Goal: Transaction & Acquisition: Purchase product/service

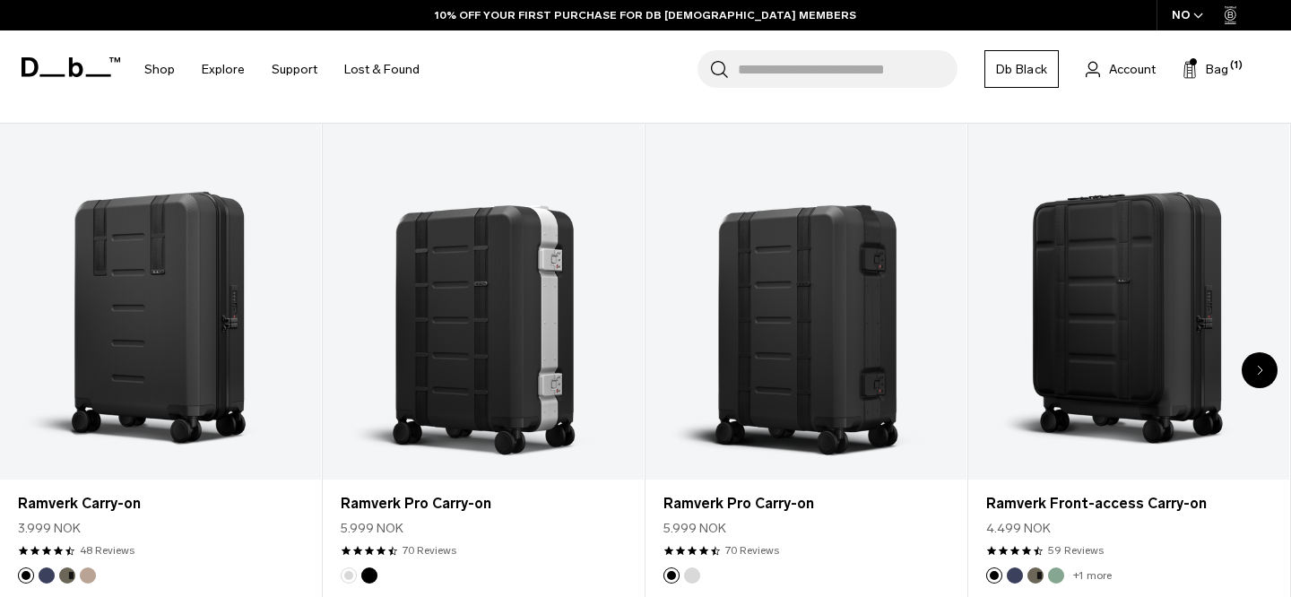
scroll to position [706, 0]
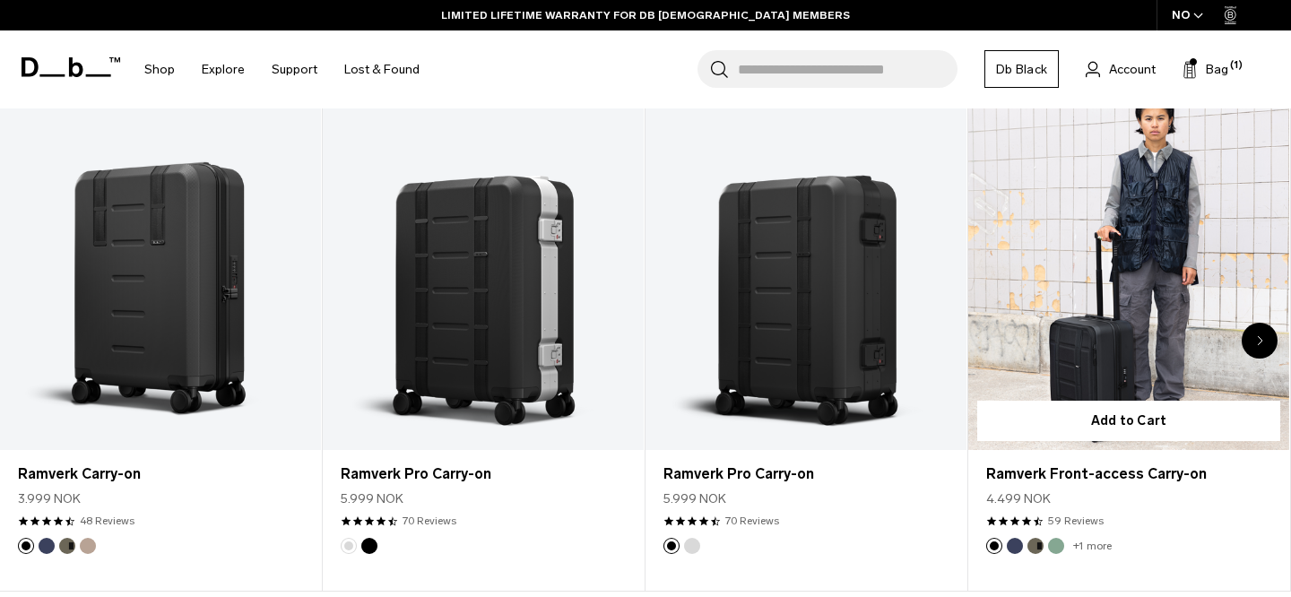
click at [1159, 352] on link "Ramverk Front-access Carry-on" at bounding box center [1128, 272] width 321 height 357
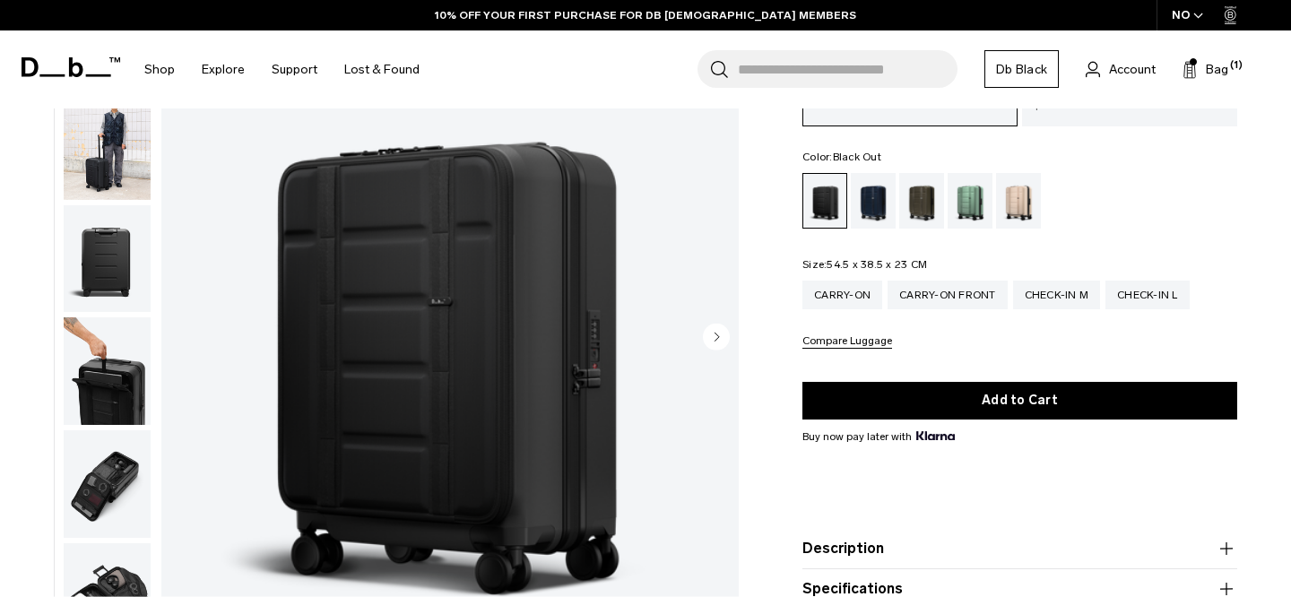
scroll to position [146, 0]
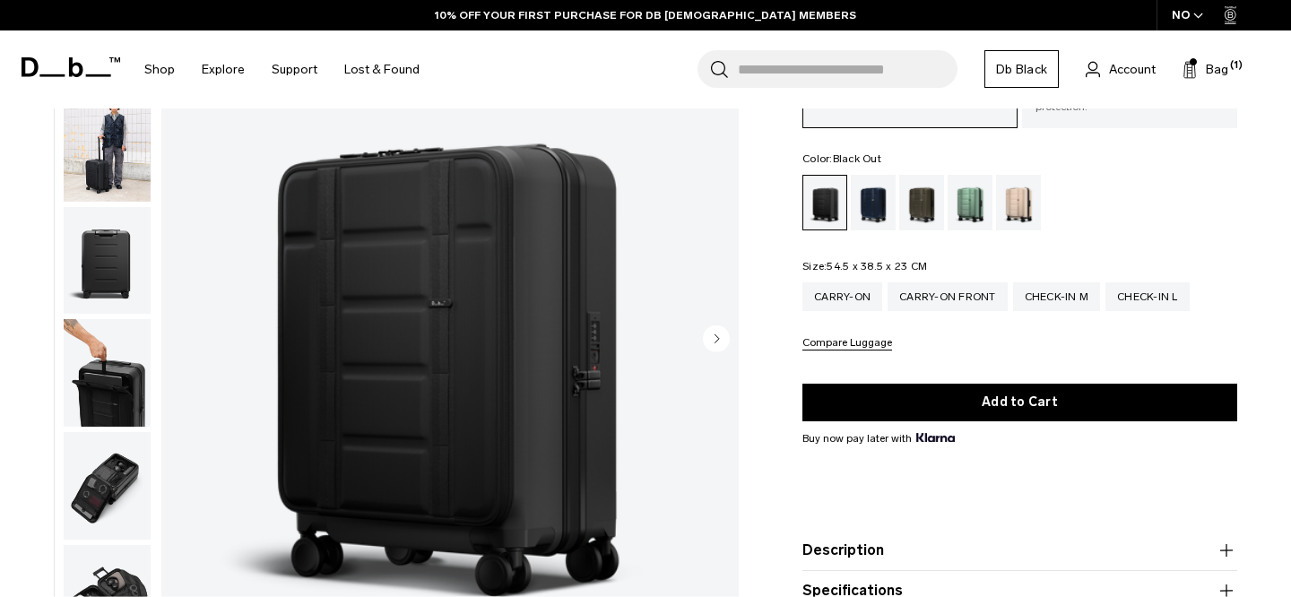
click at [715, 334] on icon "Next slide" at bounding box center [717, 338] width 4 height 8
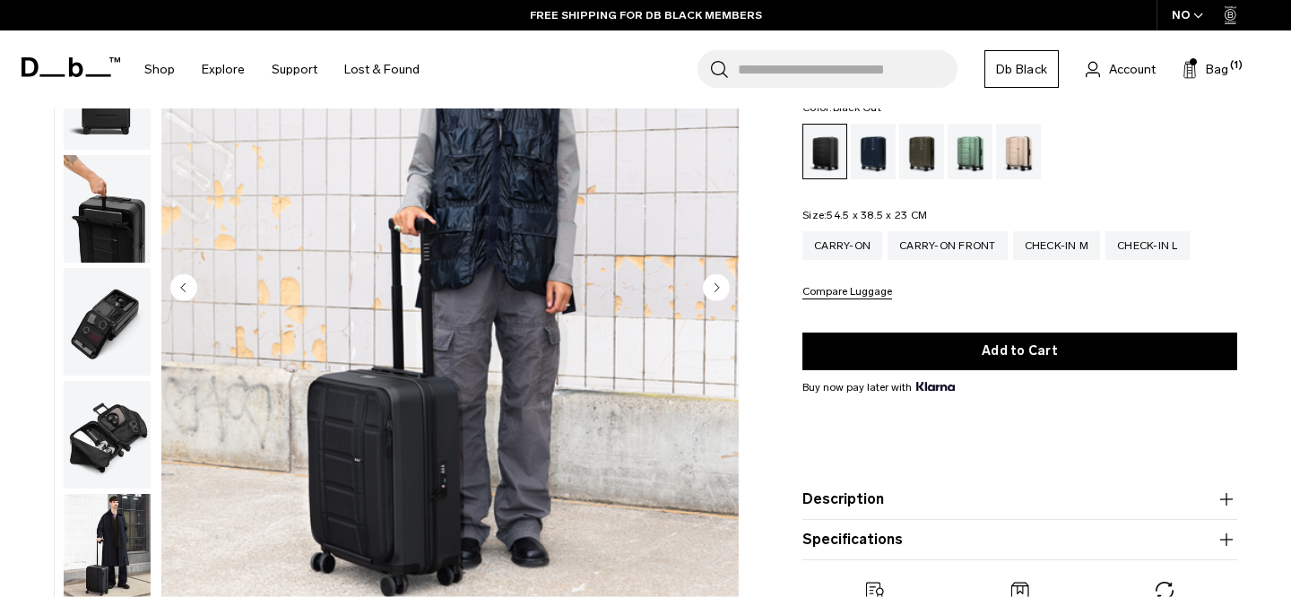
scroll to position [196, 0]
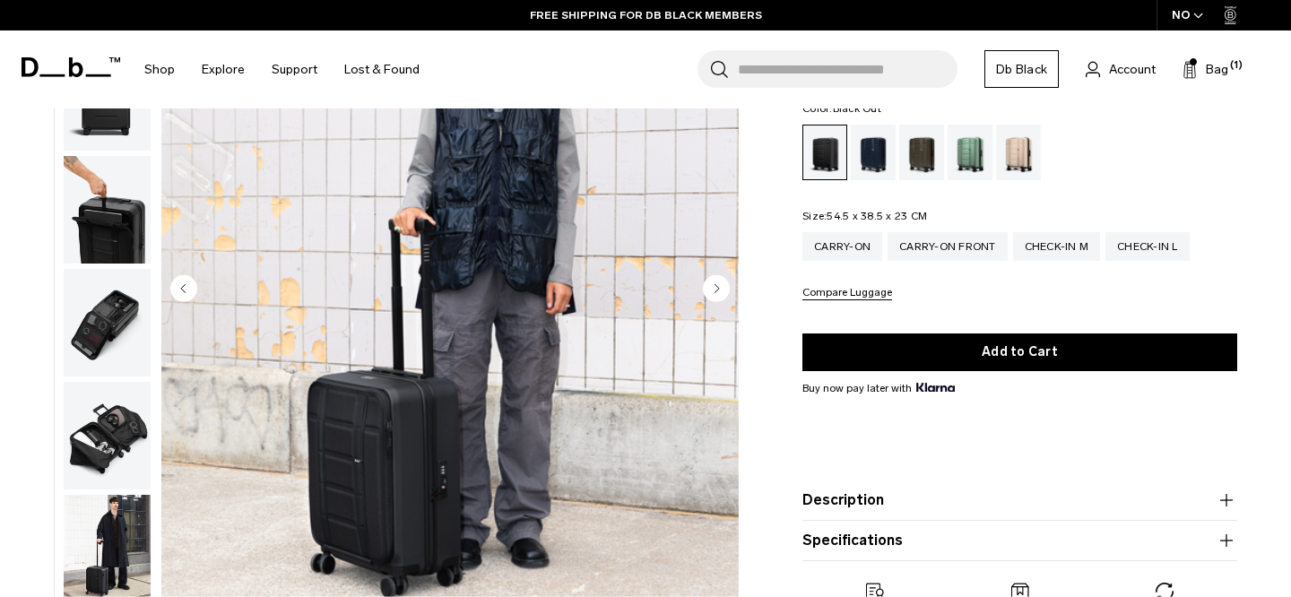
click at [713, 284] on circle "Next slide" at bounding box center [716, 287] width 27 height 27
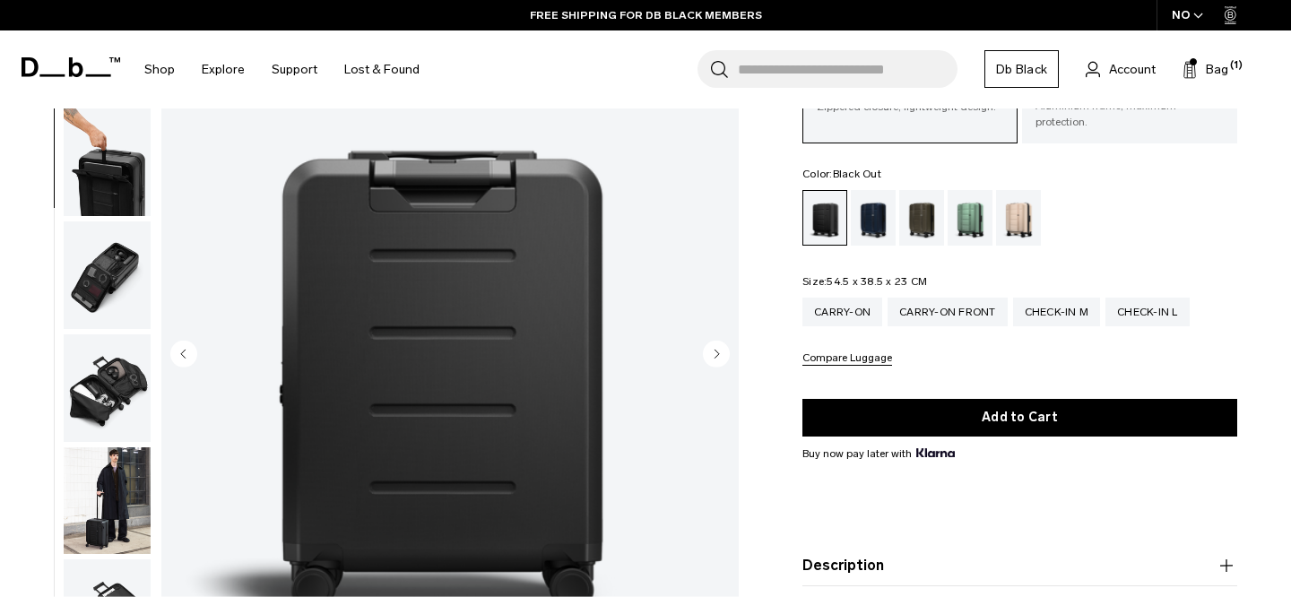
scroll to position [128, 0]
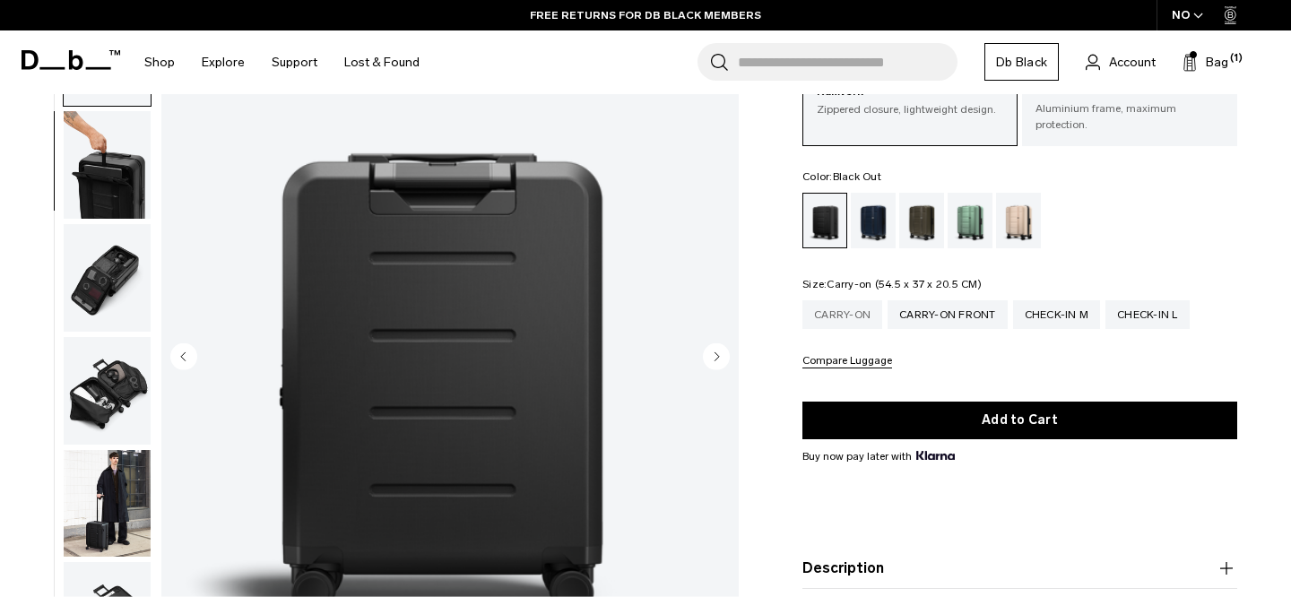
click at [858, 317] on div "Carry-on" at bounding box center [842, 314] width 80 height 29
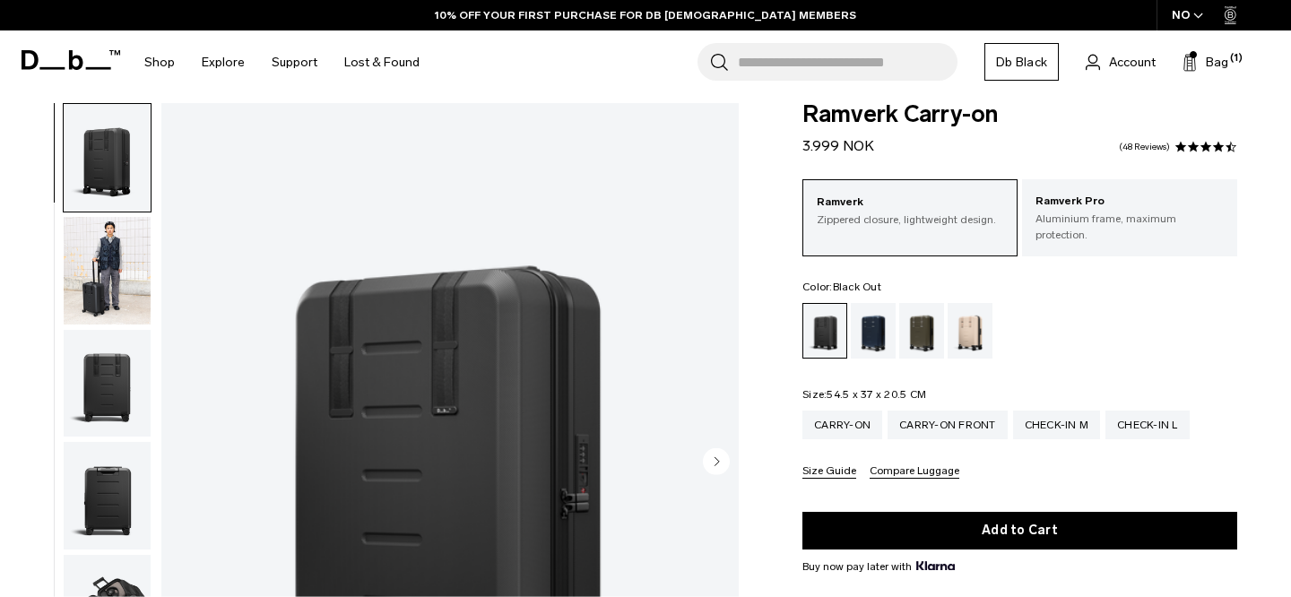
click at [956, 426] on div "Carry-on Front" at bounding box center [947, 424] width 120 height 29
click at [954, 415] on div "Carry-on Front" at bounding box center [947, 424] width 120 height 29
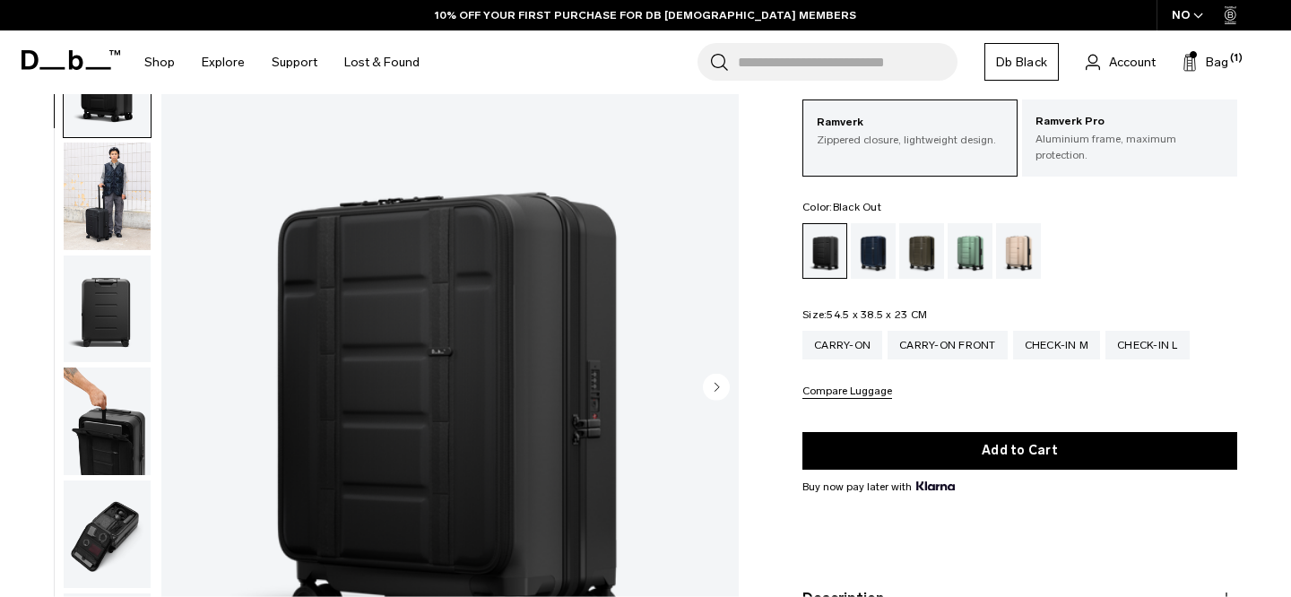
scroll to position [106, 0]
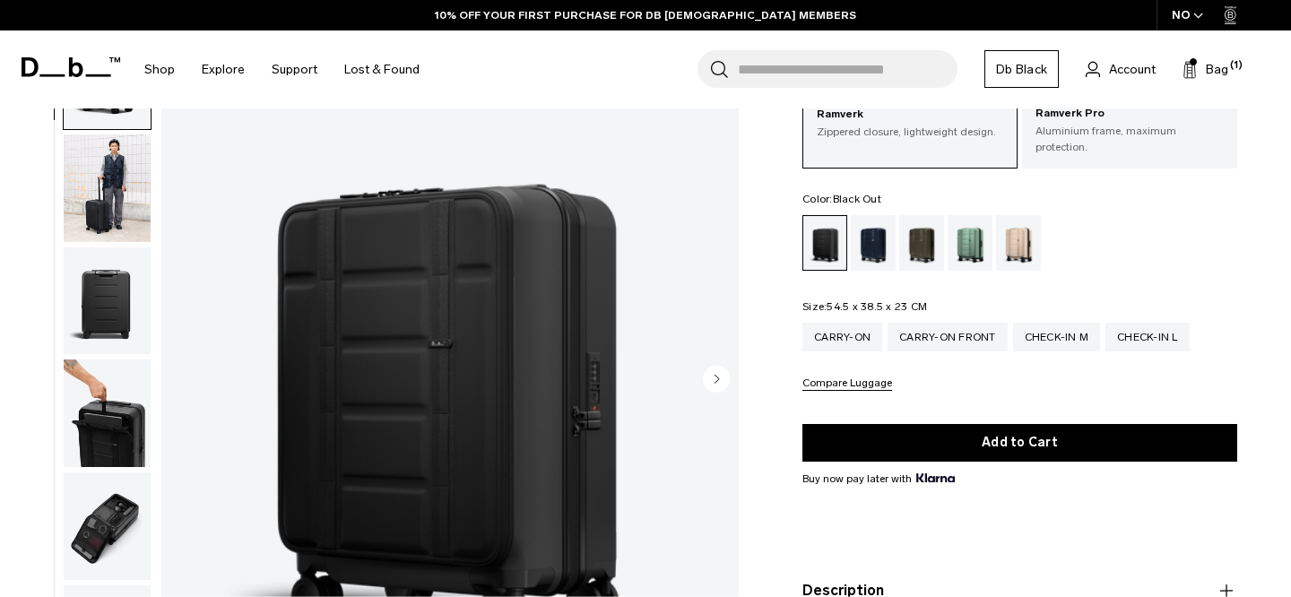
click at [101, 410] on img "button" at bounding box center [107, 413] width 87 height 108
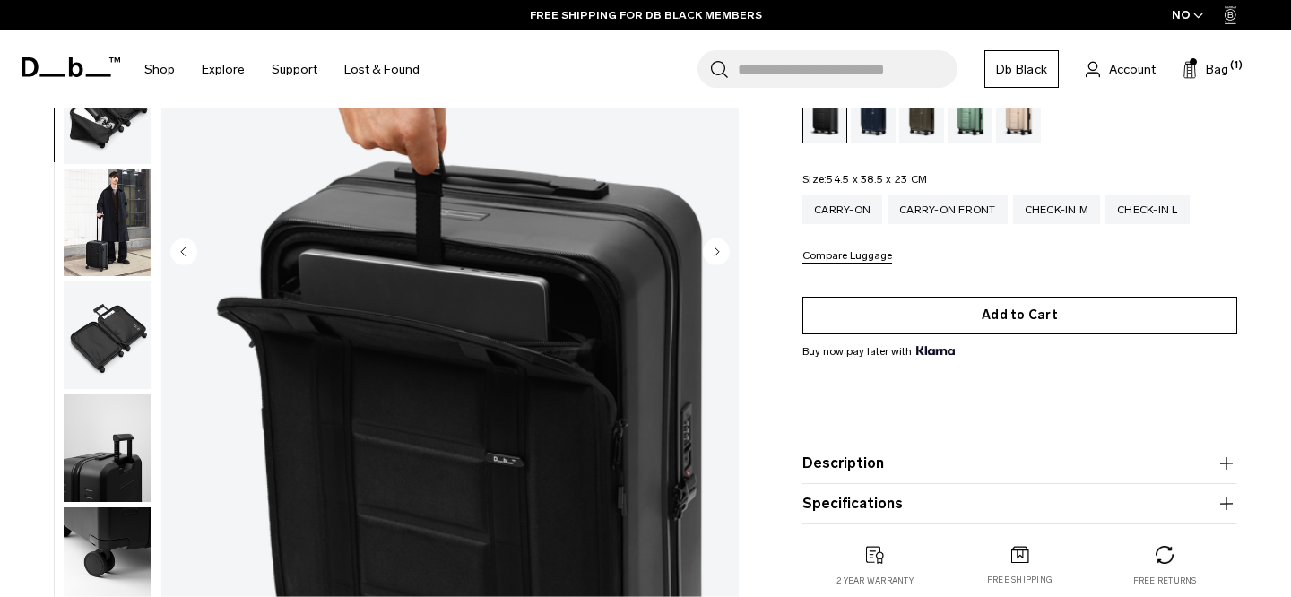
scroll to position [229, 0]
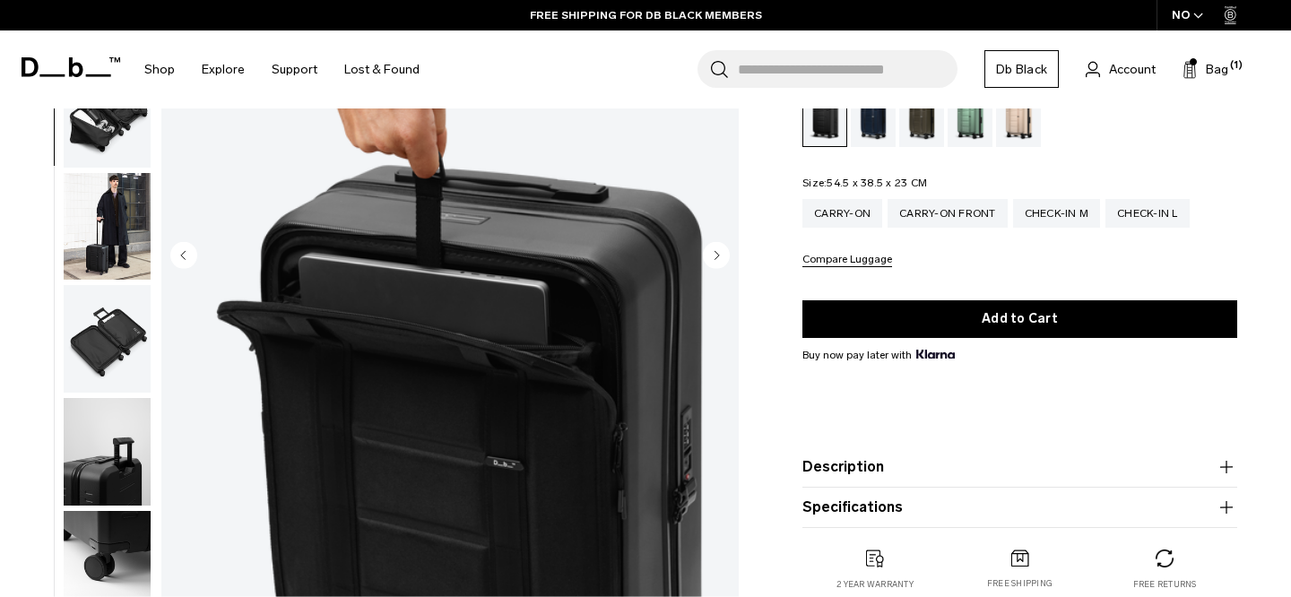
click at [115, 448] on img "button" at bounding box center [107, 452] width 87 height 108
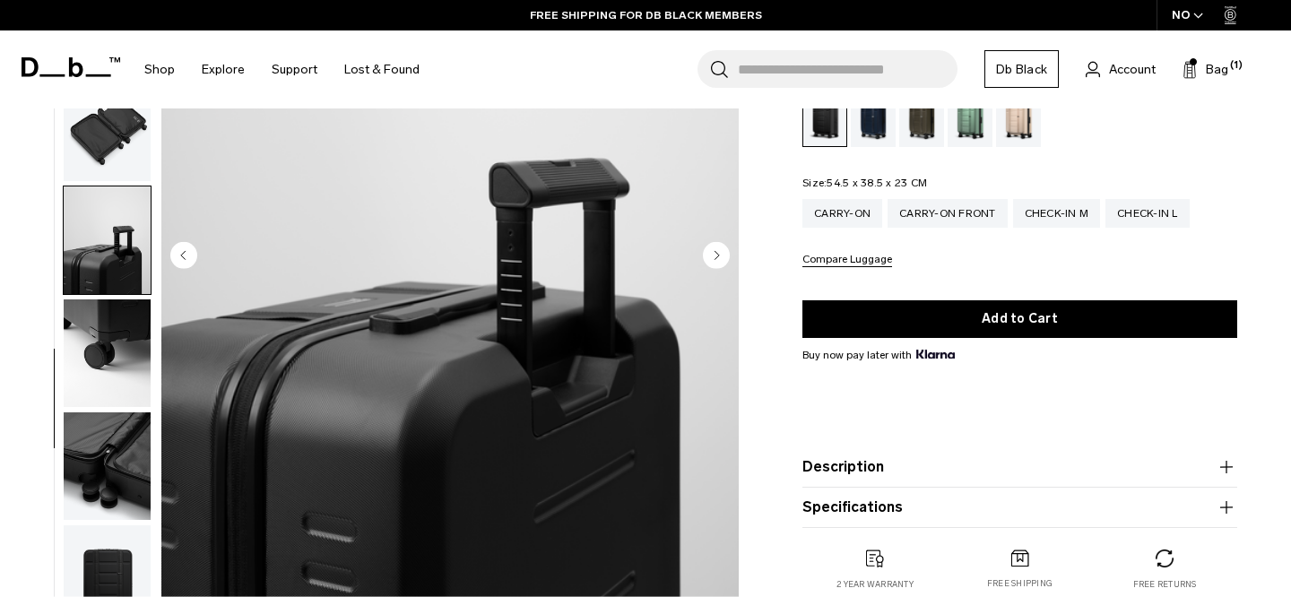
scroll to position [628, 0]
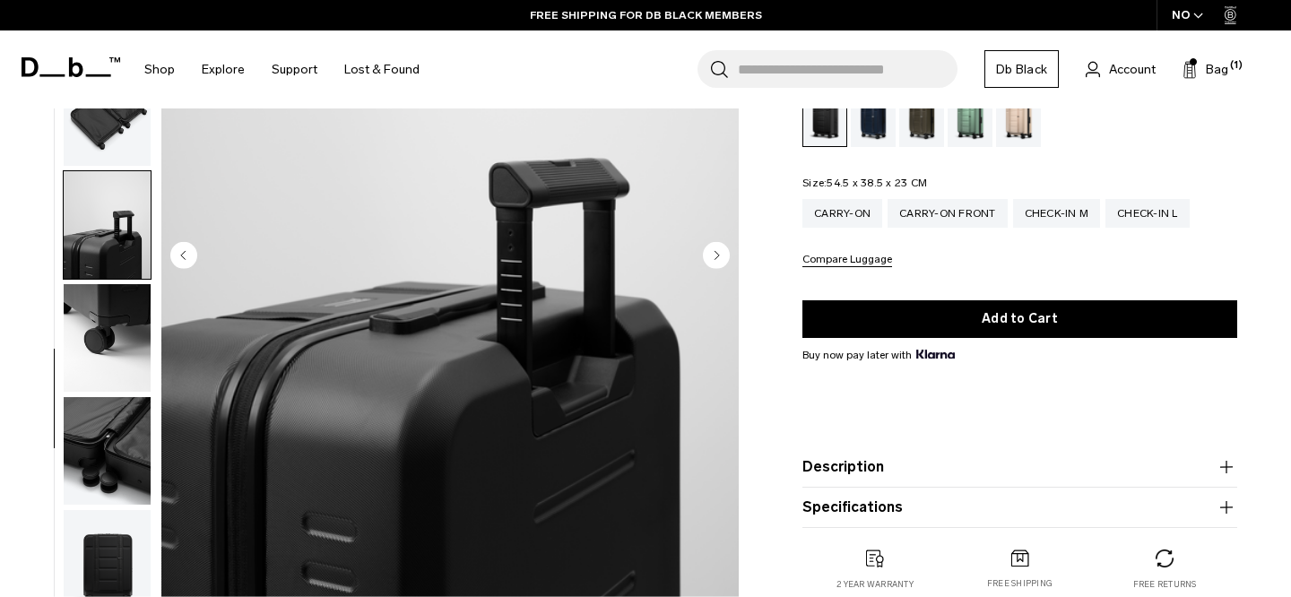
click at [111, 494] on img "button" at bounding box center [107, 451] width 87 height 108
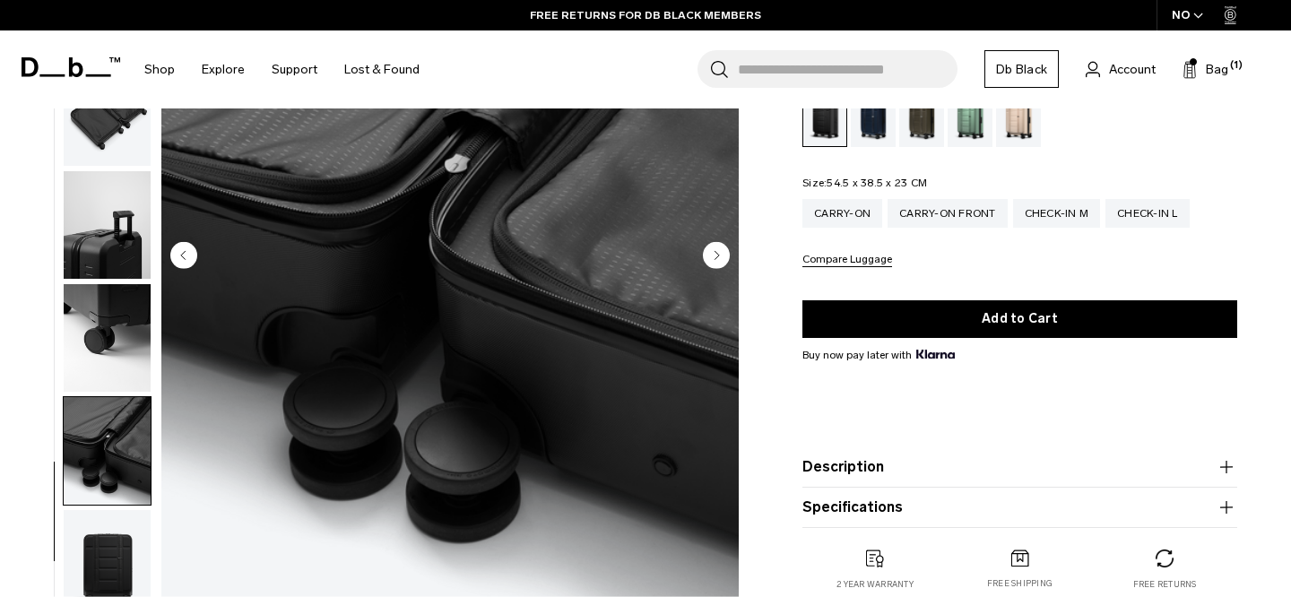
click at [107, 527] on img "button" at bounding box center [107, 563] width 87 height 108
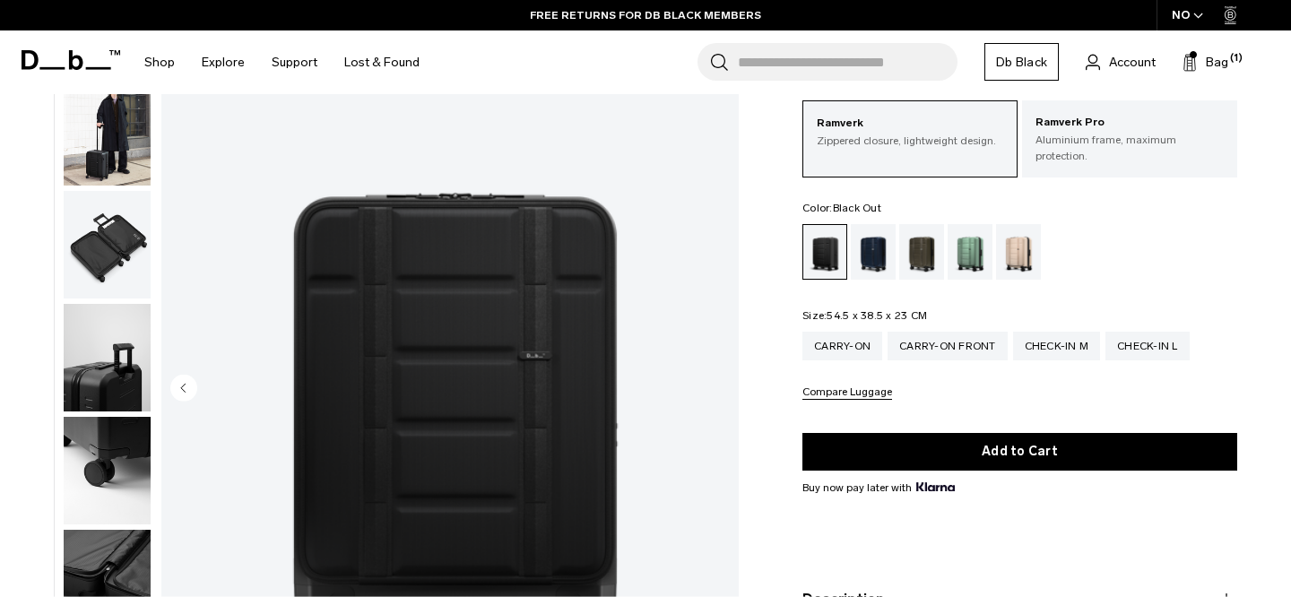
scroll to position [0, 0]
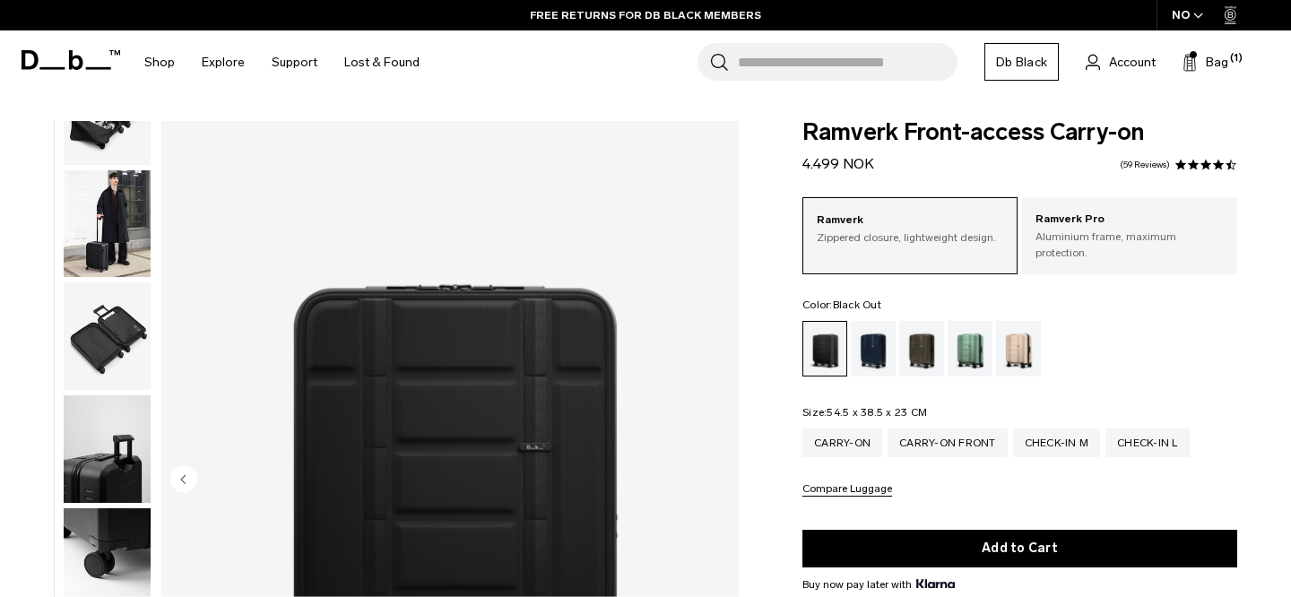
click at [98, 294] on img "button" at bounding box center [107, 336] width 87 height 108
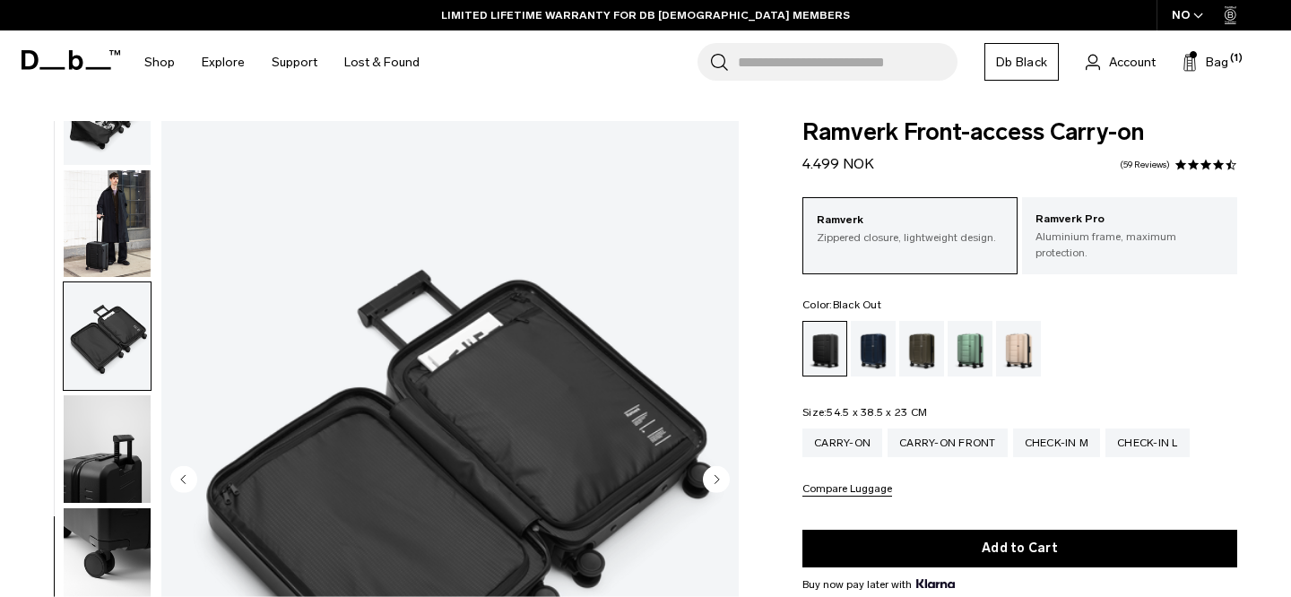
click at [109, 218] on img "button" at bounding box center [107, 224] width 87 height 108
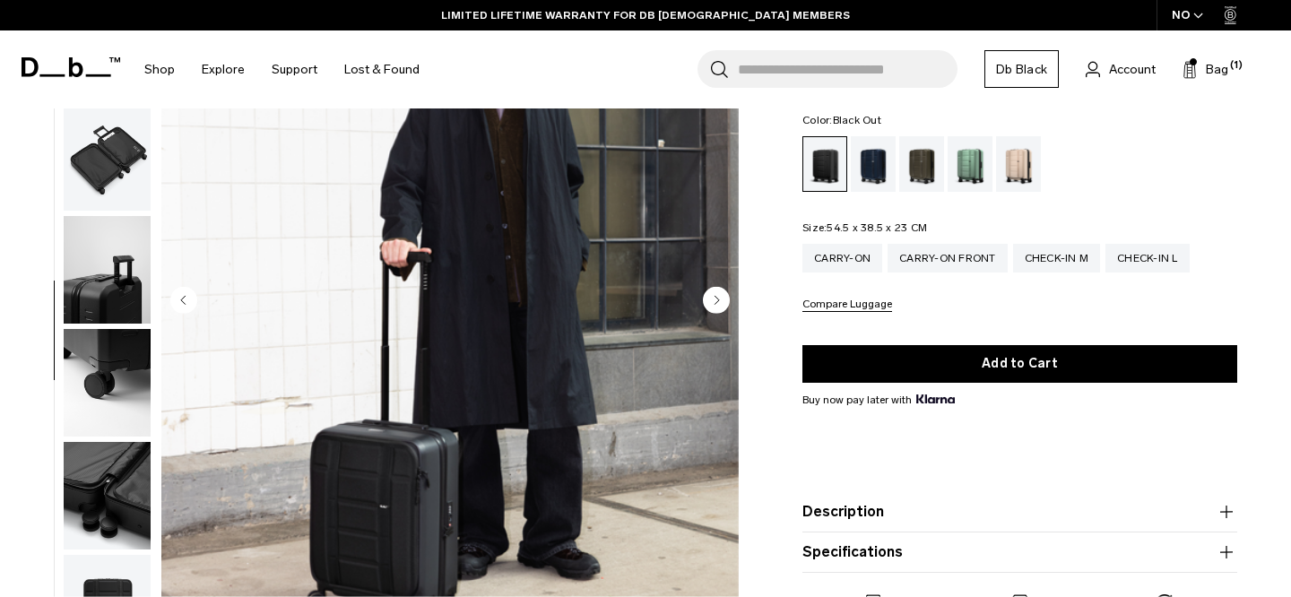
scroll to position [289, 0]
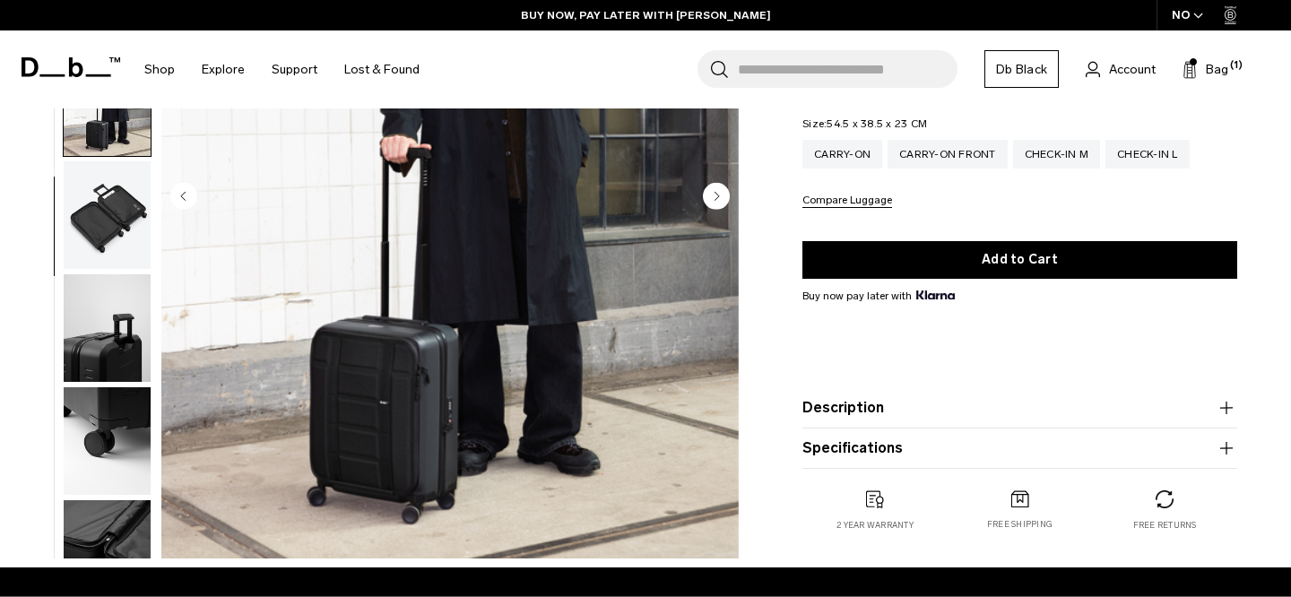
click at [109, 218] on img "button" at bounding box center [107, 215] width 87 height 108
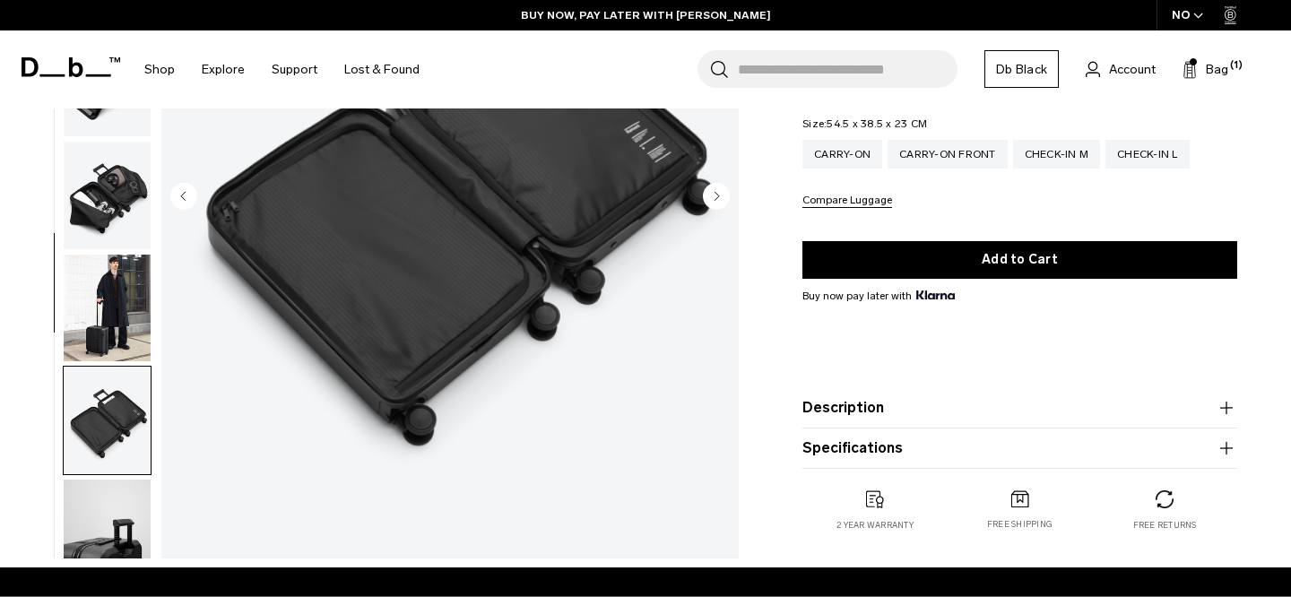
click at [108, 223] on img "button" at bounding box center [107, 196] width 87 height 108
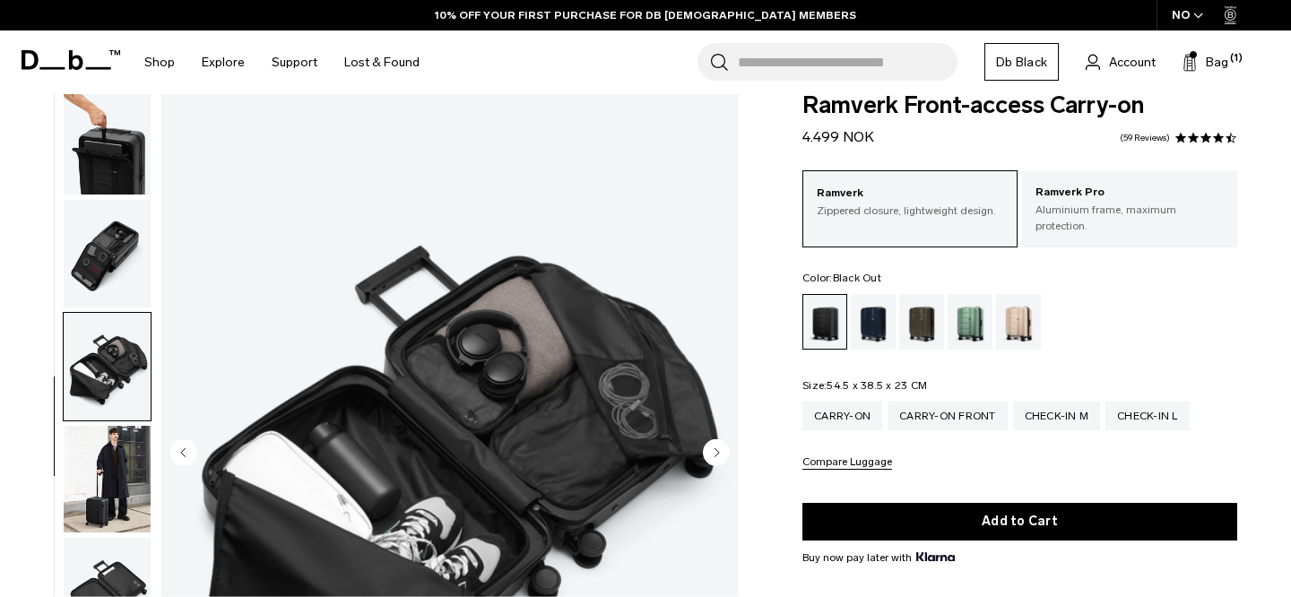
scroll to position [31, 0]
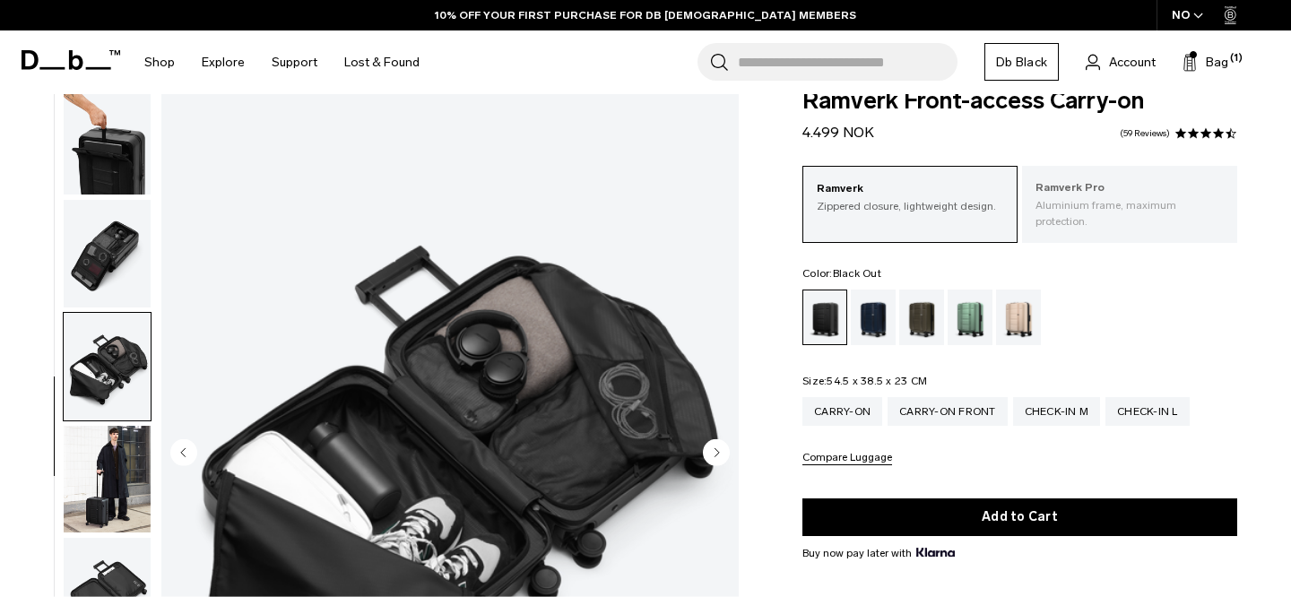
click at [1136, 218] on div "Ramverk Pro Aluminium frame, maximum protection." at bounding box center [1129, 204] width 215 height 77
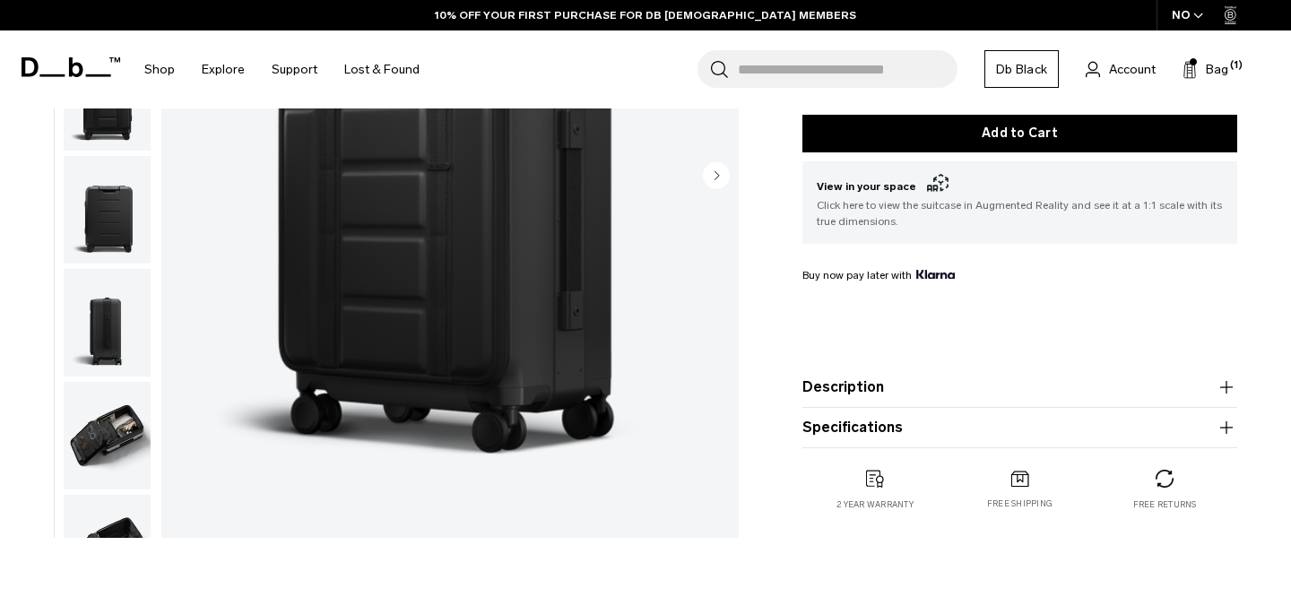
click at [112, 410] on img "button" at bounding box center [107, 436] width 87 height 108
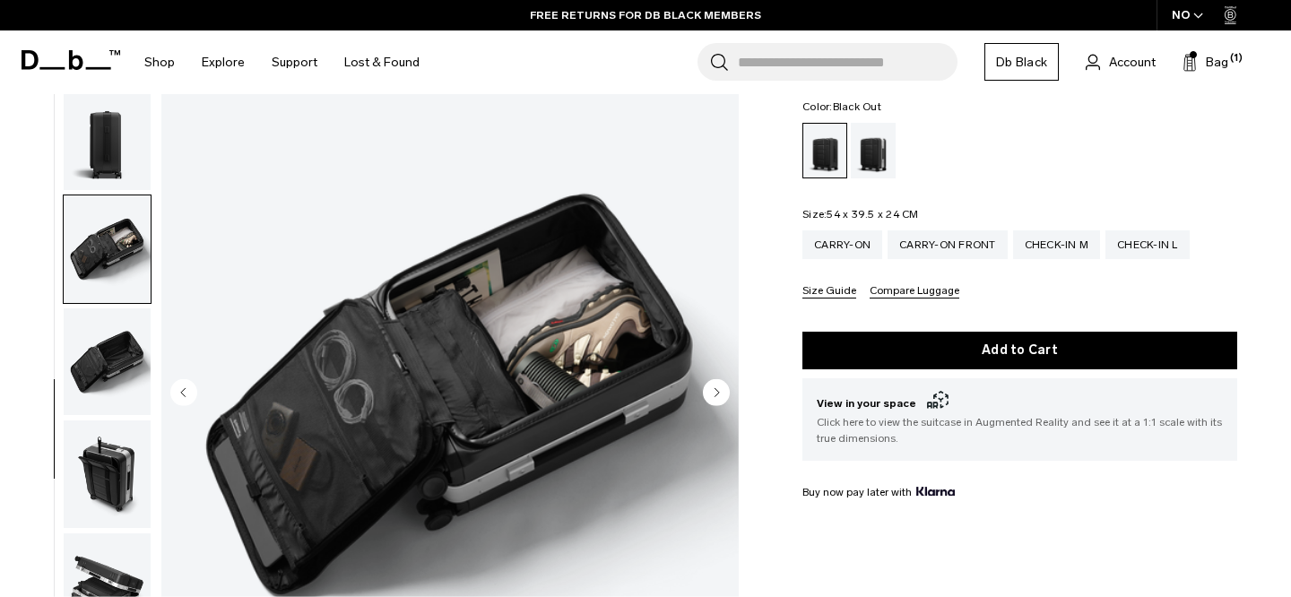
scroll to position [6, 0]
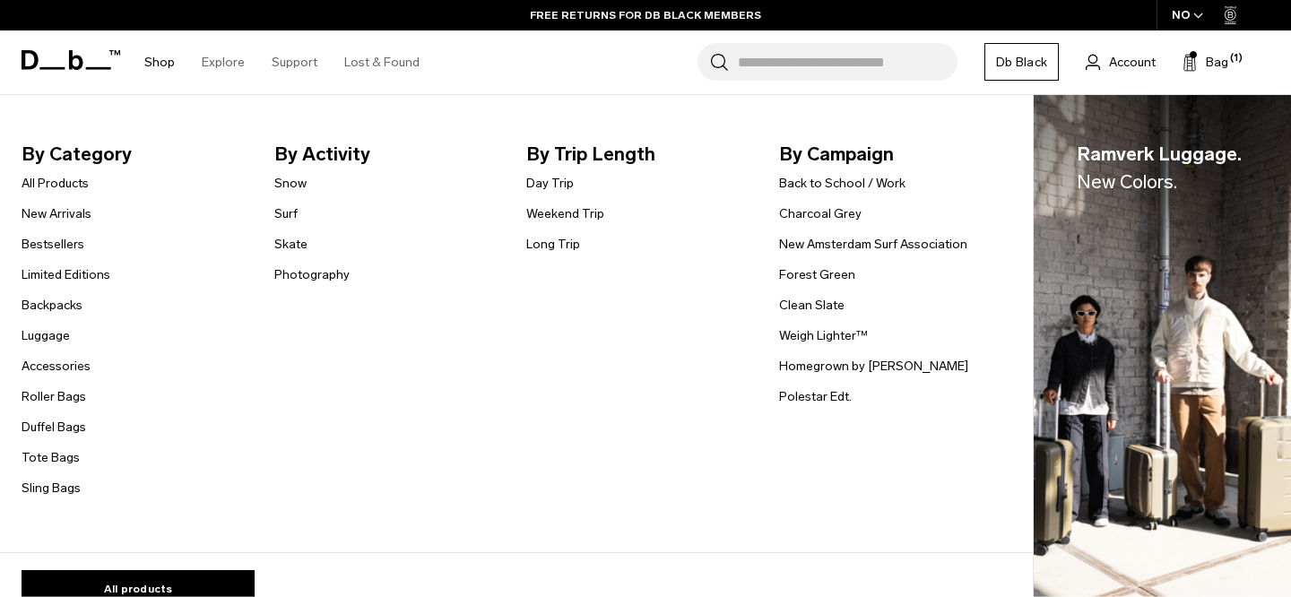
click at [166, 65] on link "Shop" at bounding box center [159, 62] width 30 height 64
click at [57, 307] on link "Backpacks" at bounding box center [52, 305] width 61 height 19
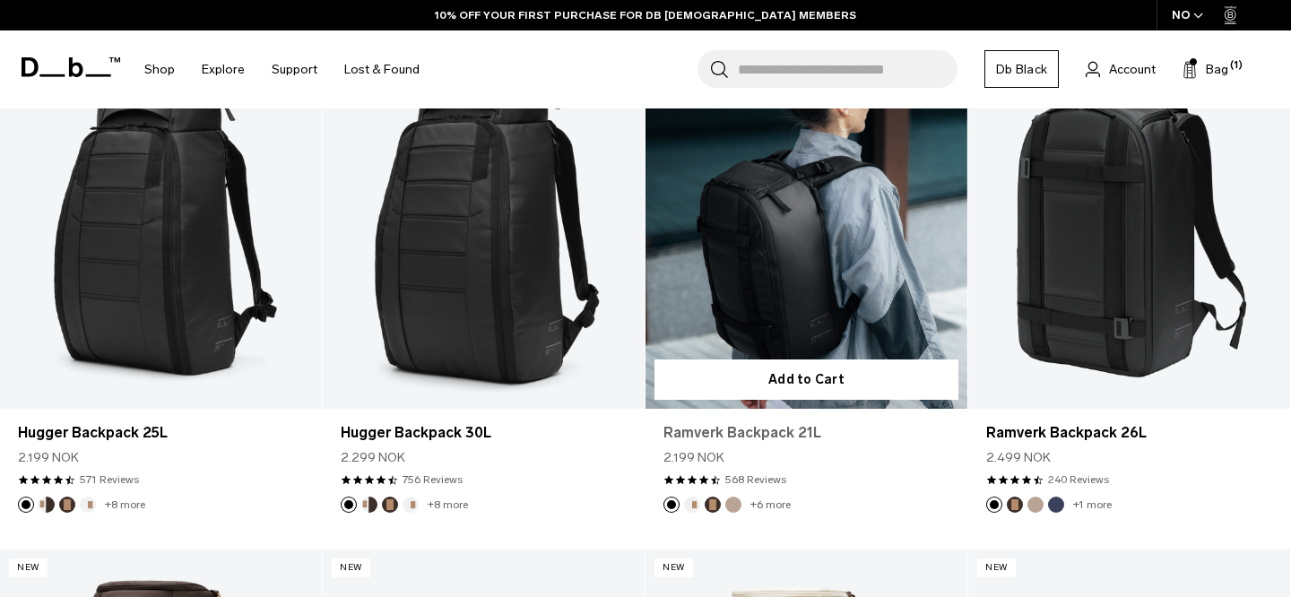
click at [808, 434] on link "Ramverk Backpack 21L" at bounding box center [806, 433] width 286 height 22
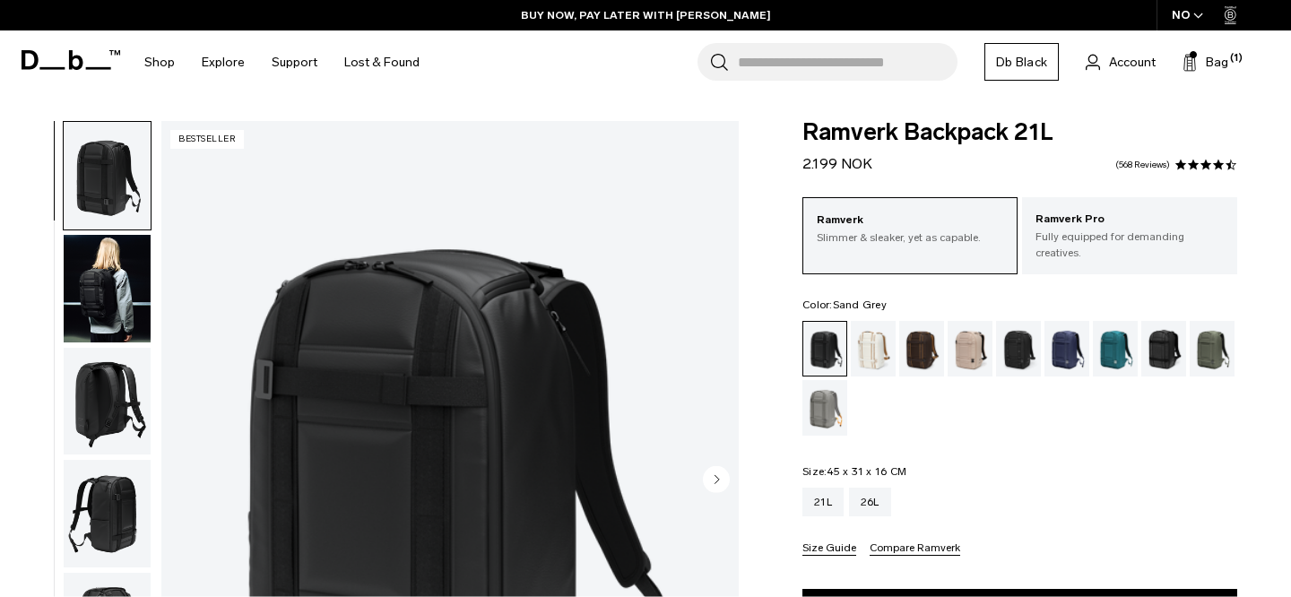
click at [826, 406] on div "Sand Grey" at bounding box center [825, 408] width 46 height 56
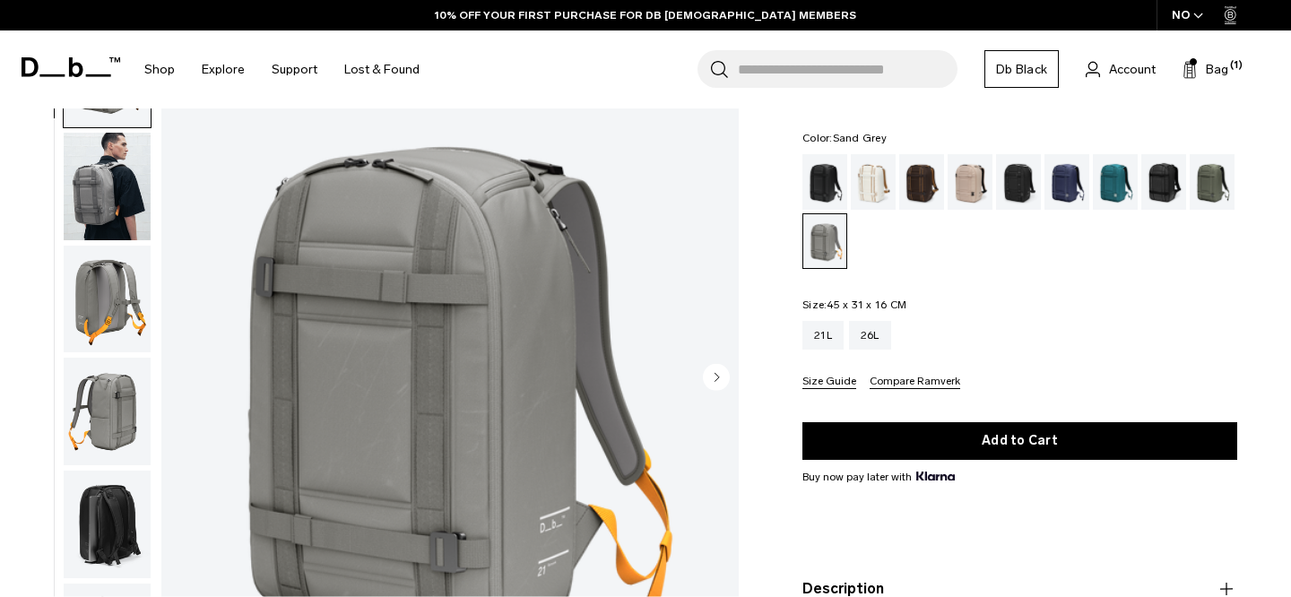
click at [121, 281] on img "button" at bounding box center [107, 299] width 87 height 108
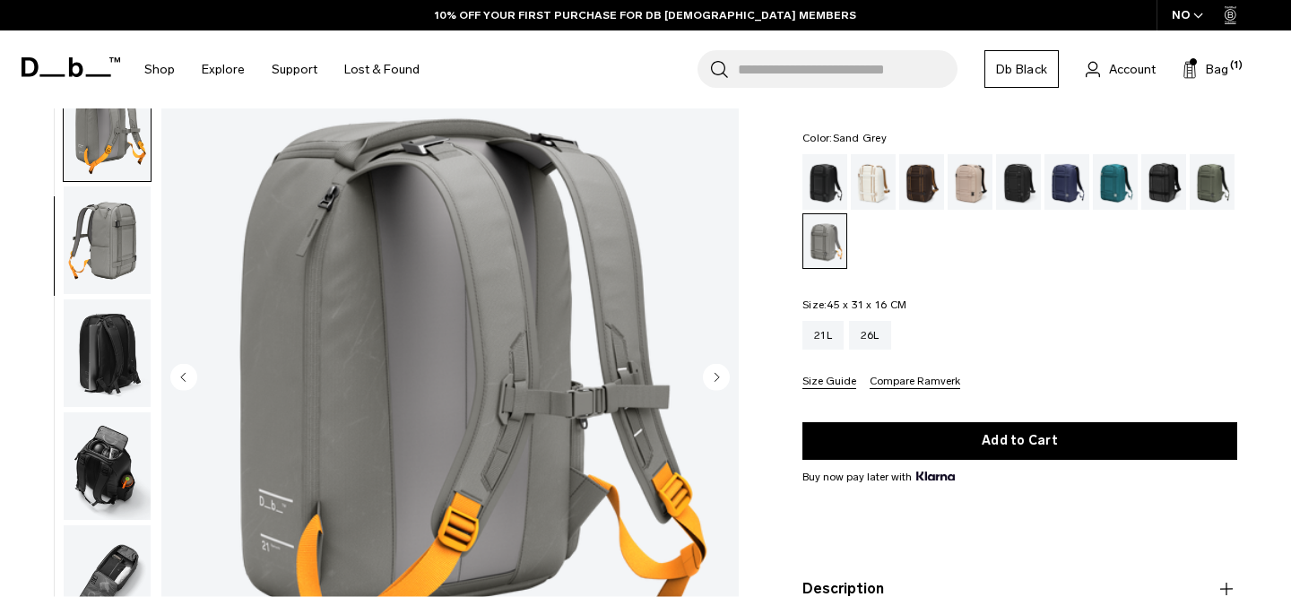
scroll to position [177, 0]
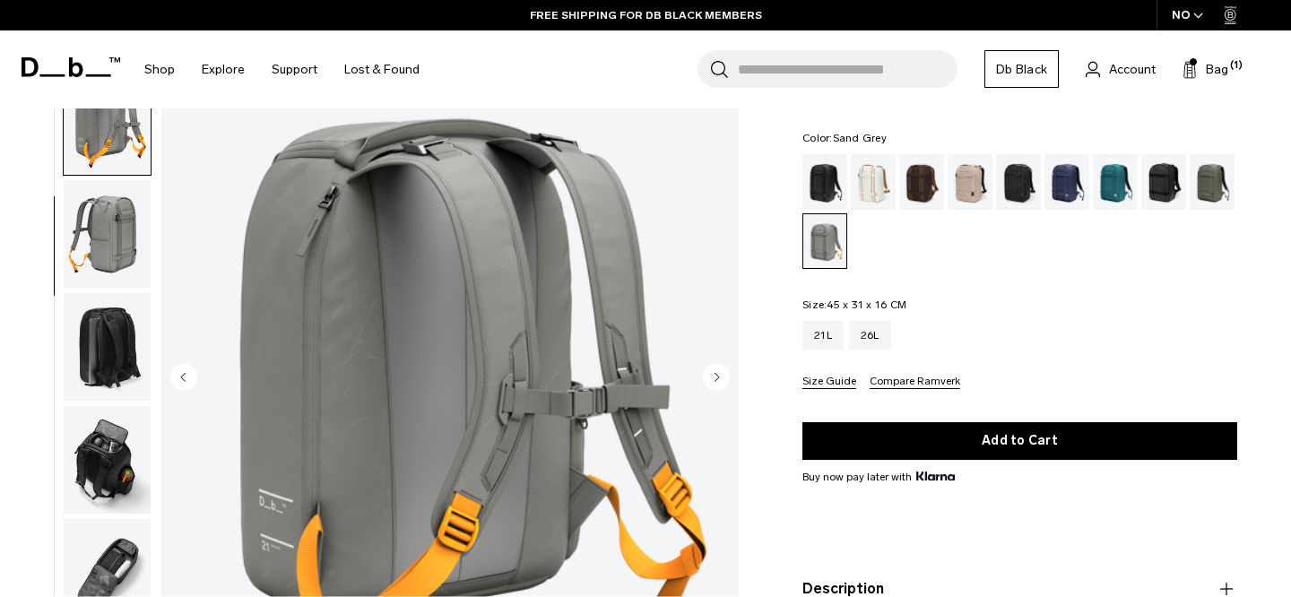
click at [92, 418] on img "button" at bounding box center [107, 460] width 87 height 108
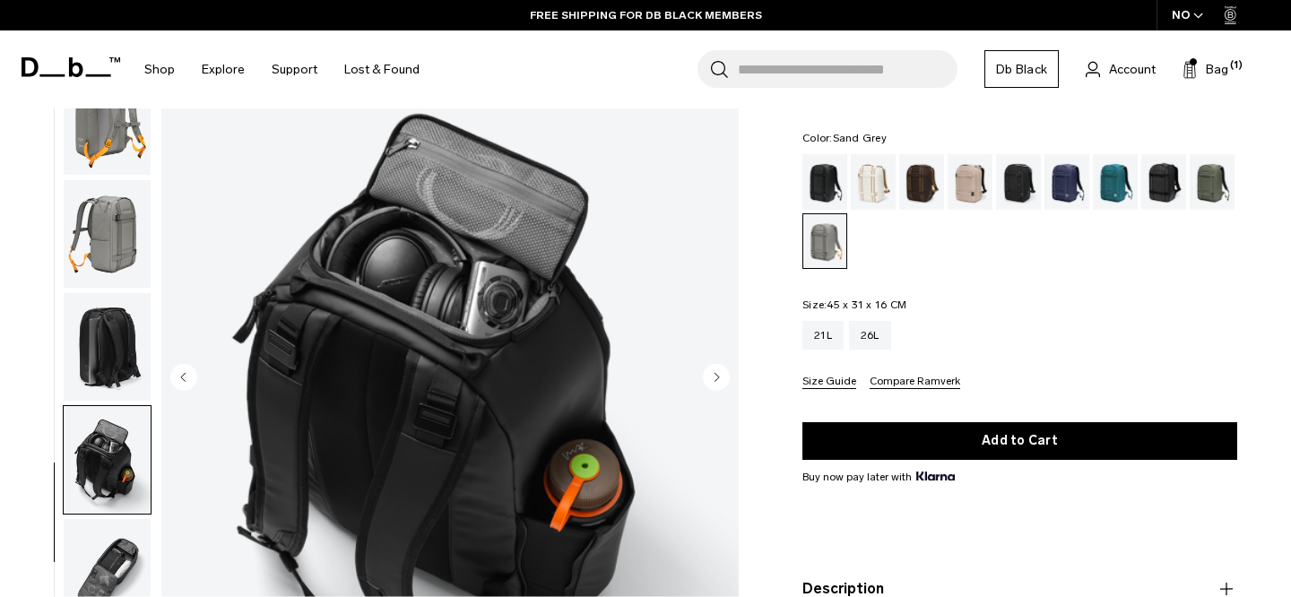
click at [113, 340] on img "button" at bounding box center [107, 347] width 87 height 108
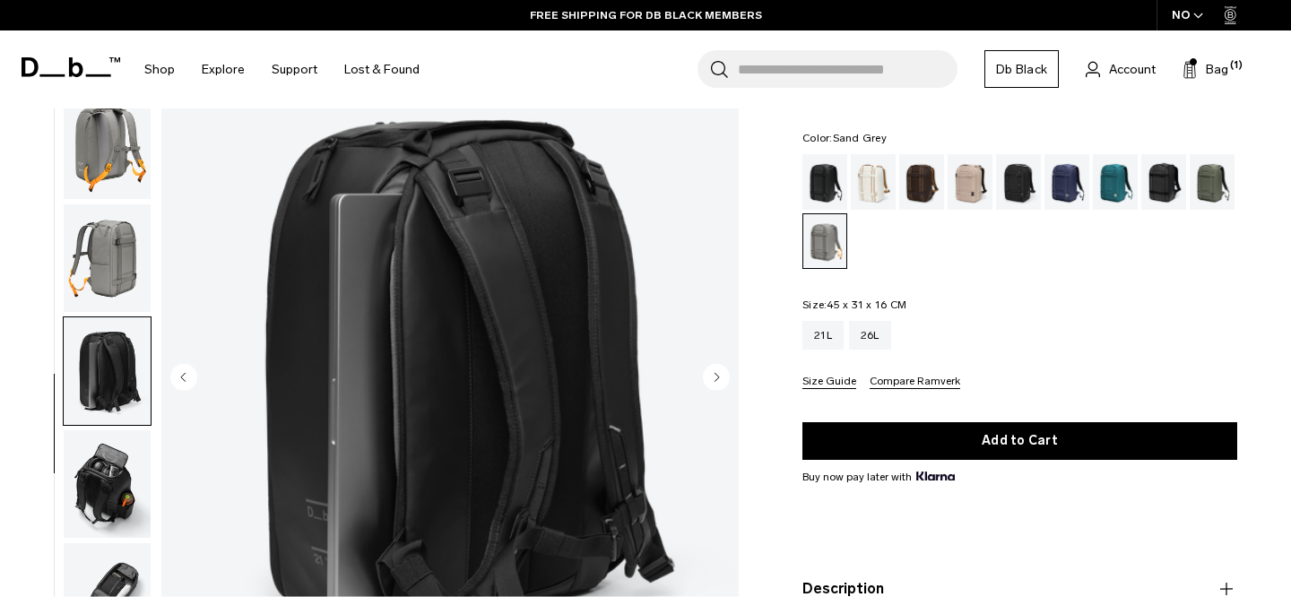
click at [114, 268] on img "button" at bounding box center [107, 258] width 87 height 108
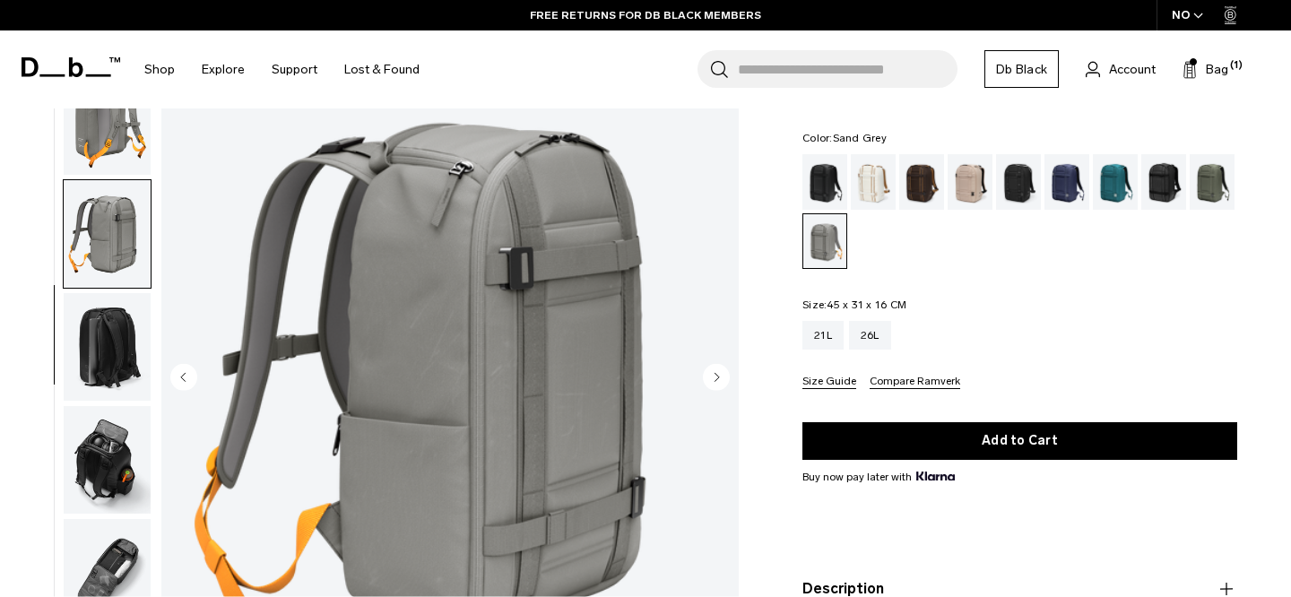
click at [111, 341] on img "button" at bounding box center [107, 347] width 87 height 108
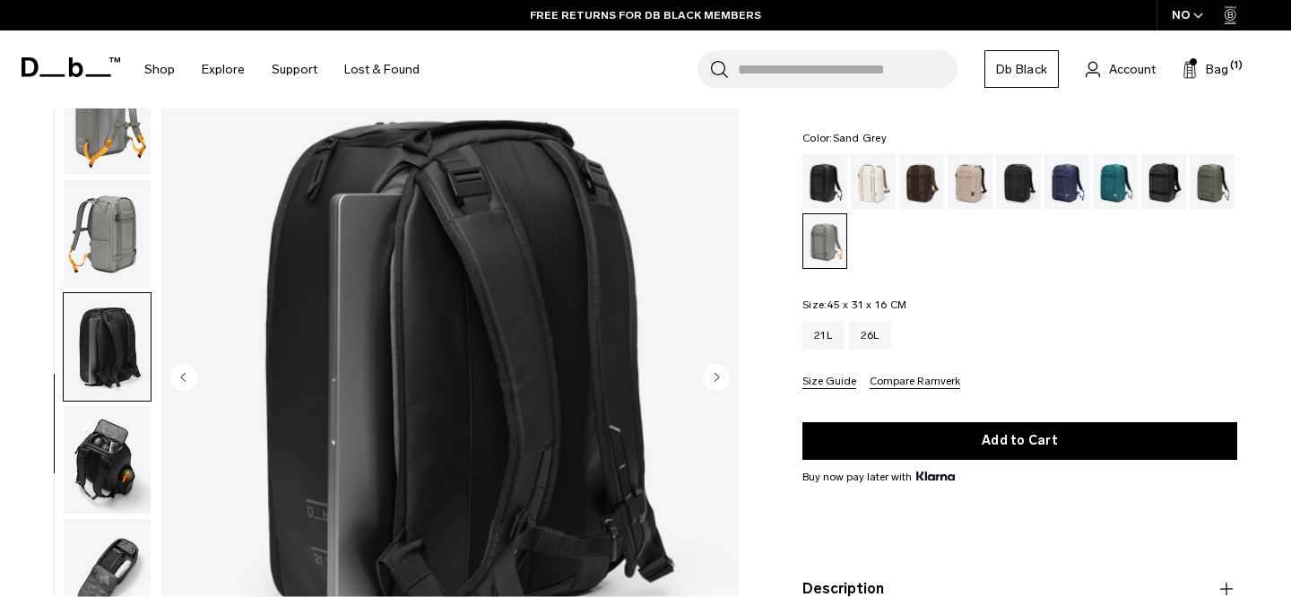
click at [110, 421] on img "button" at bounding box center [107, 460] width 87 height 108
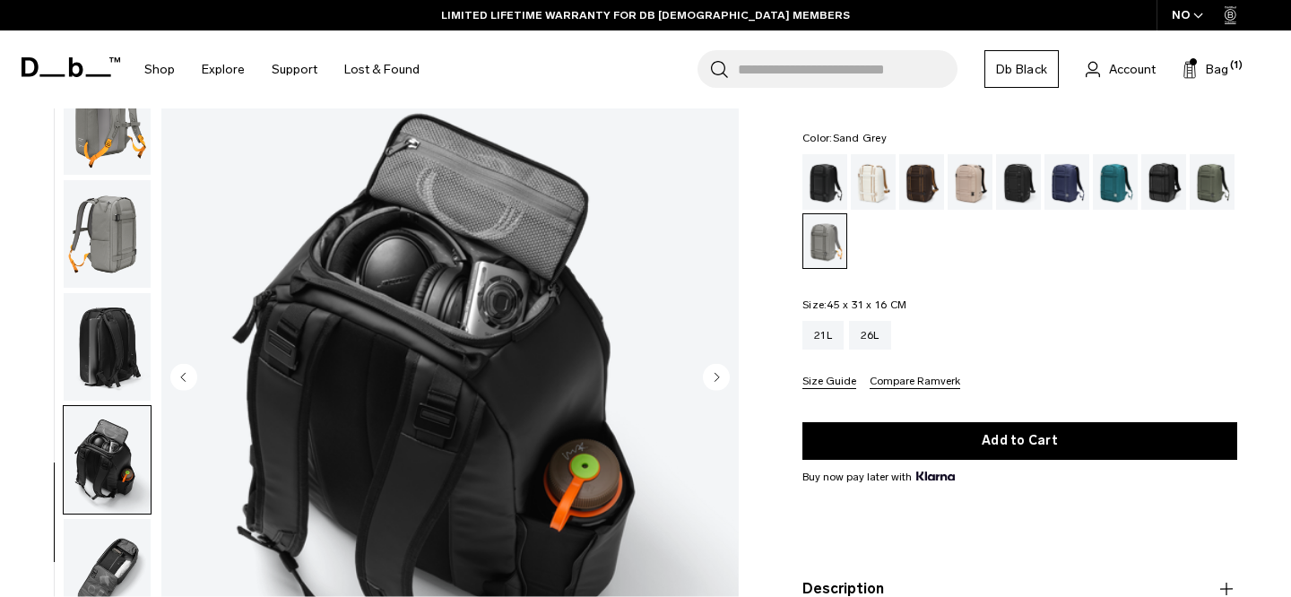
click at [104, 541] on img "button" at bounding box center [107, 572] width 87 height 108
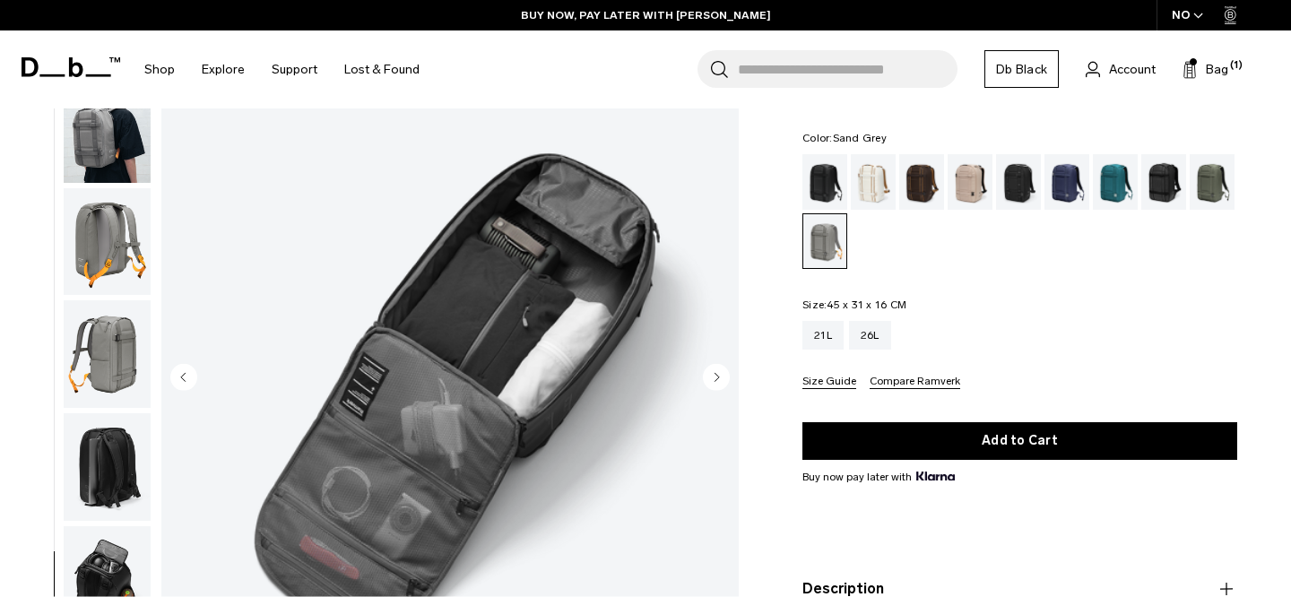
scroll to position [0, 0]
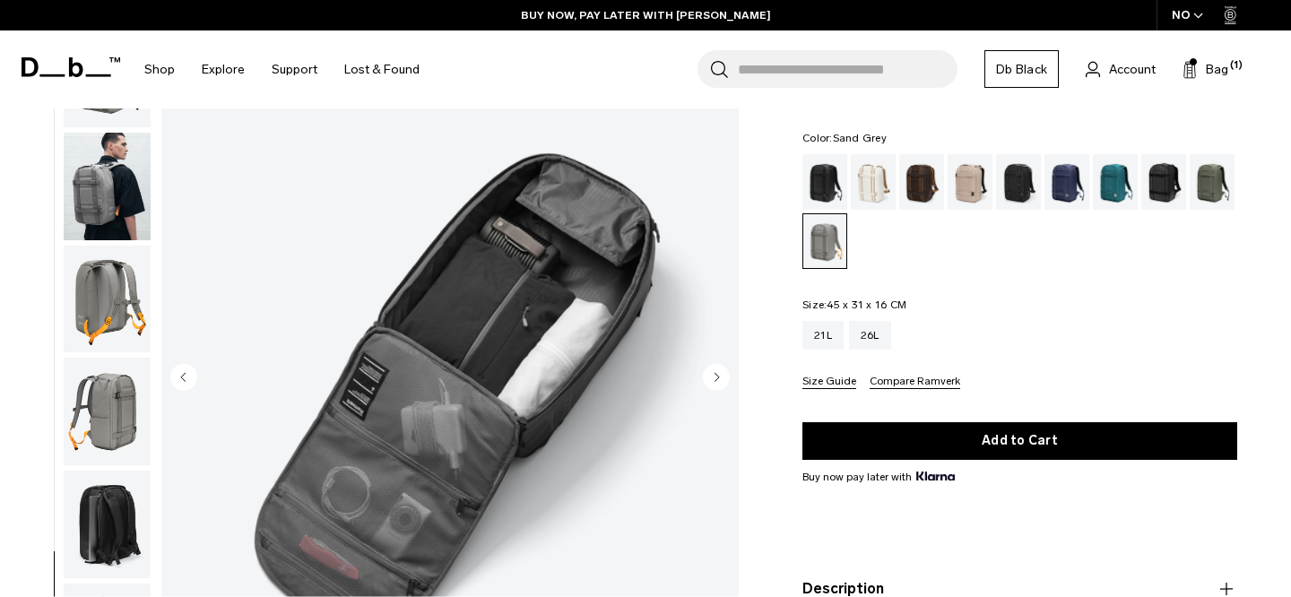
click at [99, 194] on img "button" at bounding box center [107, 186] width 87 height 108
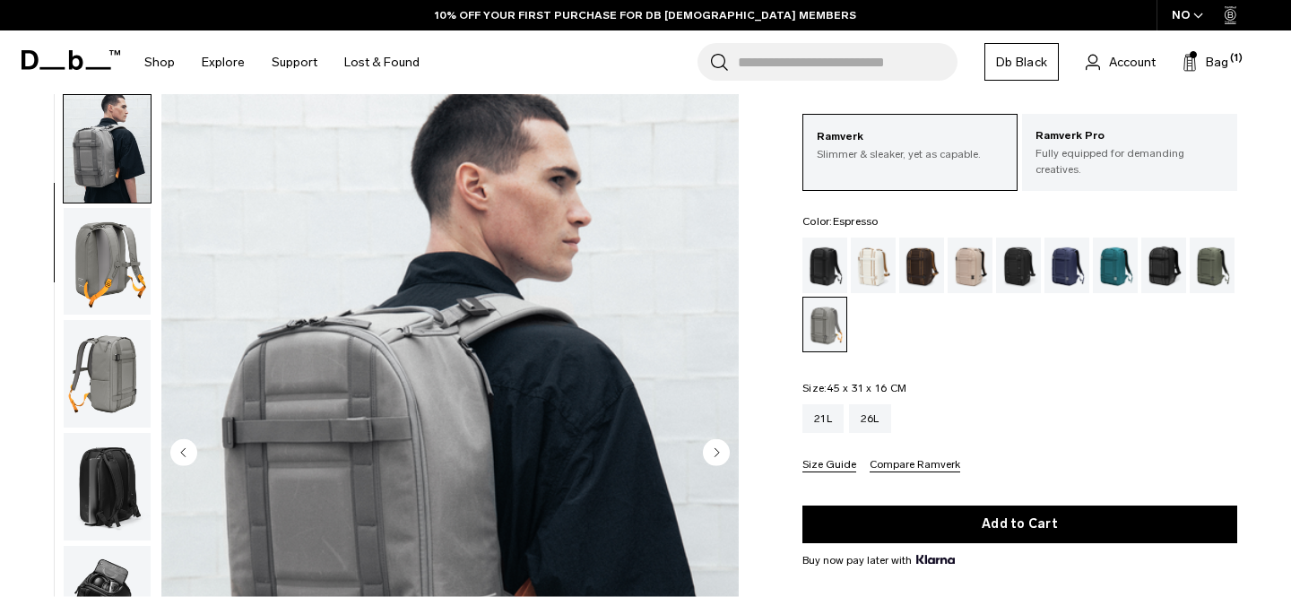
scroll to position [87, 0]
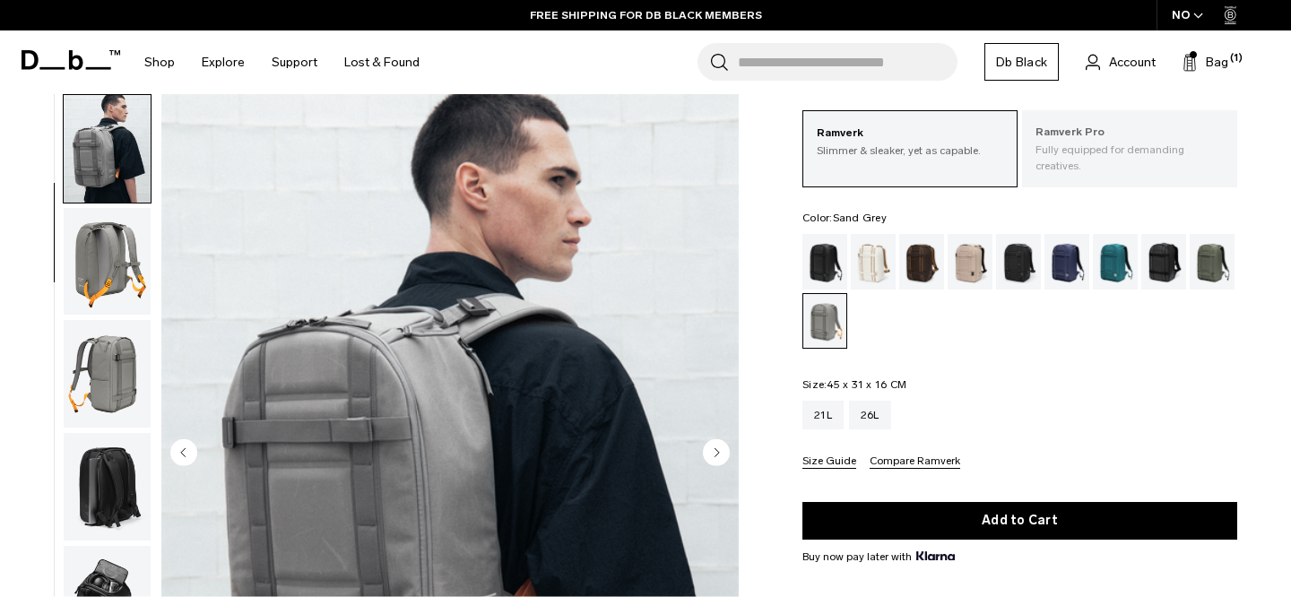
click at [1118, 152] on p "Fully equipped for demanding creatives." at bounding box center [1129, 158] width 188 height 32
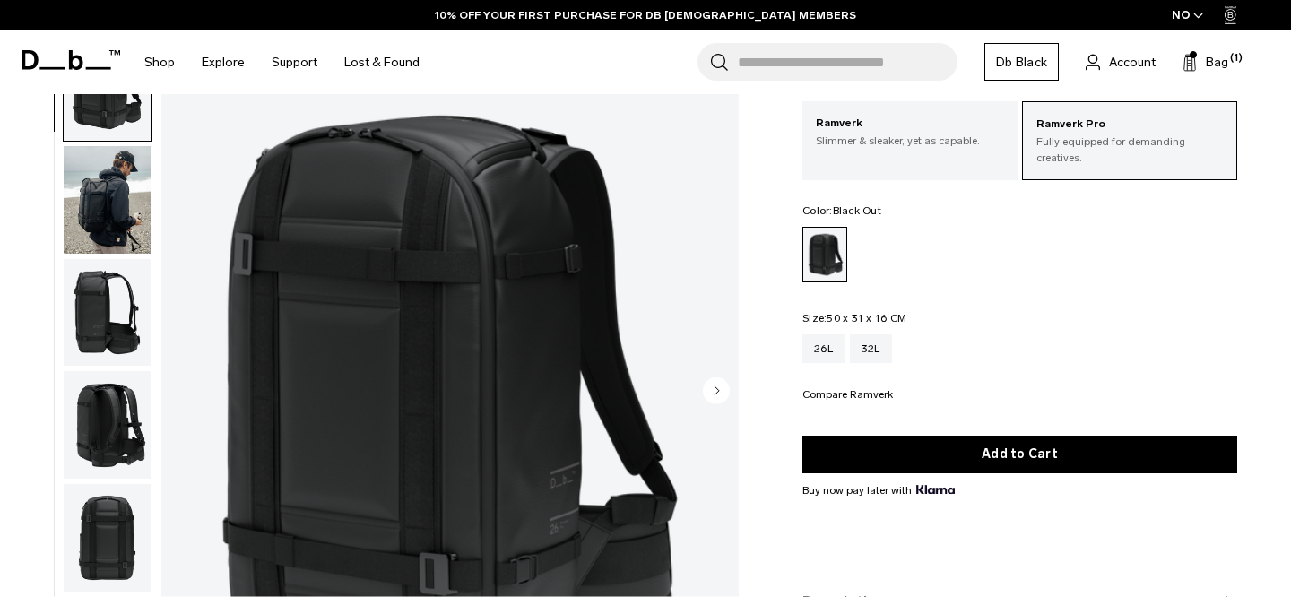
scroll to position [115, 0]
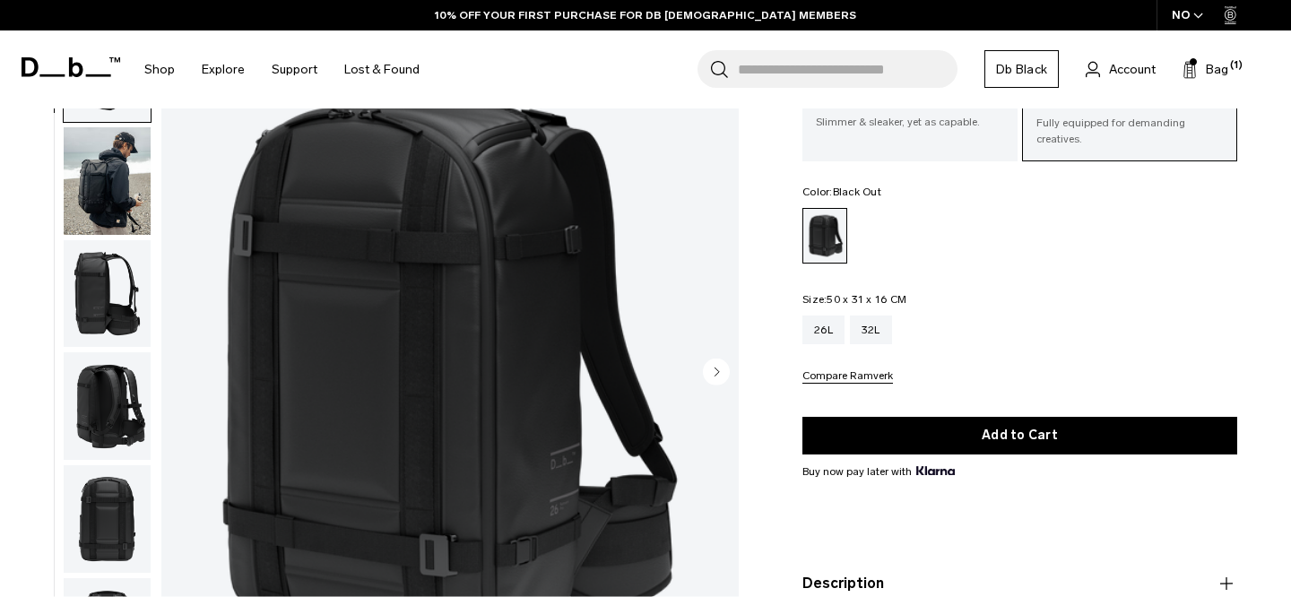
click at [82, 194] on img "button" at bounding box center [107, 180] width 87 height 108
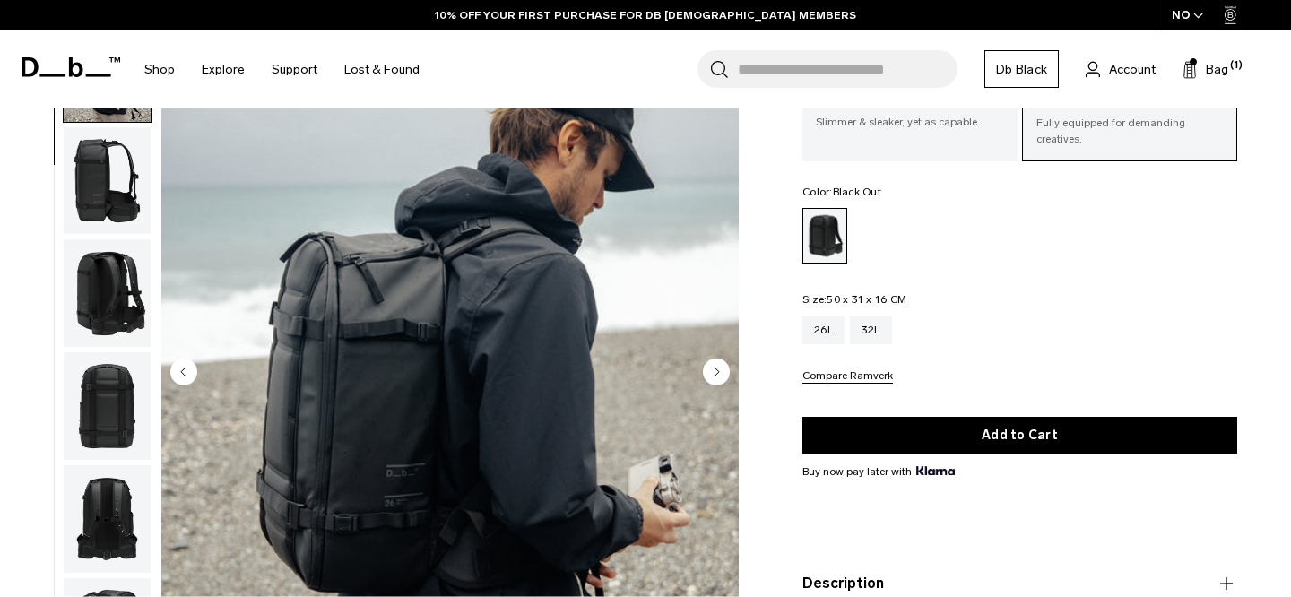
click at [122, 296] on img "button" at bounding box center [107, 293] width 87 height 108
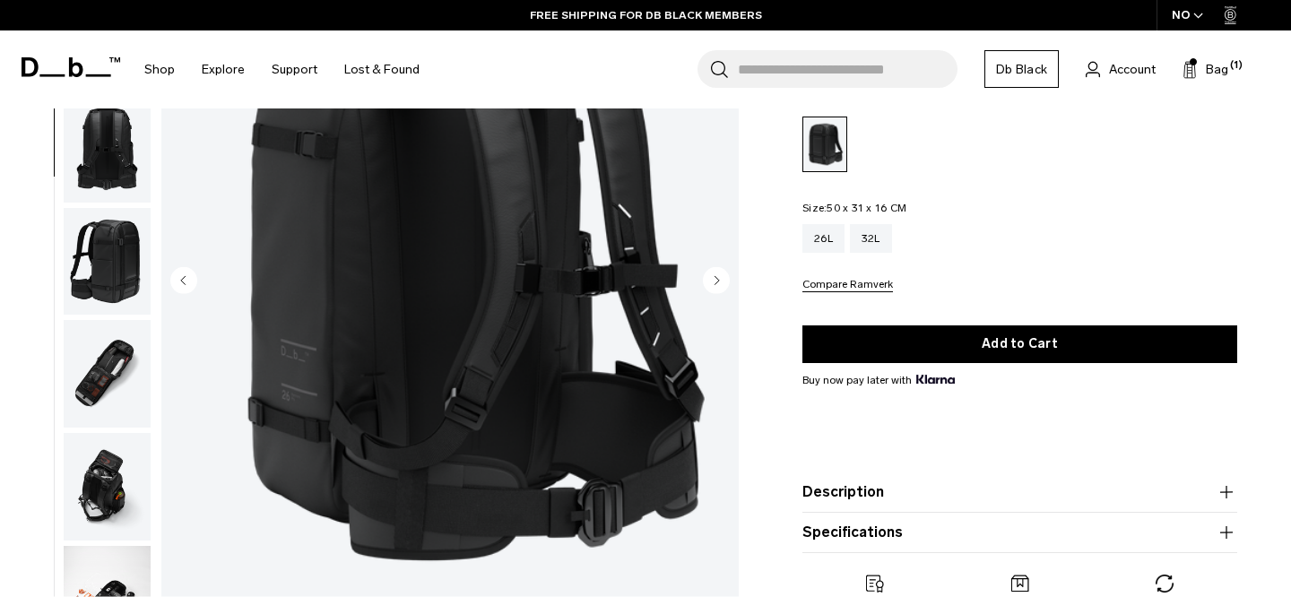
scroll to position [212, 0]
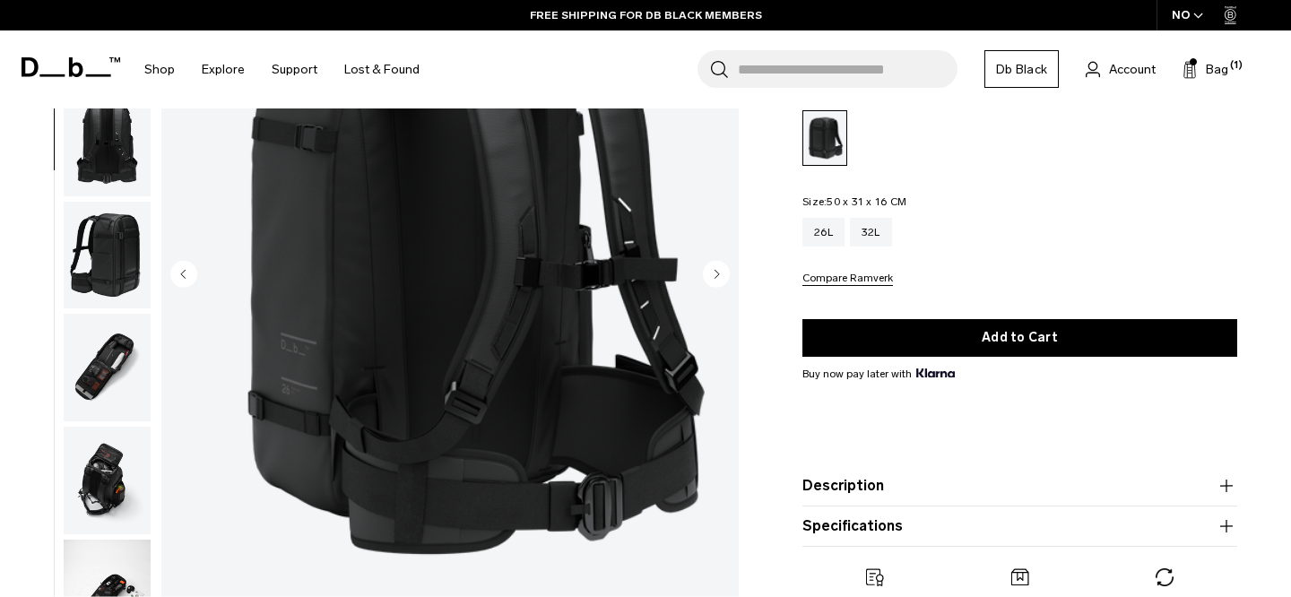
click at [118, 462] on img "button" at bounding box center [107, 481] width 87 height 108
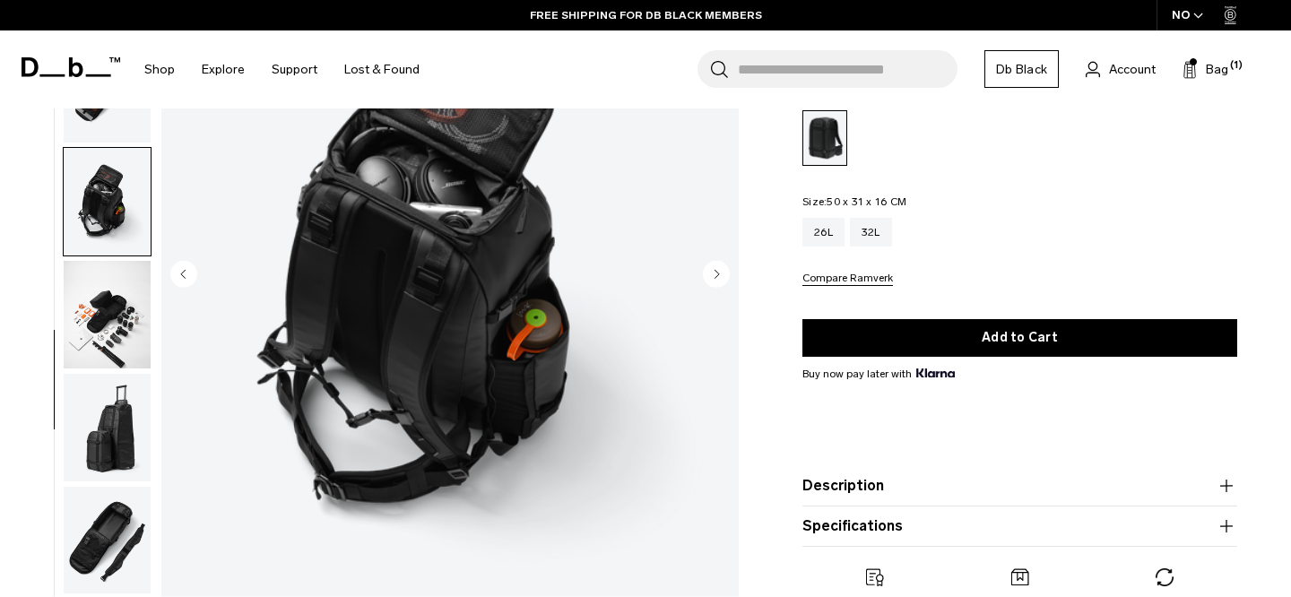
scroll to position [667, 0]
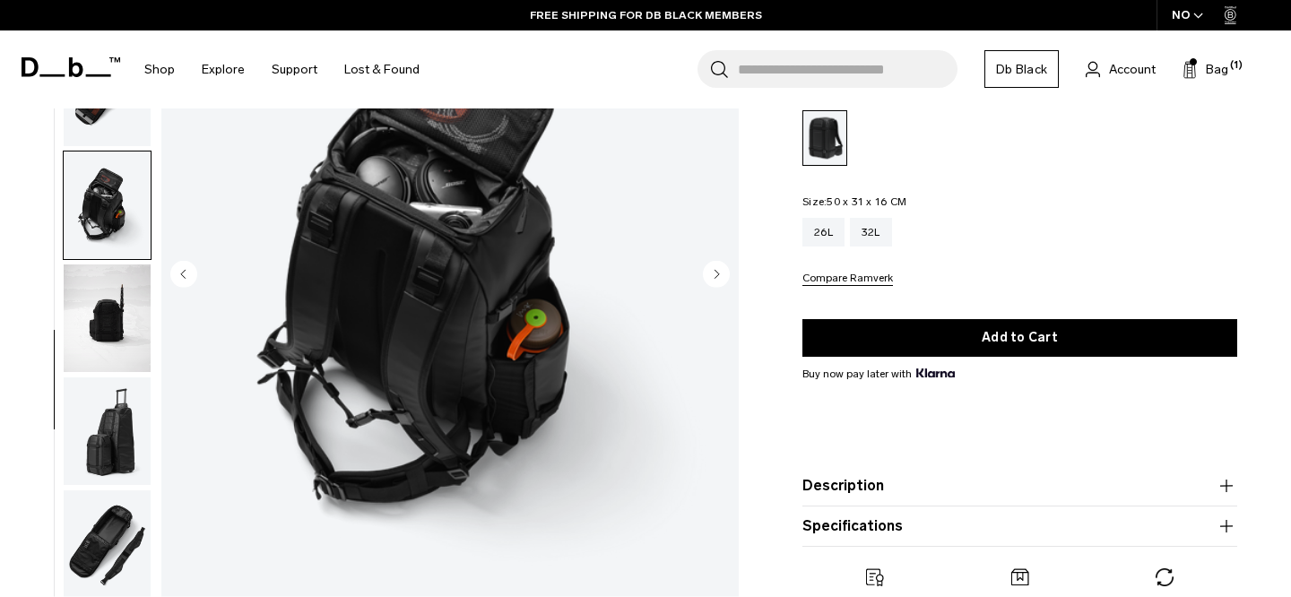
click at [114, 514] on img "button" at bounding box center [107, 543] width 87 height 108
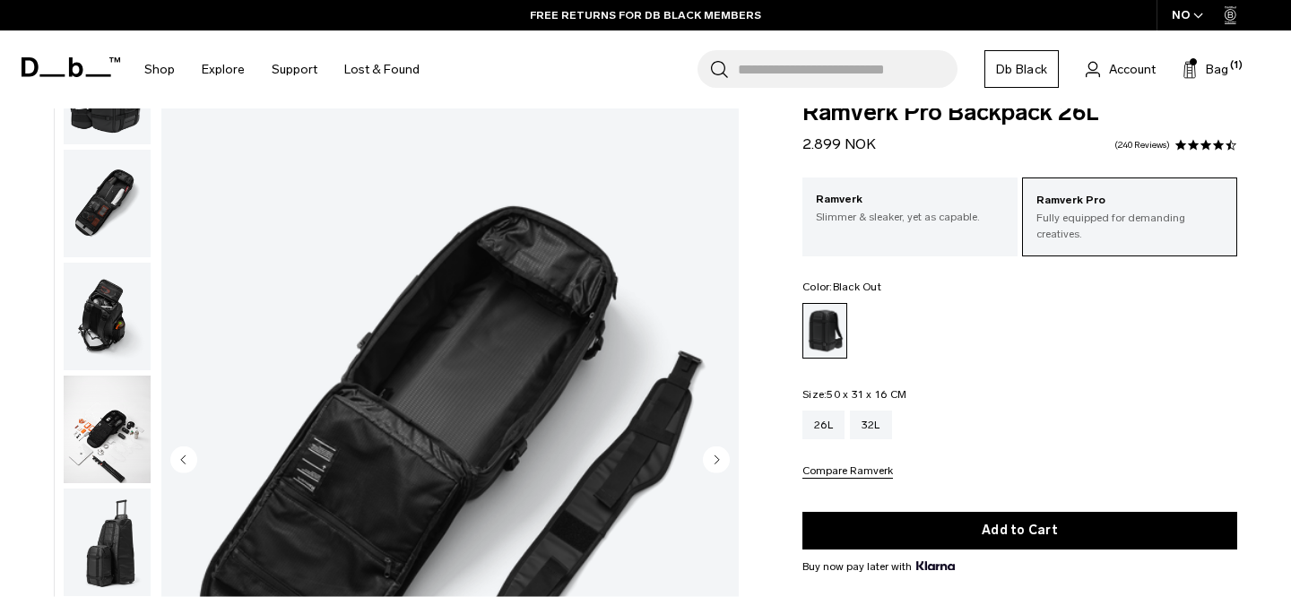
scroll to position [0, 0]
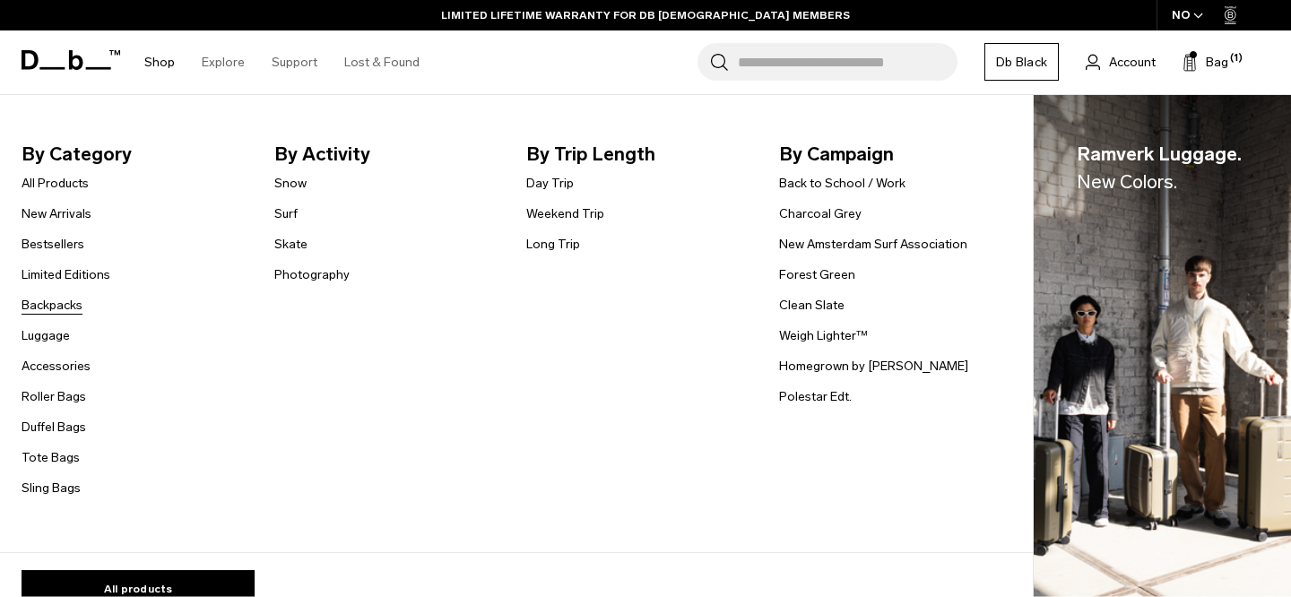
click at [57, 302] on link "Backpacks" at bounding box center [52, 305] width 61 height 19
click at [65, 426] on link "Duffel Bags" at bounding box center [54, 427] width 65 height 19
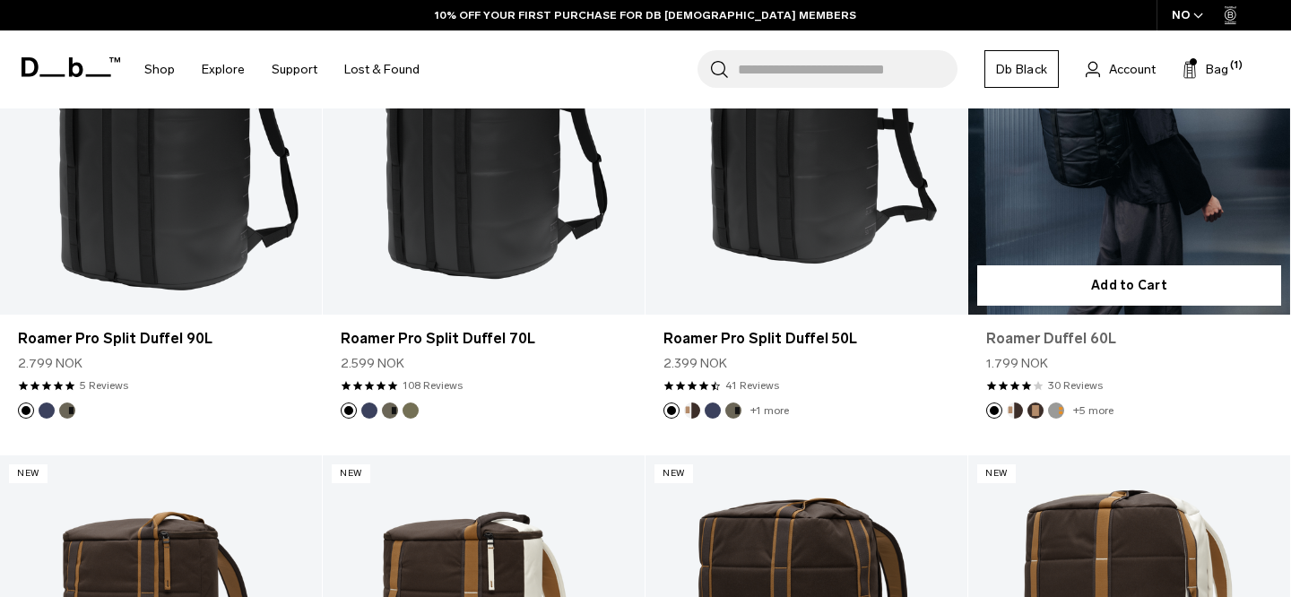
click at [1093, 344] on link "Roamer Duffel 60L" at bounding box center [1129, 339] width 286 height 22
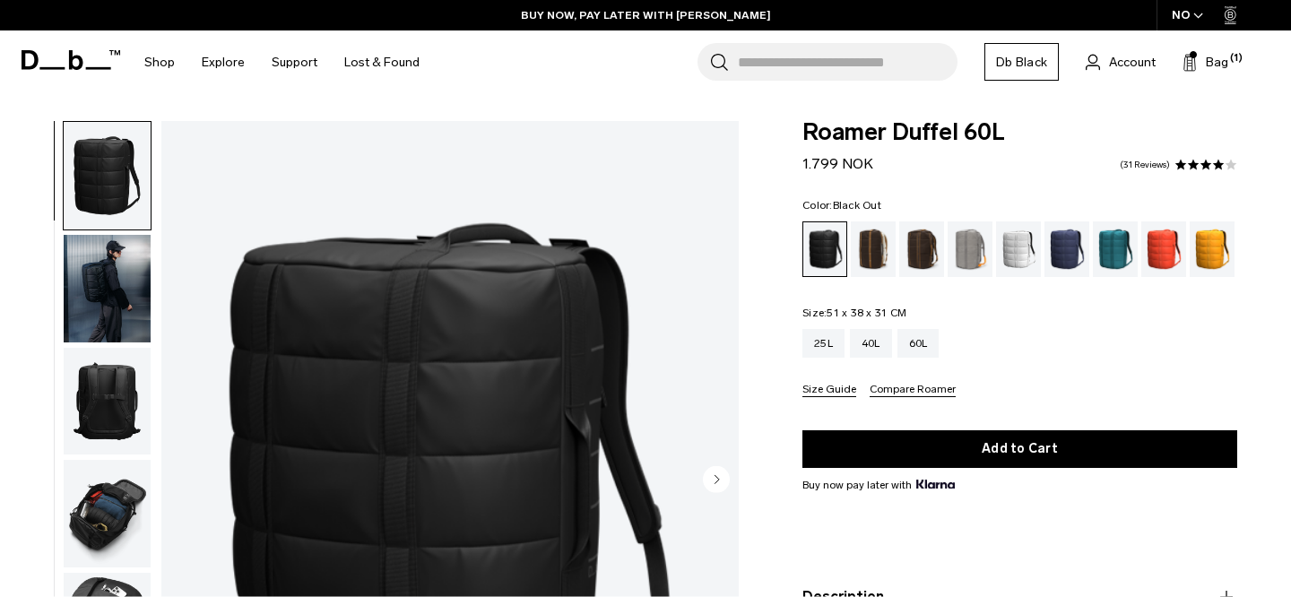
click at [95, 279] on img "button" at bounding box center [107, 289] width 87 height 108
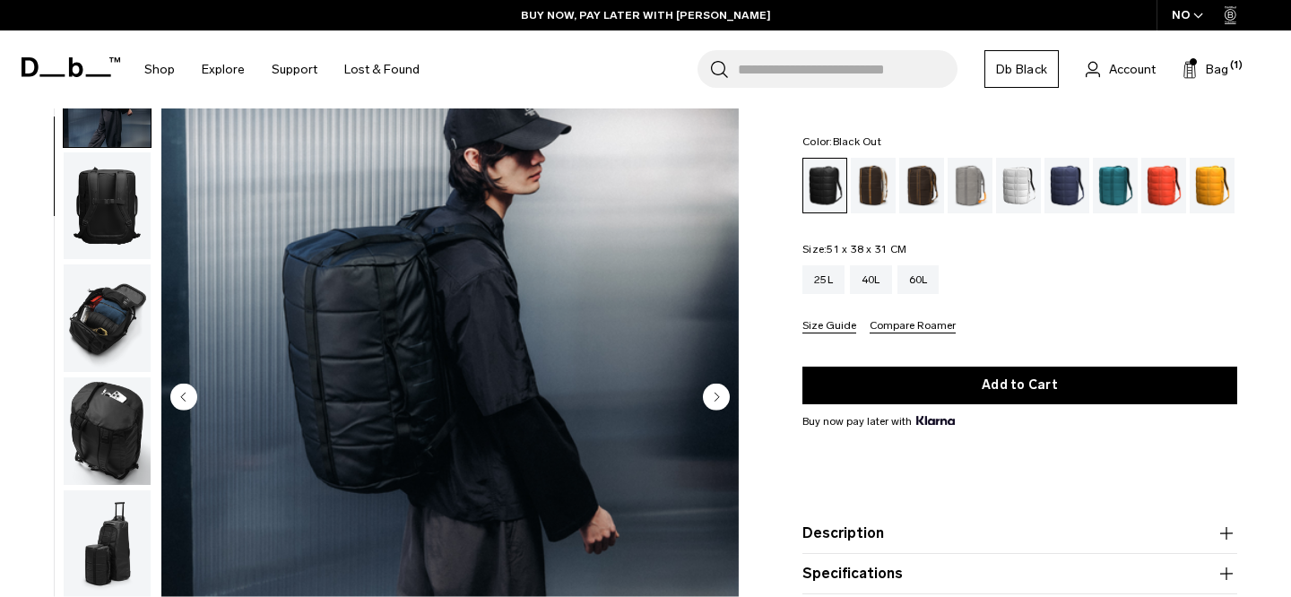
scroll to position [82, 0]
click at [878, 283] on div "40L" at bounding box center [871, 279] width 42 height 29
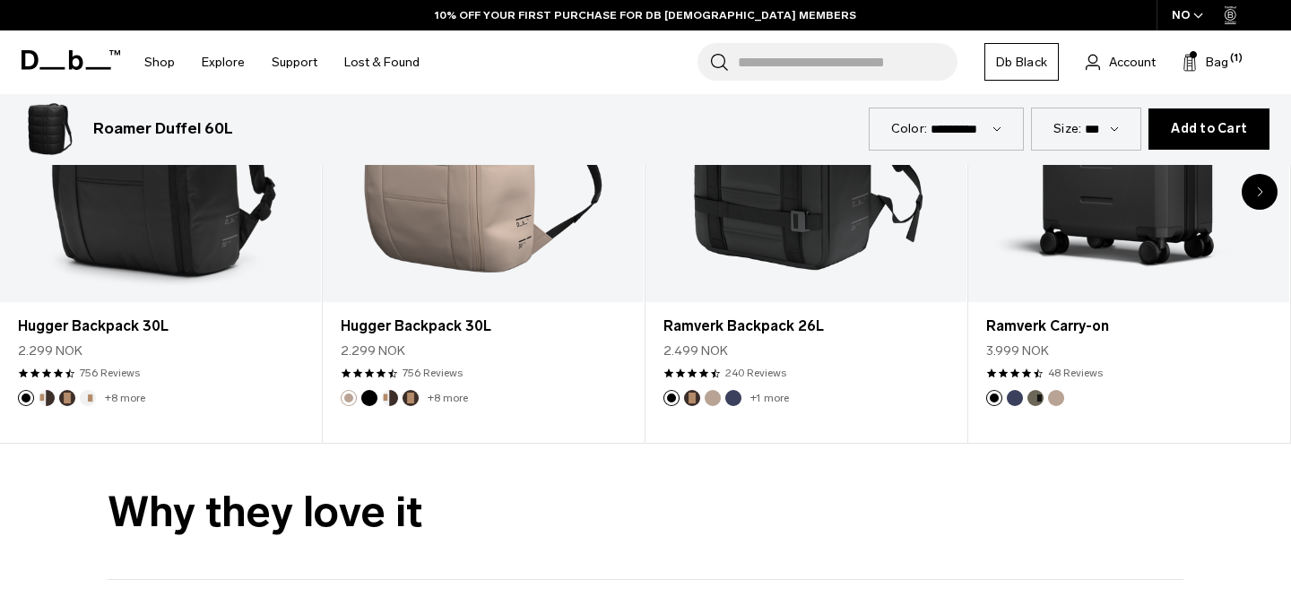
scroll to position [3149, 0]
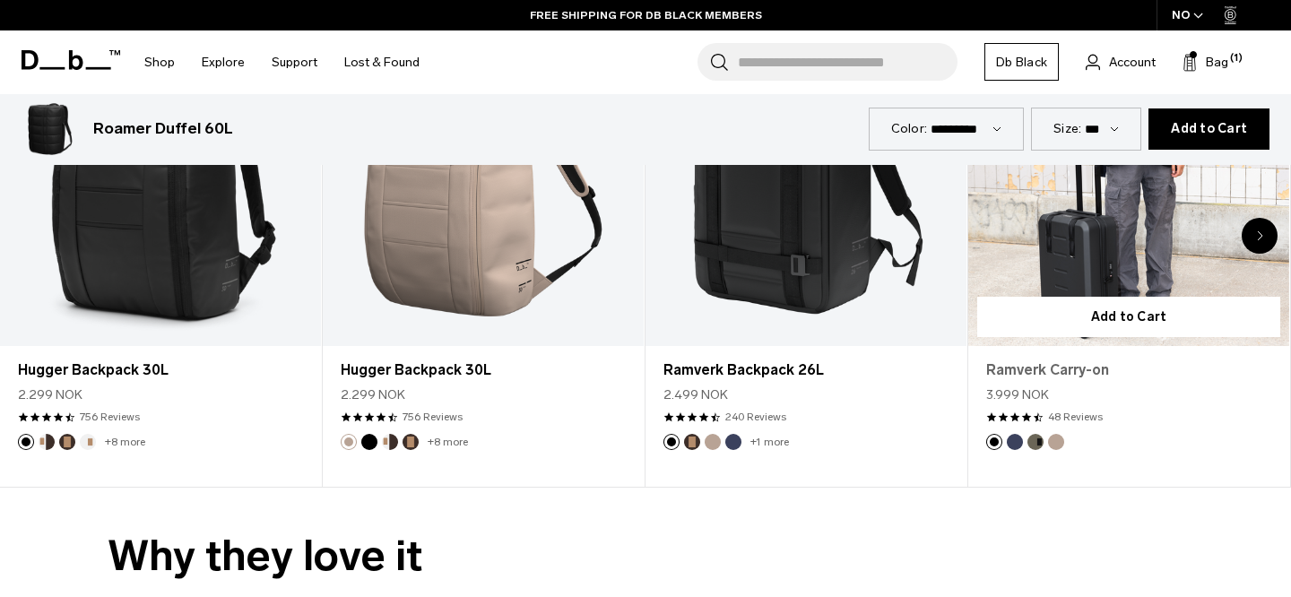
click at [1034, 365] on link "Ramverk Carry-on" at bounding box center [1128, 370] width 285 height 22
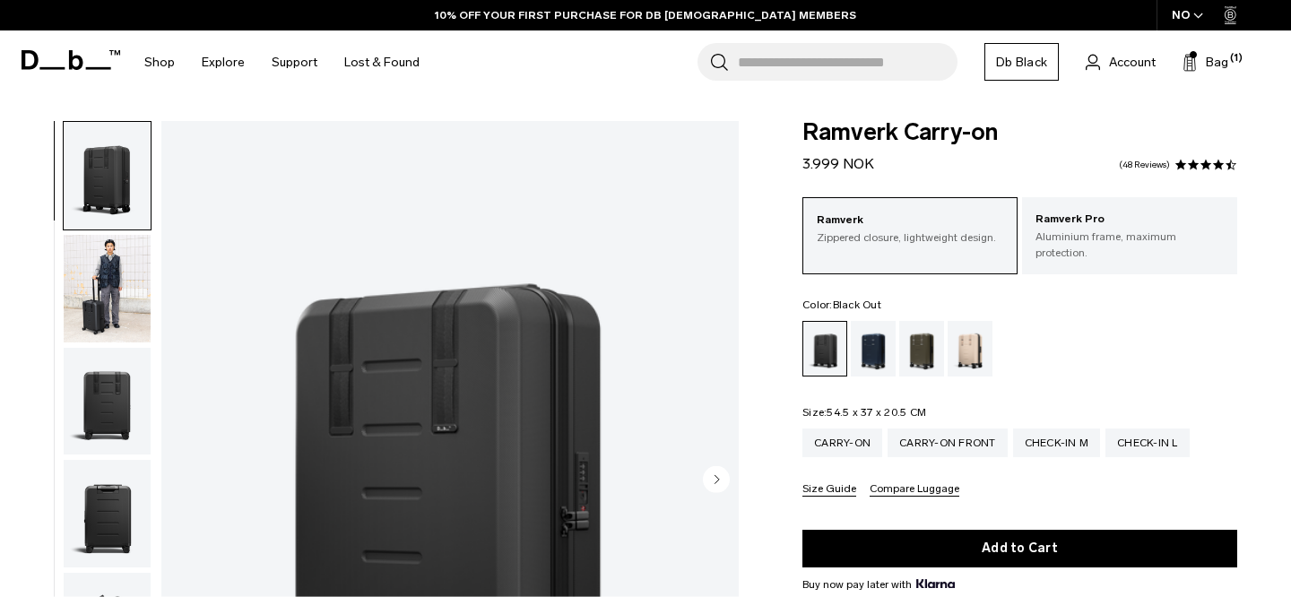
scroll to position [13, 0]
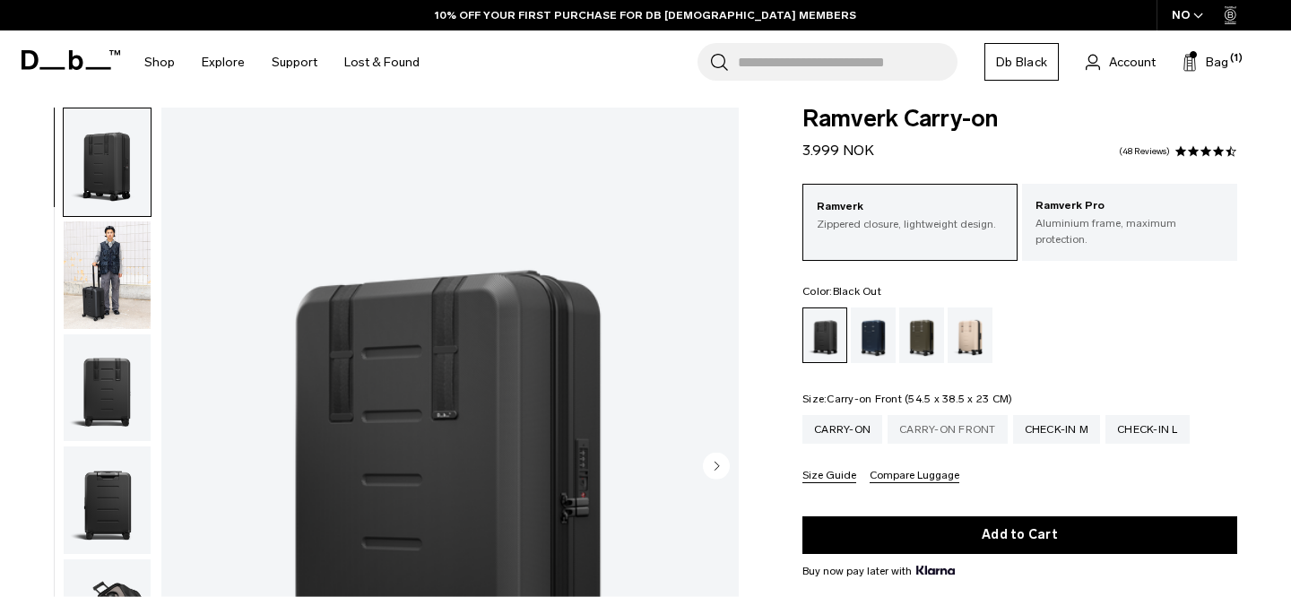
click at [946, 419] on div "Carry-on Front" at bounding box center [947, 429] width 120 height 29
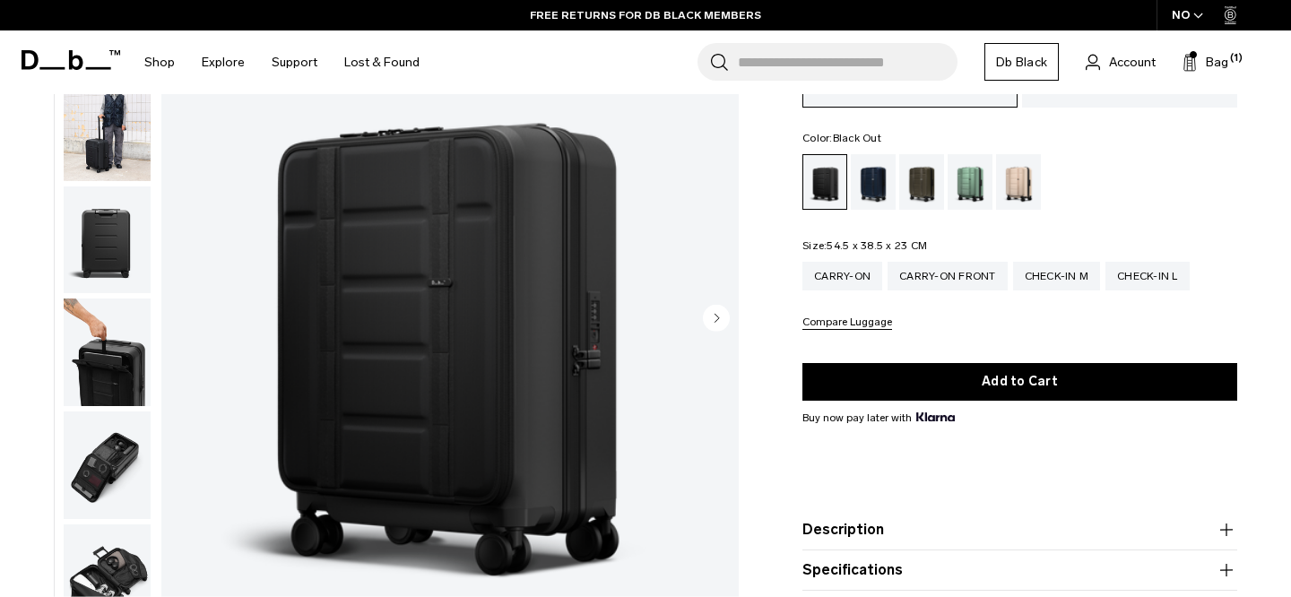
scroll to position [185, 0]
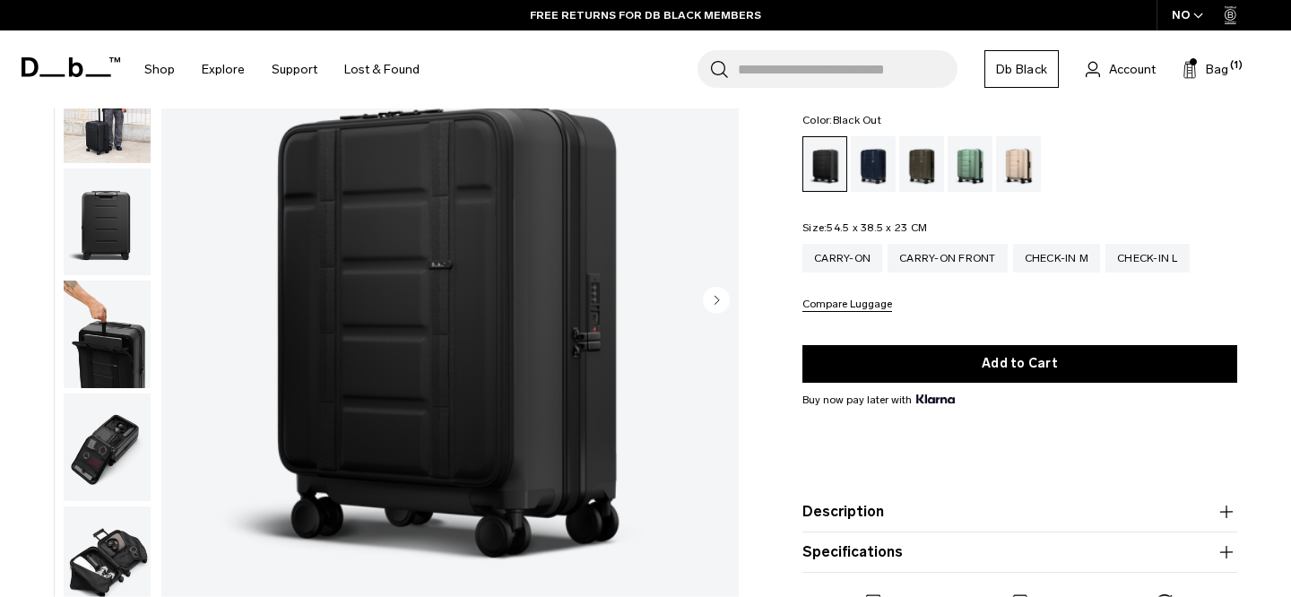
click at [714, 299] on circle "Next slide" at bounding box center [716, 299] width 27 height 27
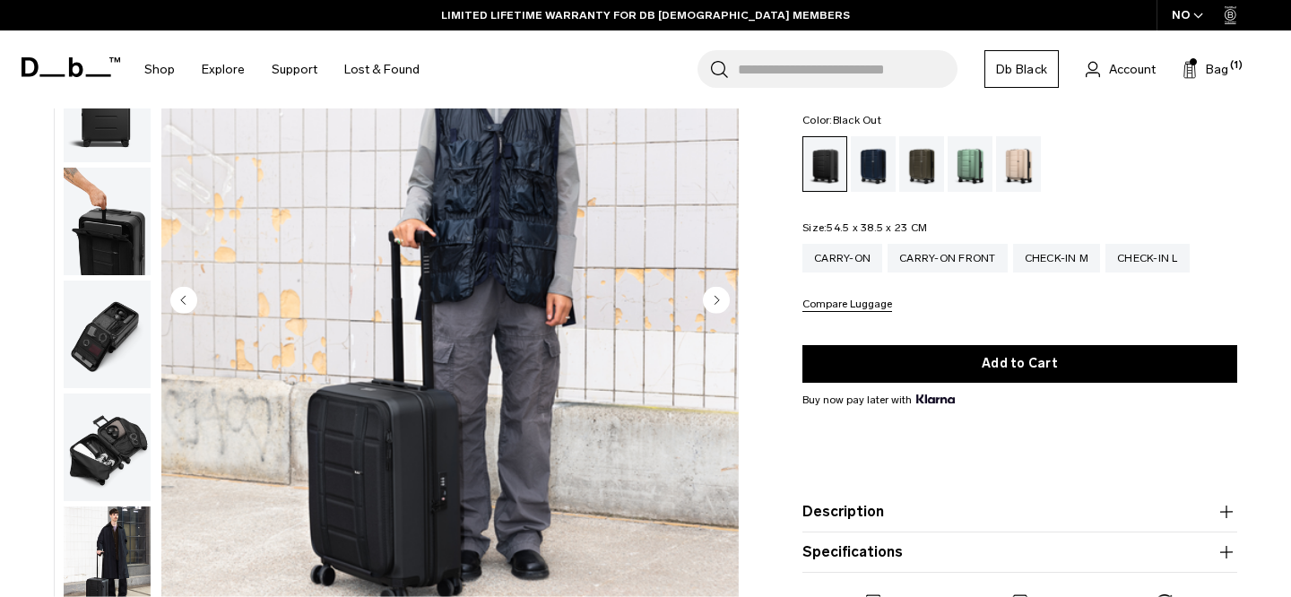
click at [714, 299] on circle "Next slide" at bounding box center [716, 299] width 27 height 27
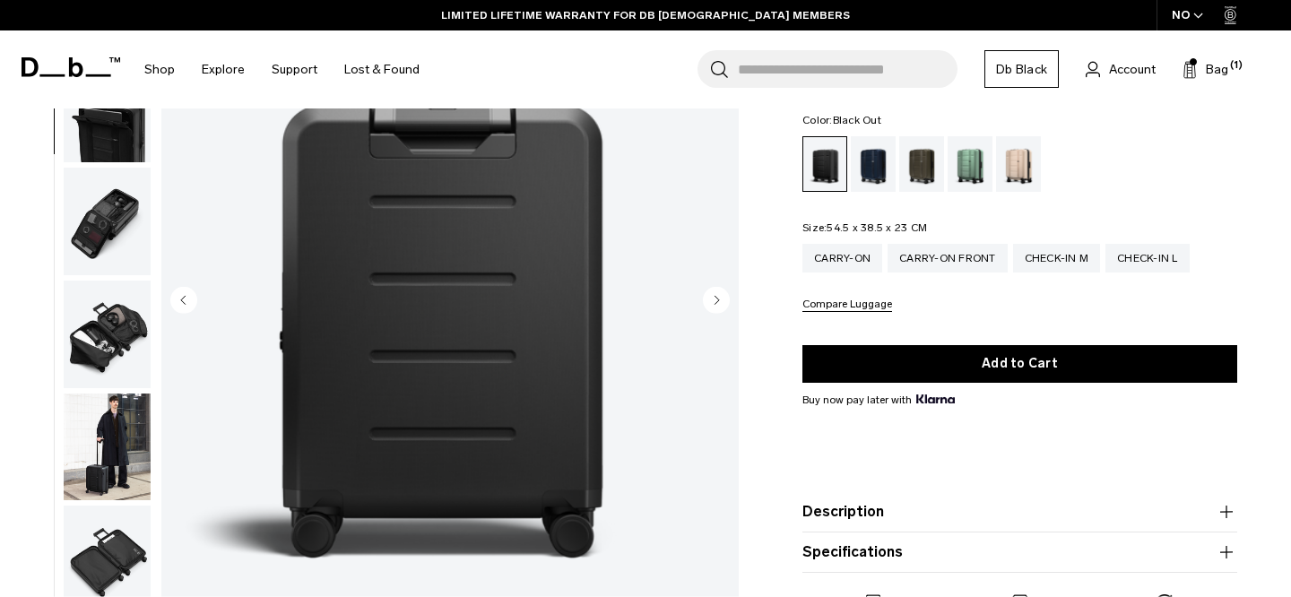
click at [714, 299] on circle "Next slide" at bounding box center [716, 299] width 27 height 27
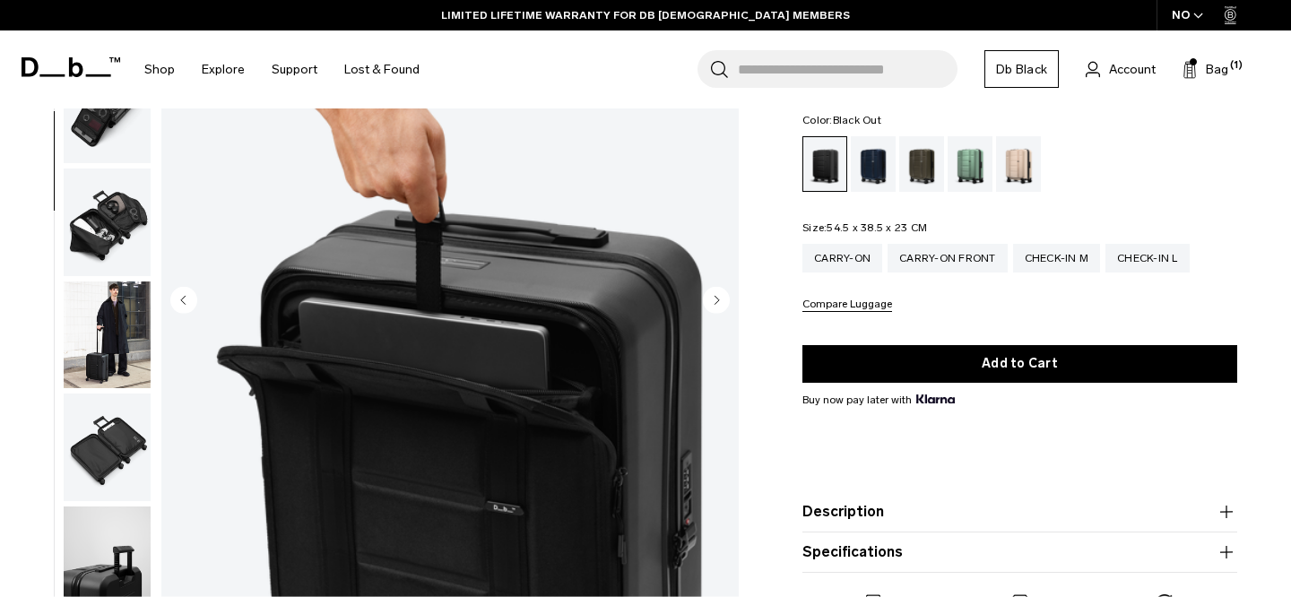
click at [714, 299] on circle "Next slide" at bounding box center [716, 299] width 27 height 27
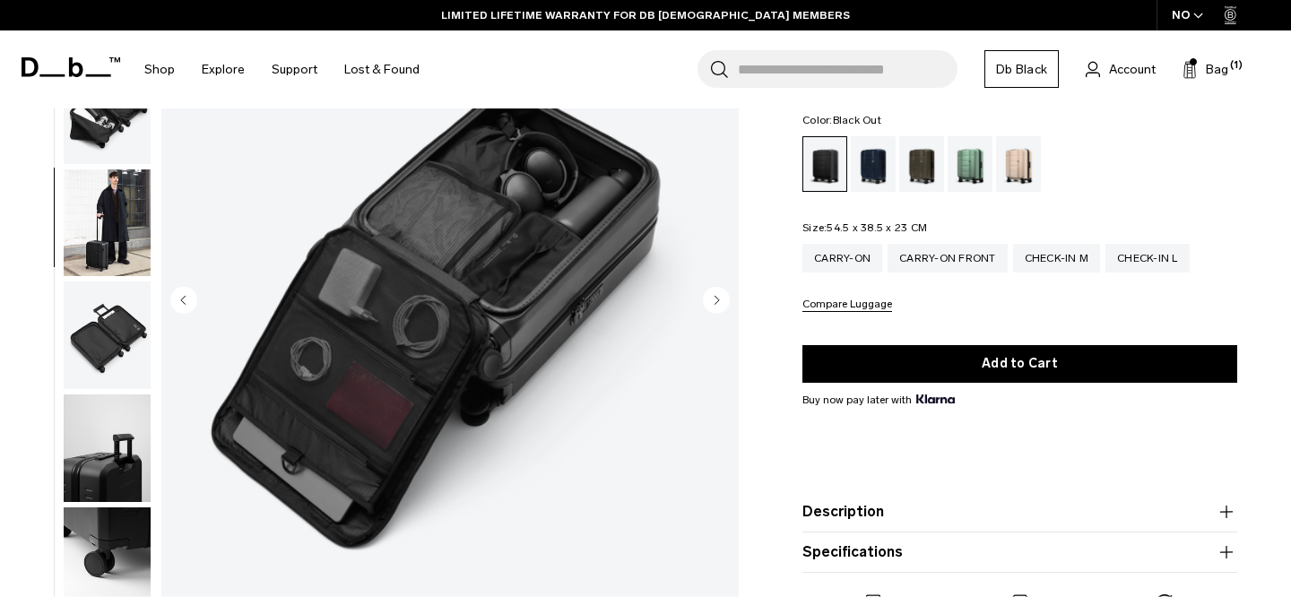
scroll to position [451, 0]
click at [714, 299] on circle "Next slide" at bounding box center [716, 299] width 27 height 27
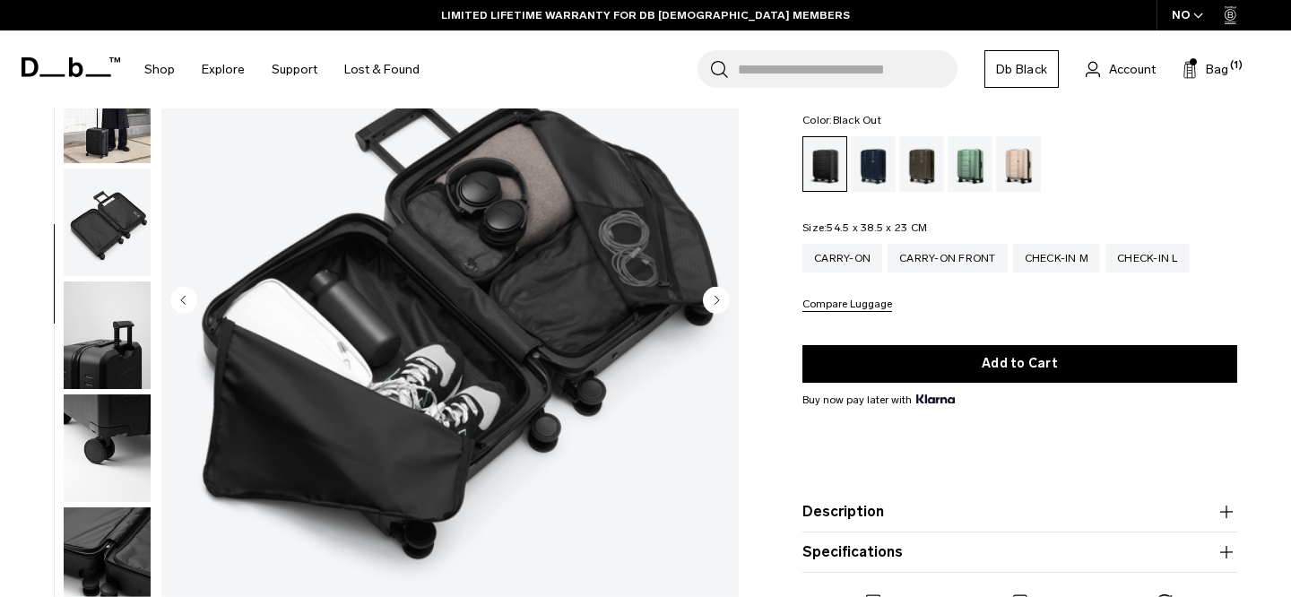
scroll to position [564, 0]
click at [714, 299] on circle "Next slide" at bounding box center [716, 299] width 27 height 27
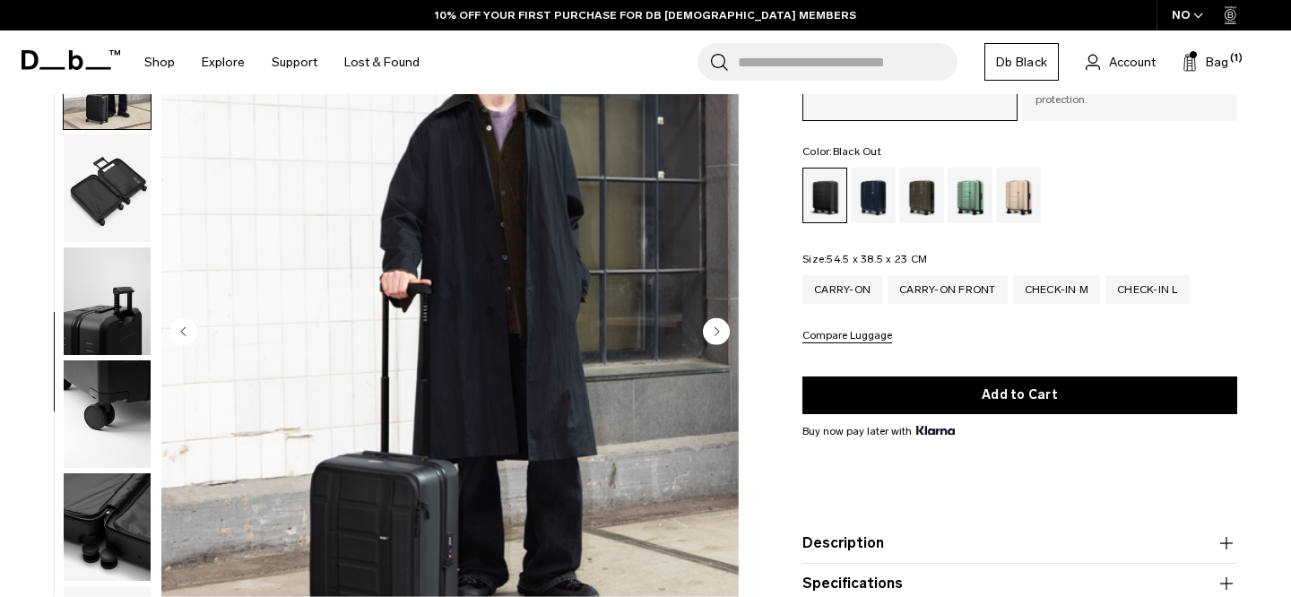
scroll to position [0, 0]
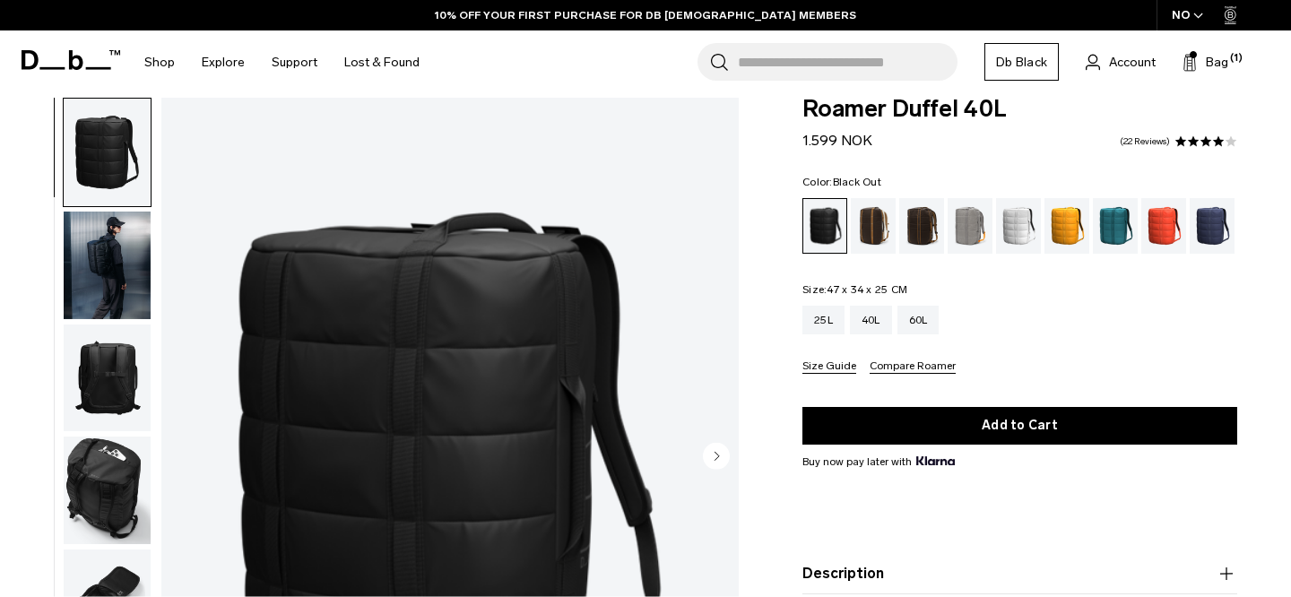
scroll to position [22, 0]
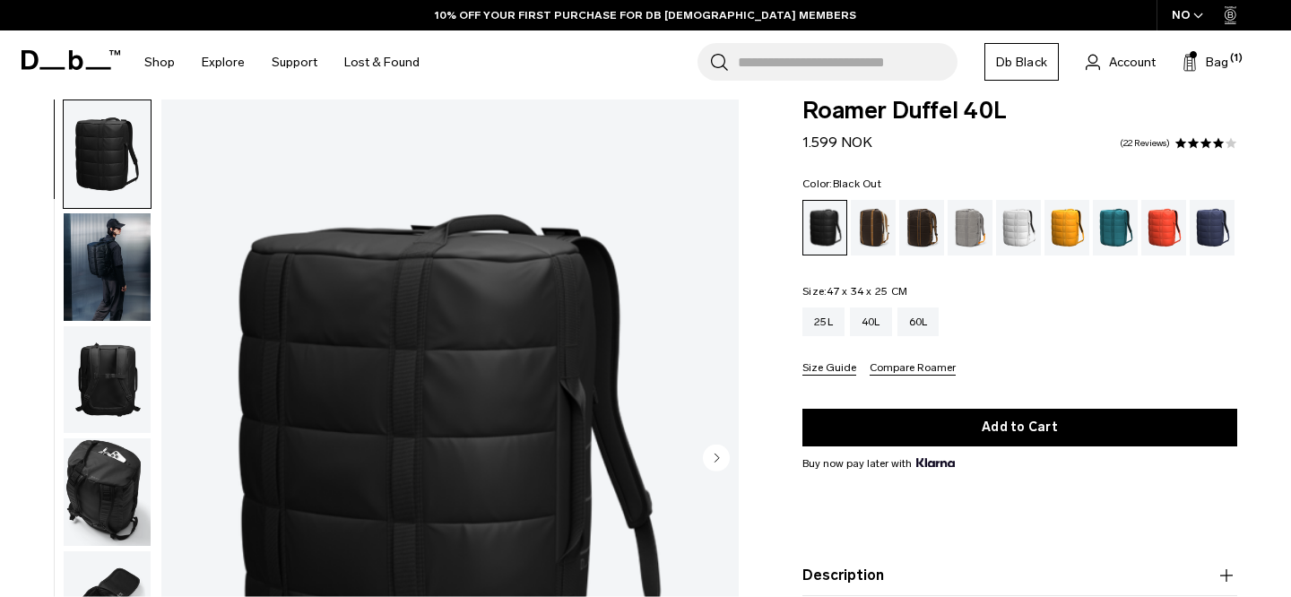
click at [100, 253] on img "button" at bounding box center [107, 267] width 87 height 108
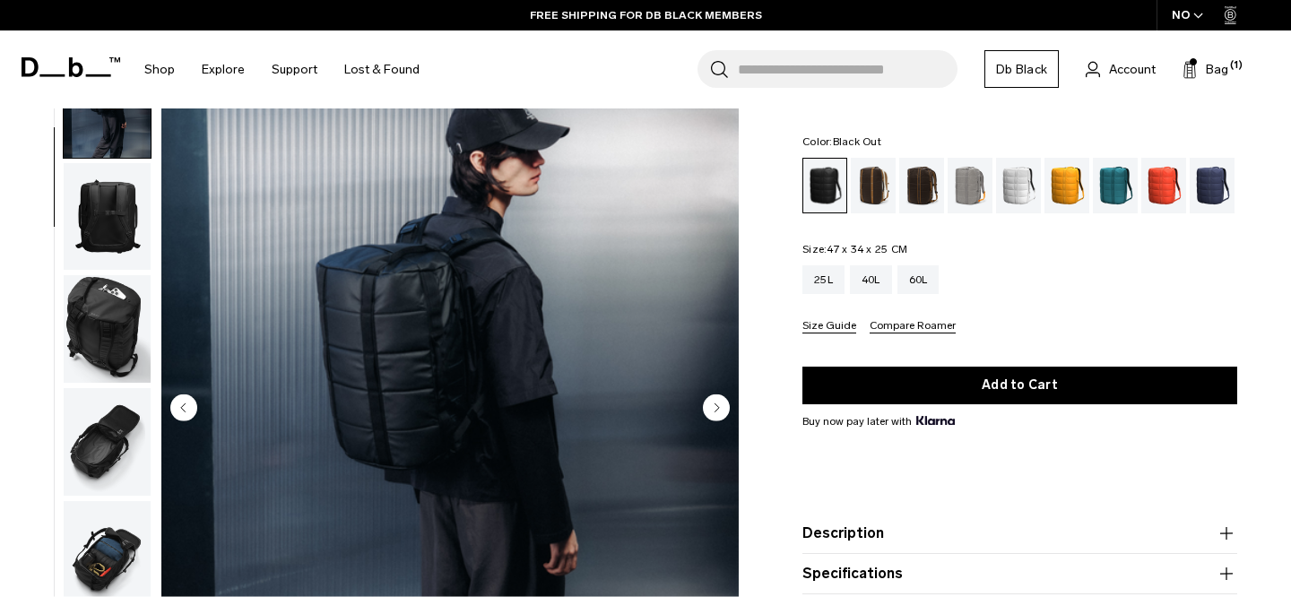
scroll to position [70, 0]
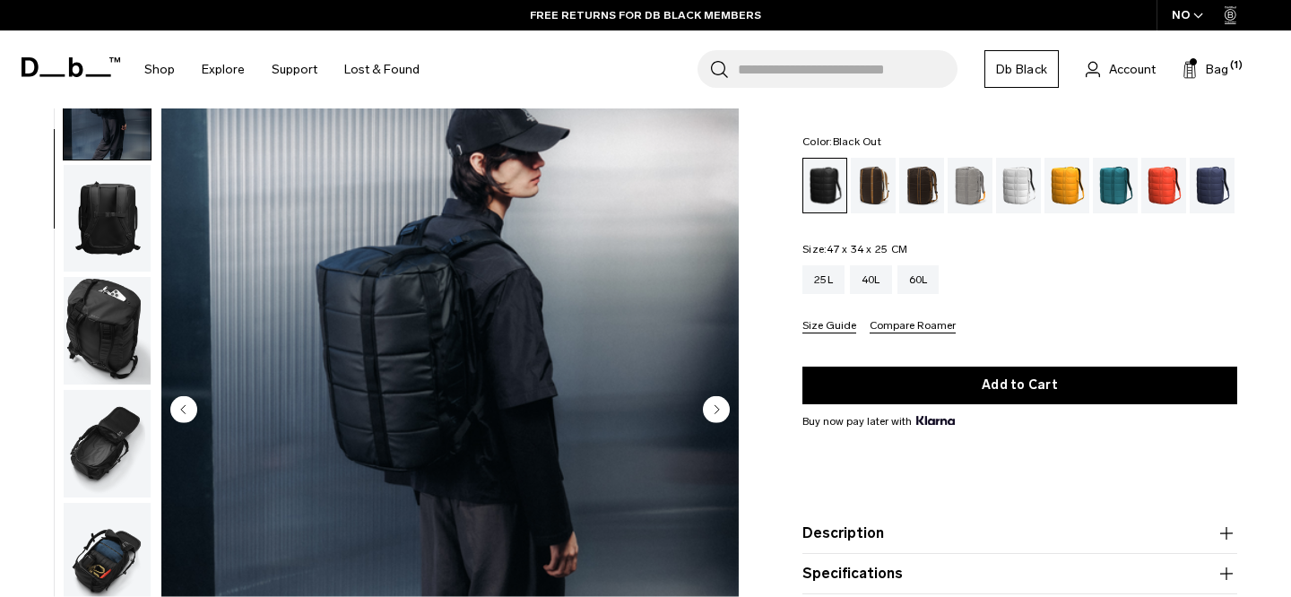
click at [122, 468] on img "button" at bounding box center [107, 444] width 87 height 108
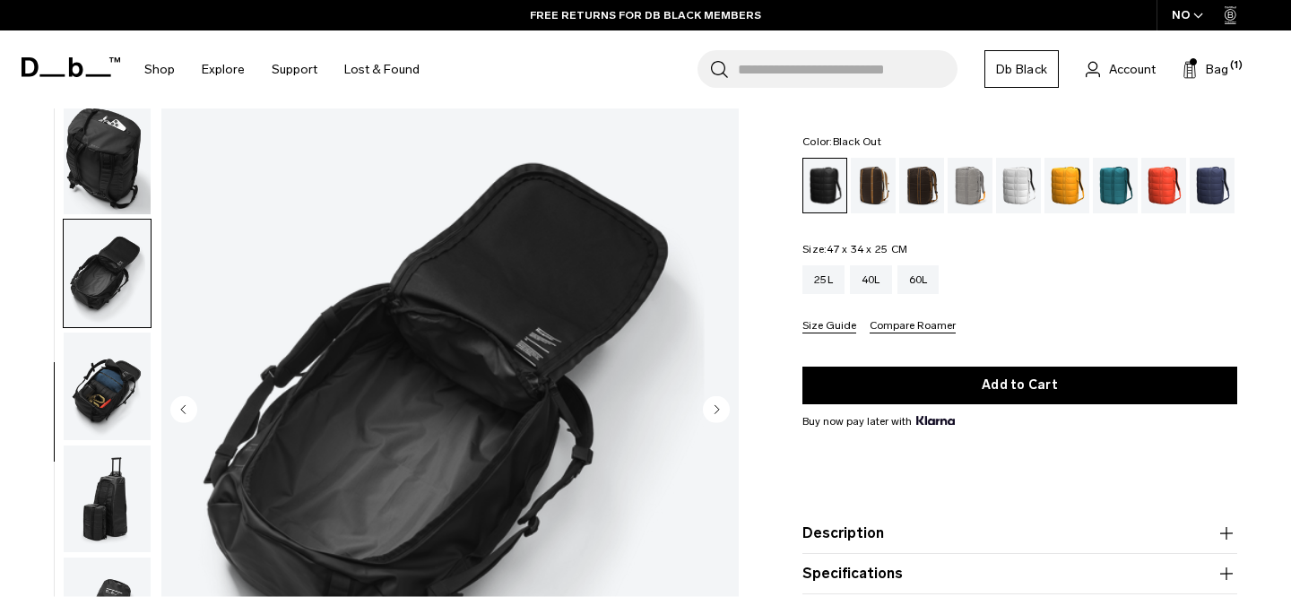
scroll to position [290, 0]
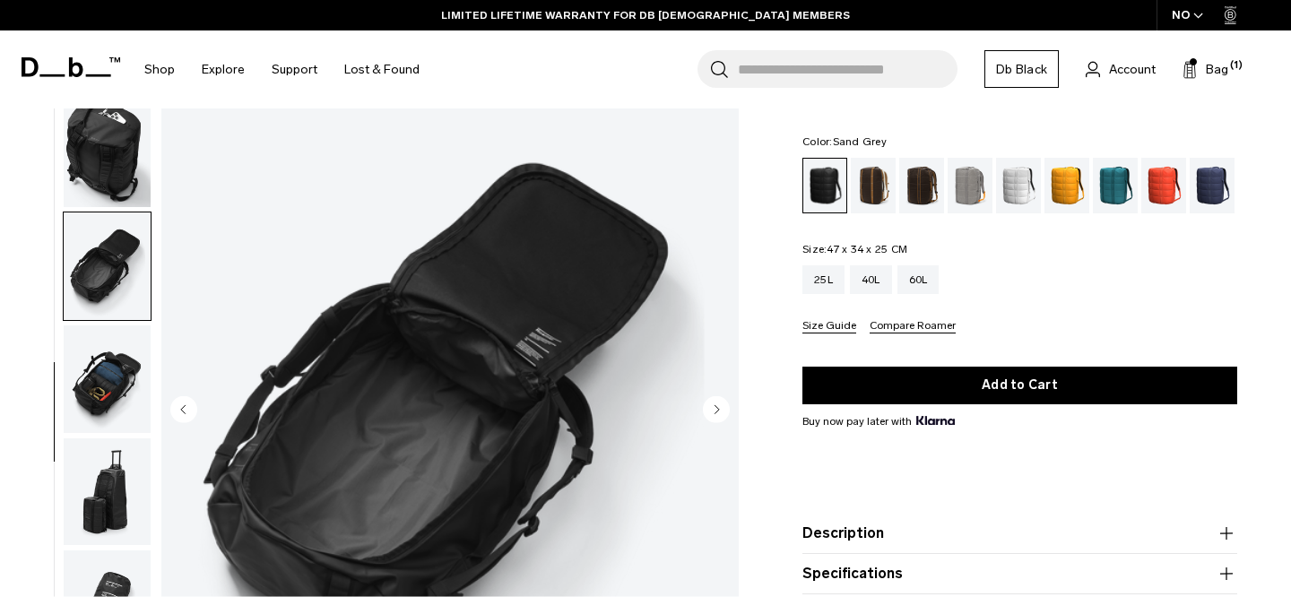
click at [968, 182] on div "Sand Grey" at bounding box center [970, 186] width 46 height 56
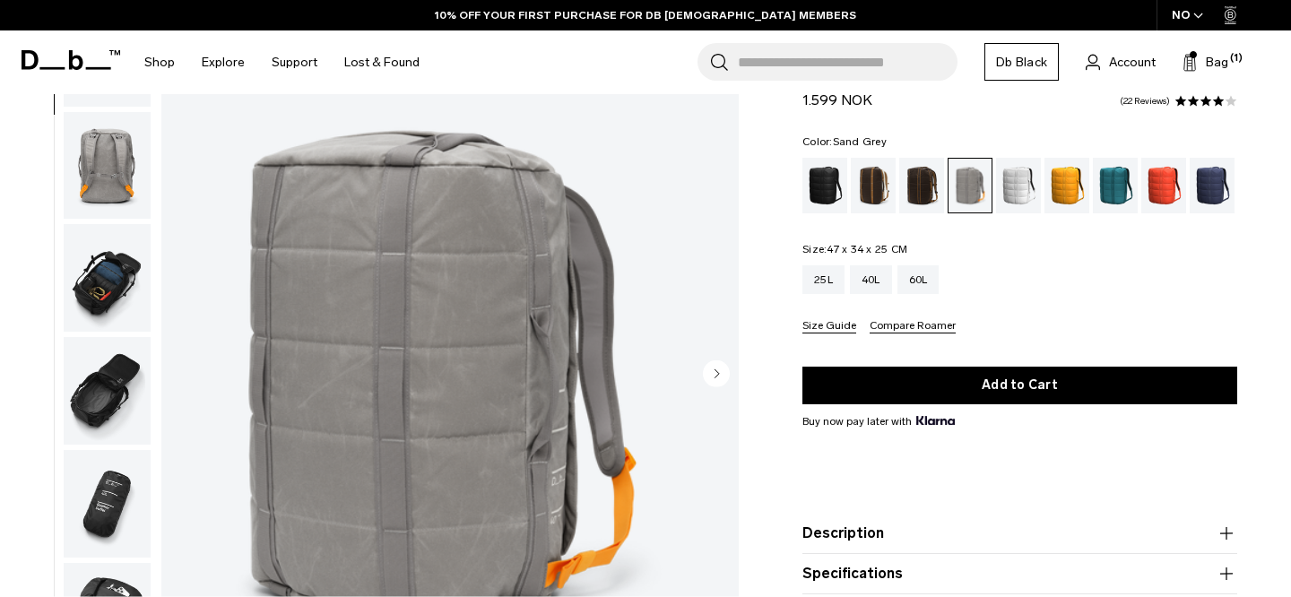
scroll to position [177, 0]
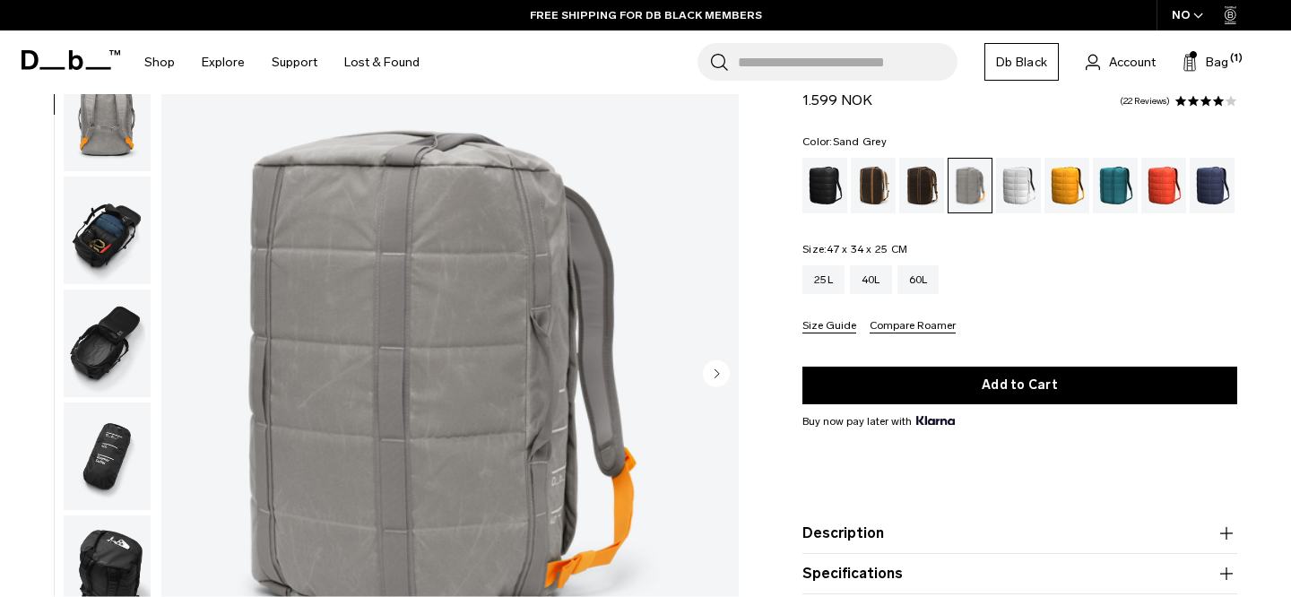
click at [107, 460] on img "button" at bounding box center [107, 456] width 87 height 108
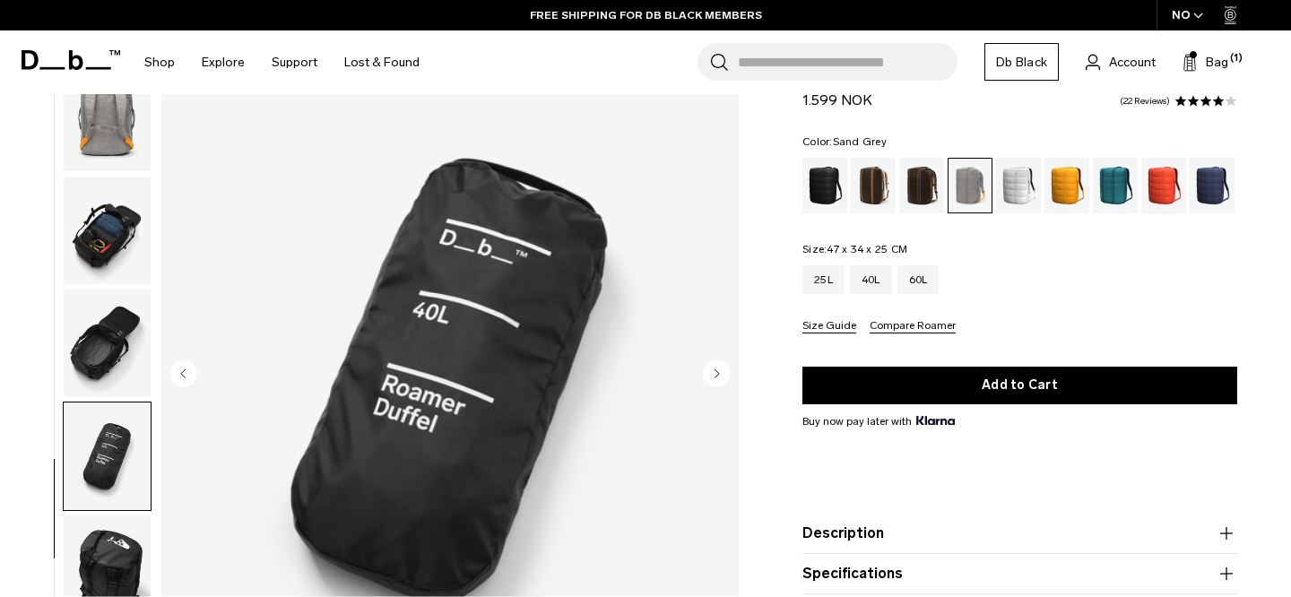
click at [107, 360] on img "button" at bounding box center [107, 343] width 87 height 108
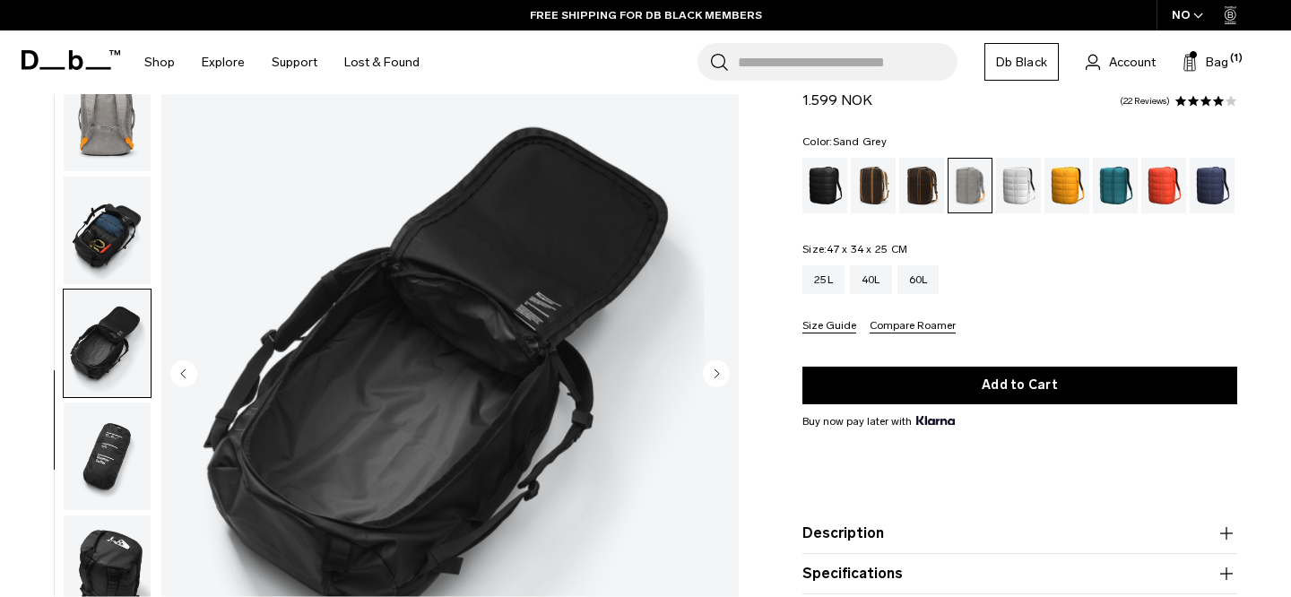
click at [114, 257] on img "button" at bounding box center [107, 231] width 87 height 108
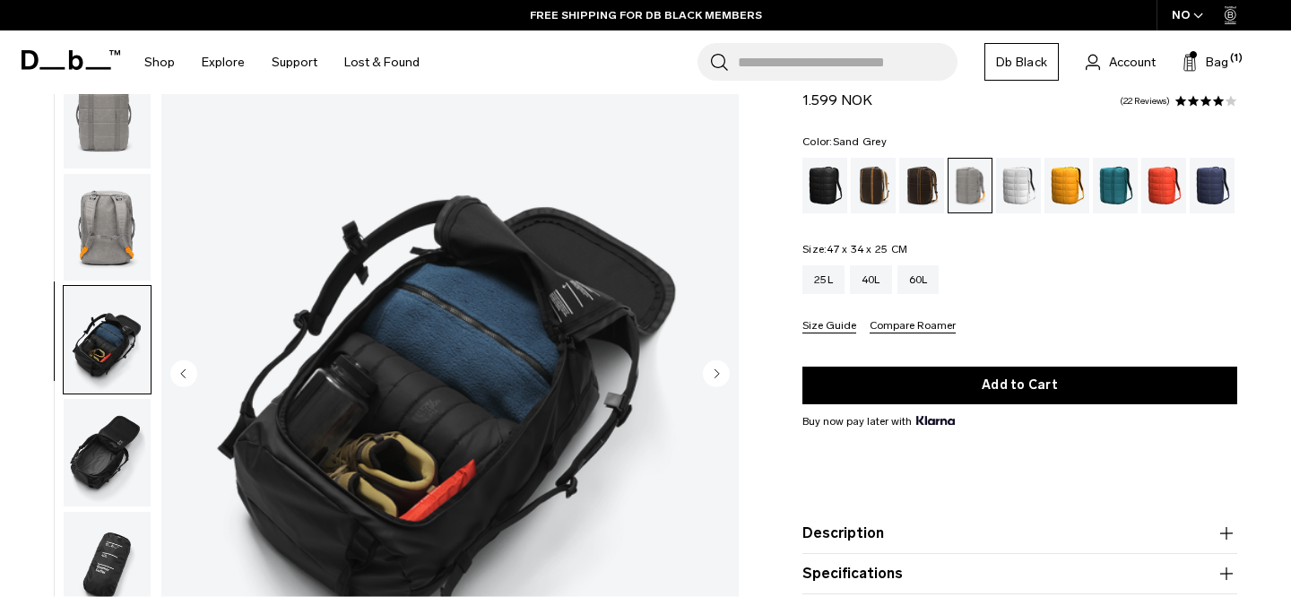
click at [111, 233] on img "button" at bounding box center [107, 228] width 87 height 108
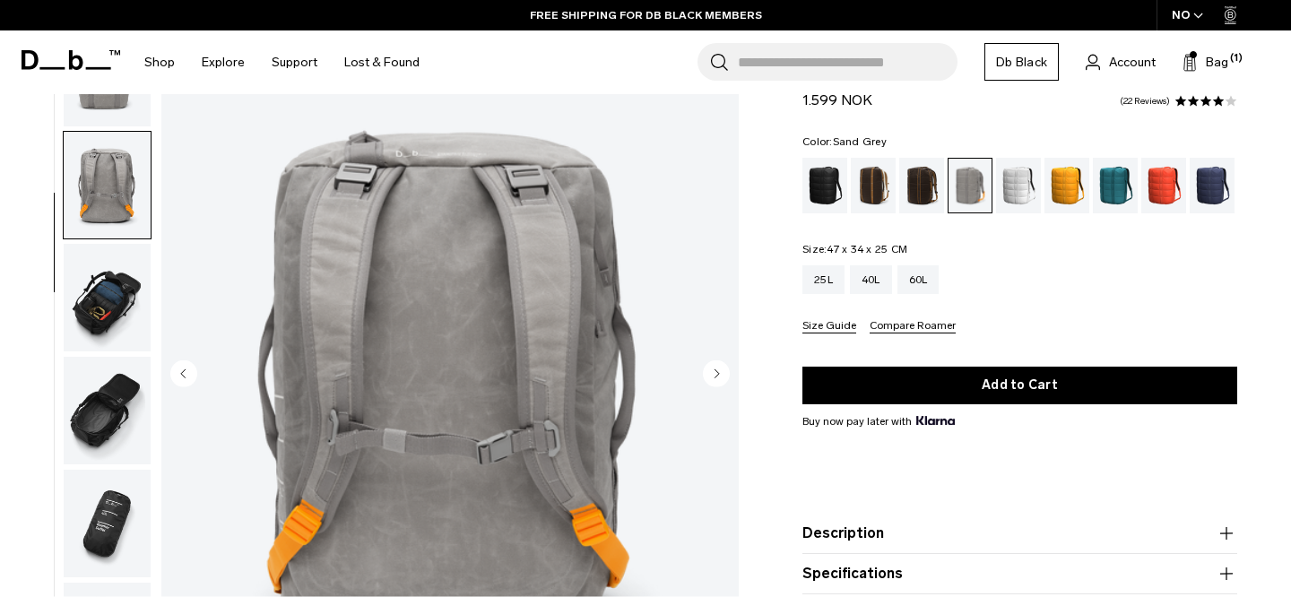
scroll to position [48, 0]
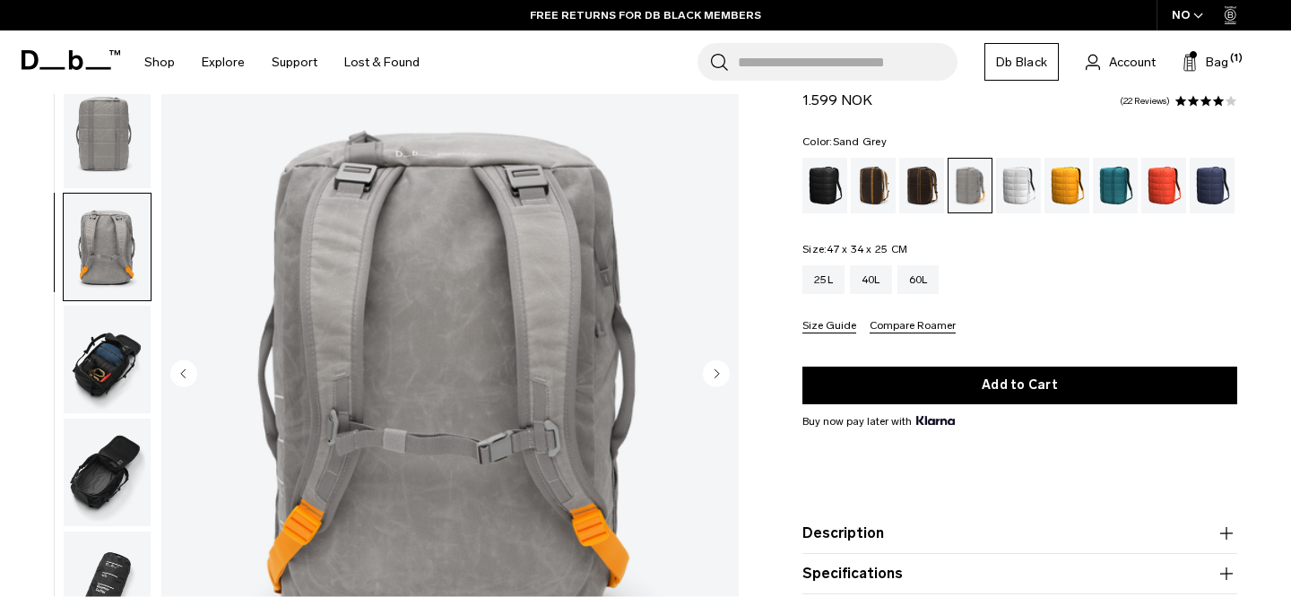
click at [111, 233] on img "button" at bounding box center [107, 248] width 87 height 108
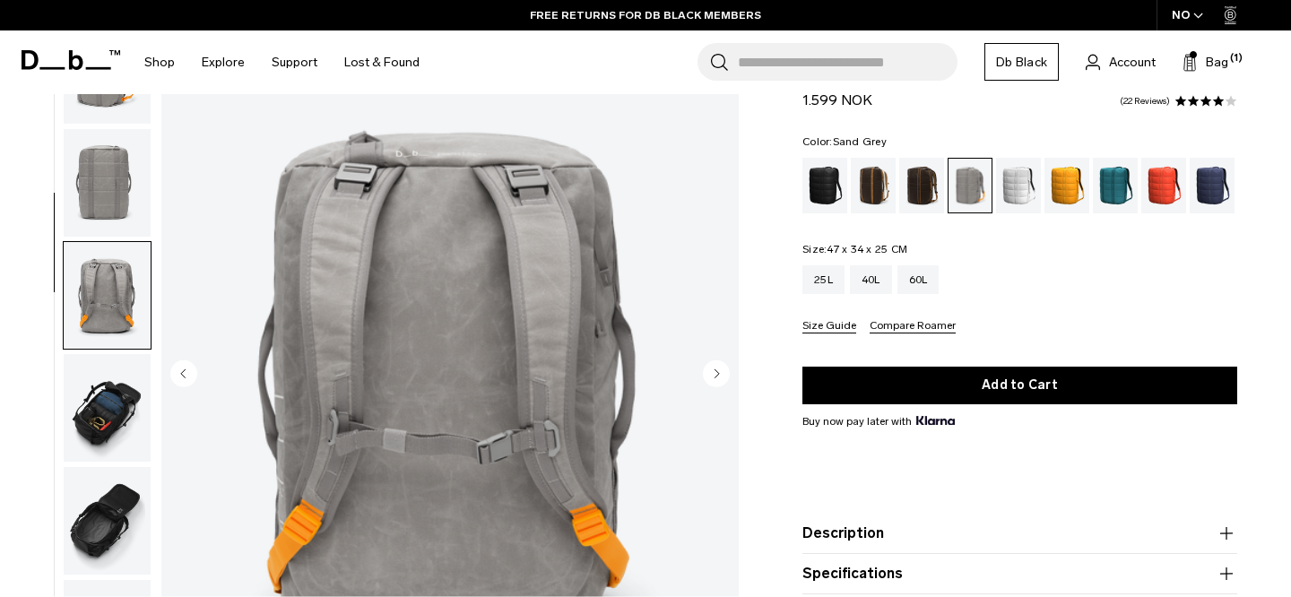
click at [111, 233] on img "button" at bounding box center [107, 183] width 87 height 108
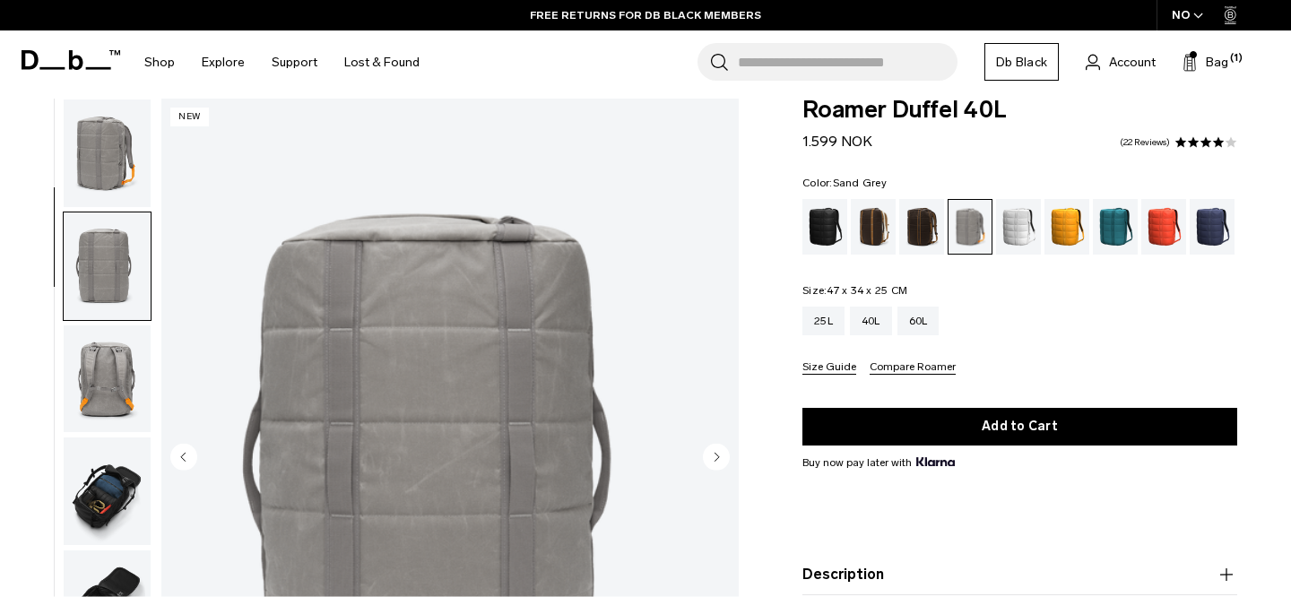
scroll to position [15, 0]
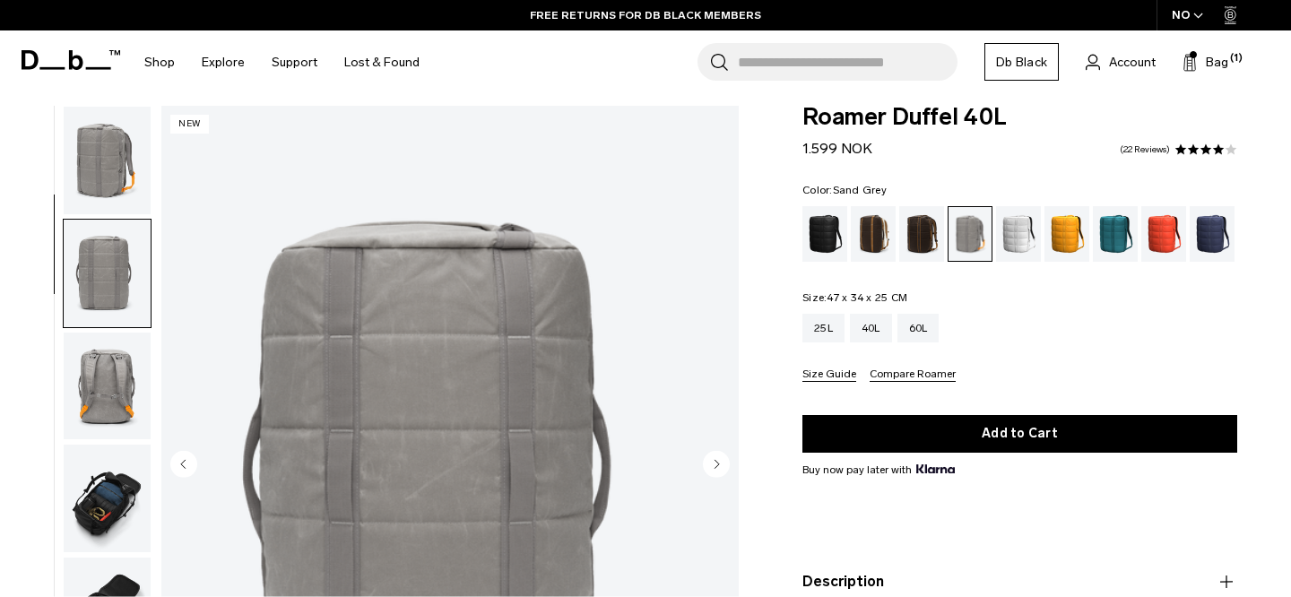
click at [108, 159] on img "button" at bounding box center [107, 161] width 87 height 108
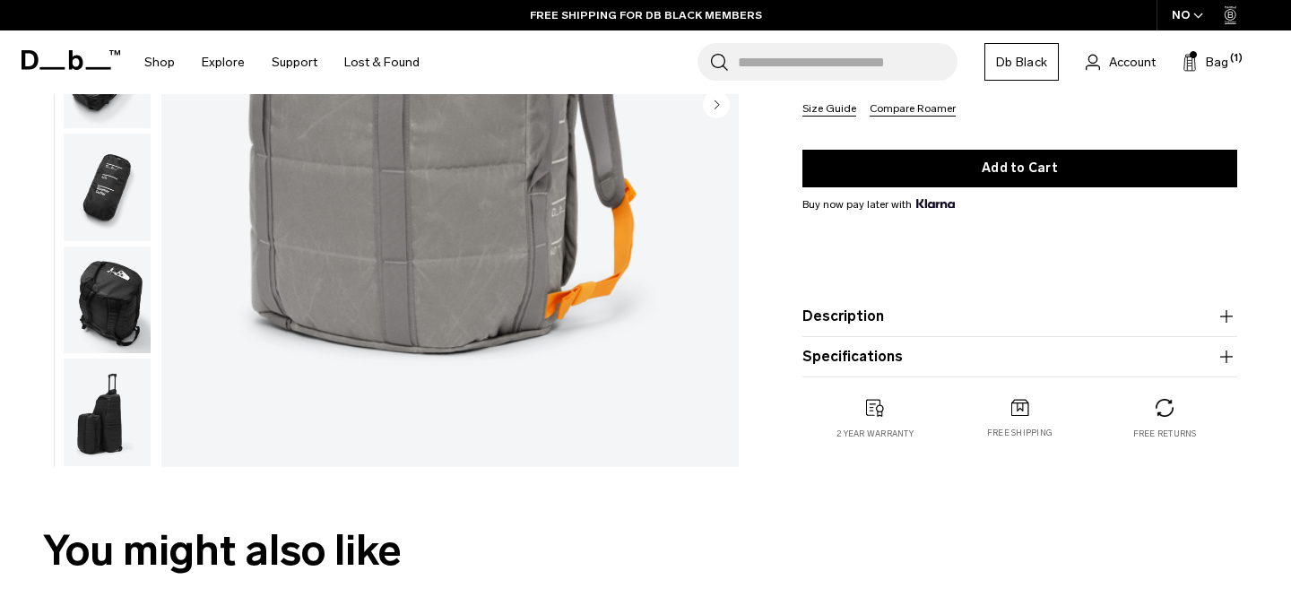
scroll to position [0, 0]
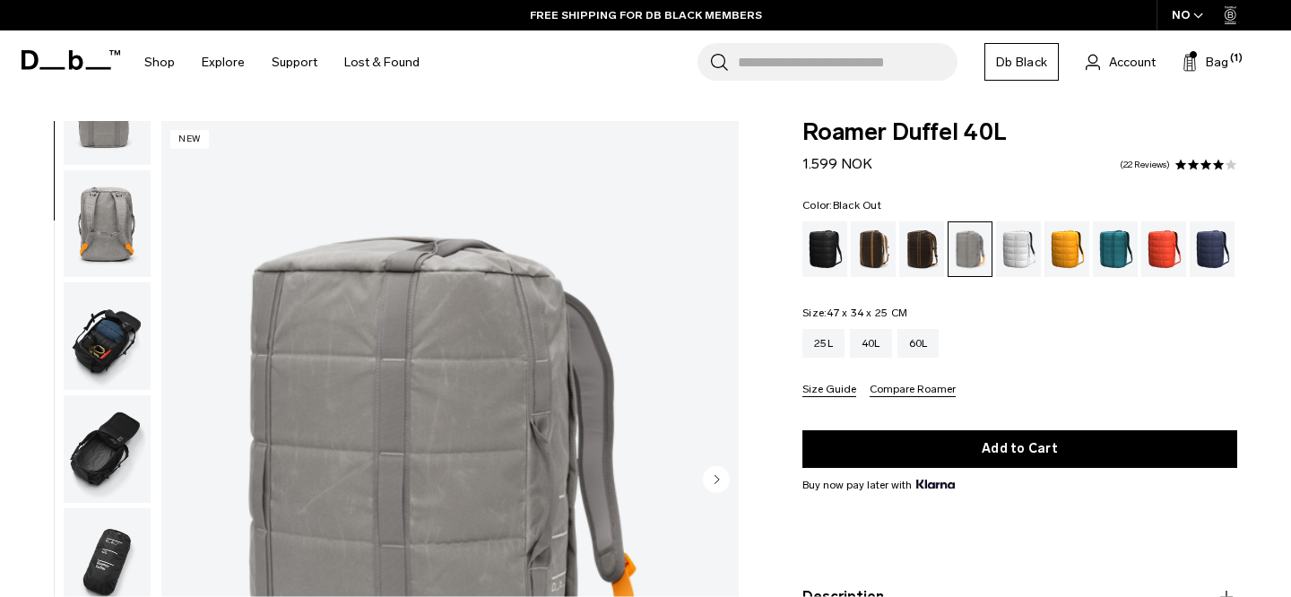
click at [828, 263] on div "Black Out" at bounding box center [825, 249] width 46 height 56
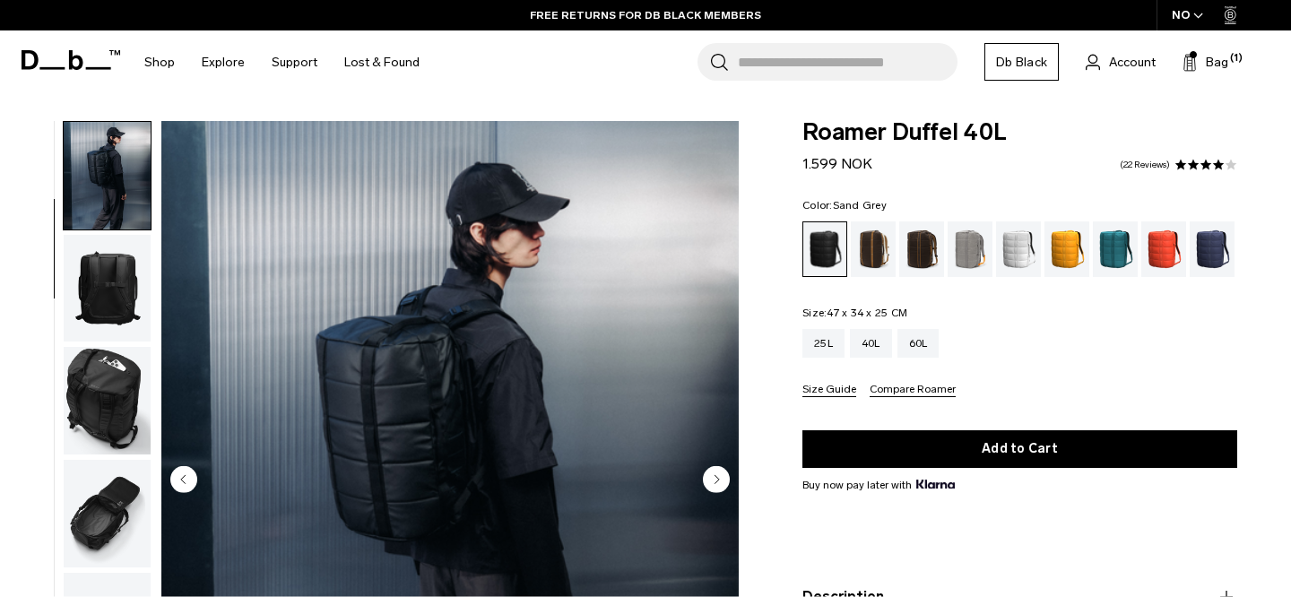
click at [975, 262] on div "Sand Grey" at bounding box center [970, 249] width 46 height 56
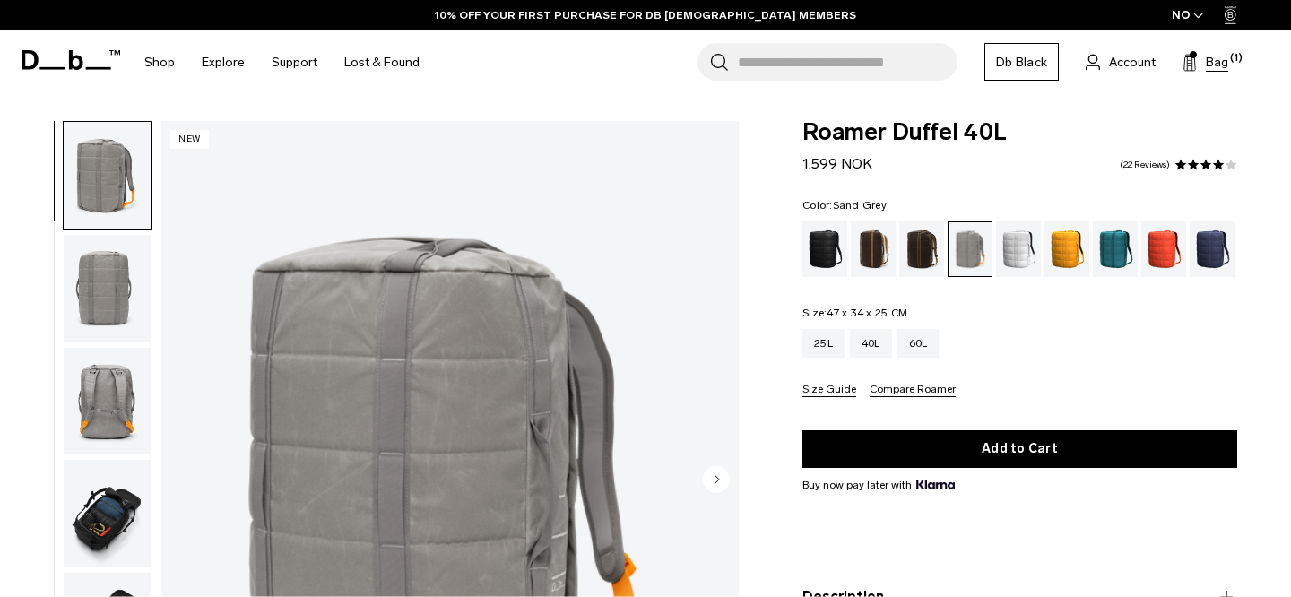
click at [1210, 51] on button "Bag (1)" at bounding box center [1205, 62] width 46 height 22
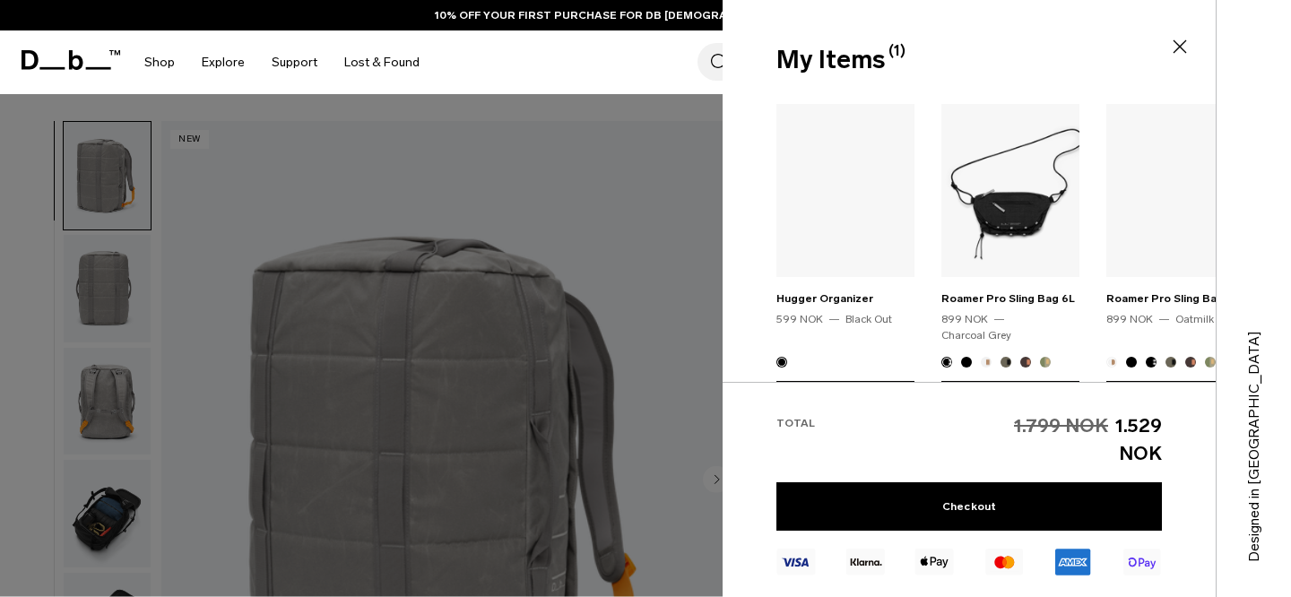
scroll to position [224, 0]
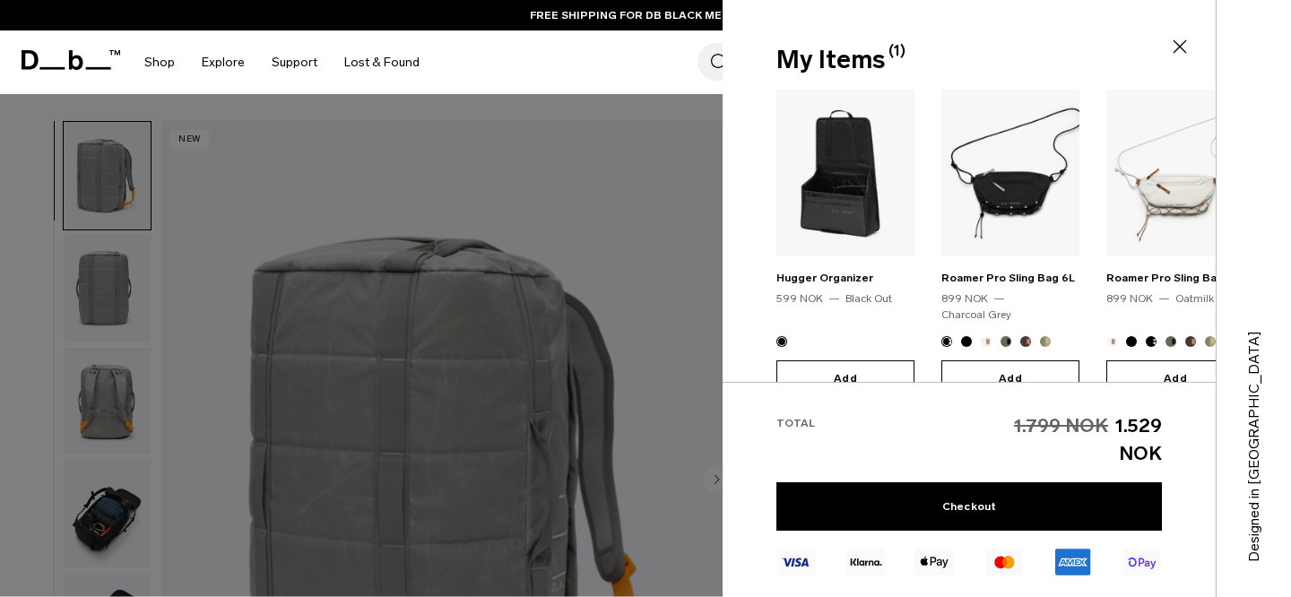
click at [569, 56] on div "Search for Bags, Luggage... Search Close Trending Products All Products Hugger …" at bounding box center [854, 62] width 843 height 64
click at [622, 119] on div at bounding box center [645, 298] width 1291 height 597
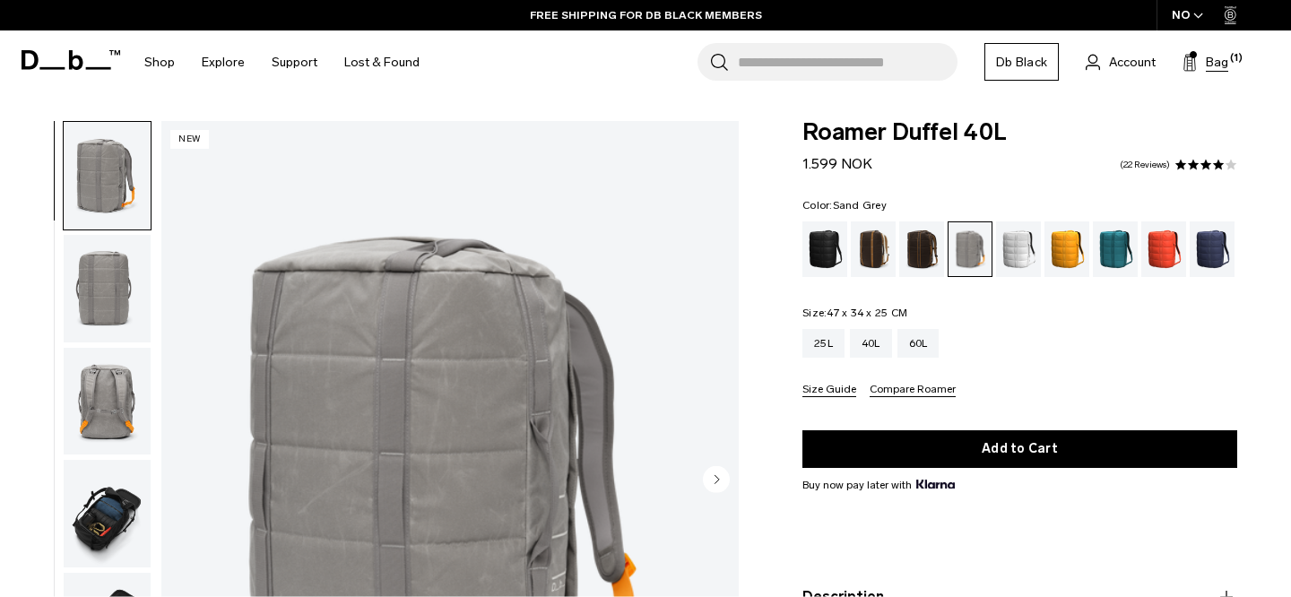
click at [1208, 71] on span "Bag" at bounding box center [1216, 62] width 22 height 19
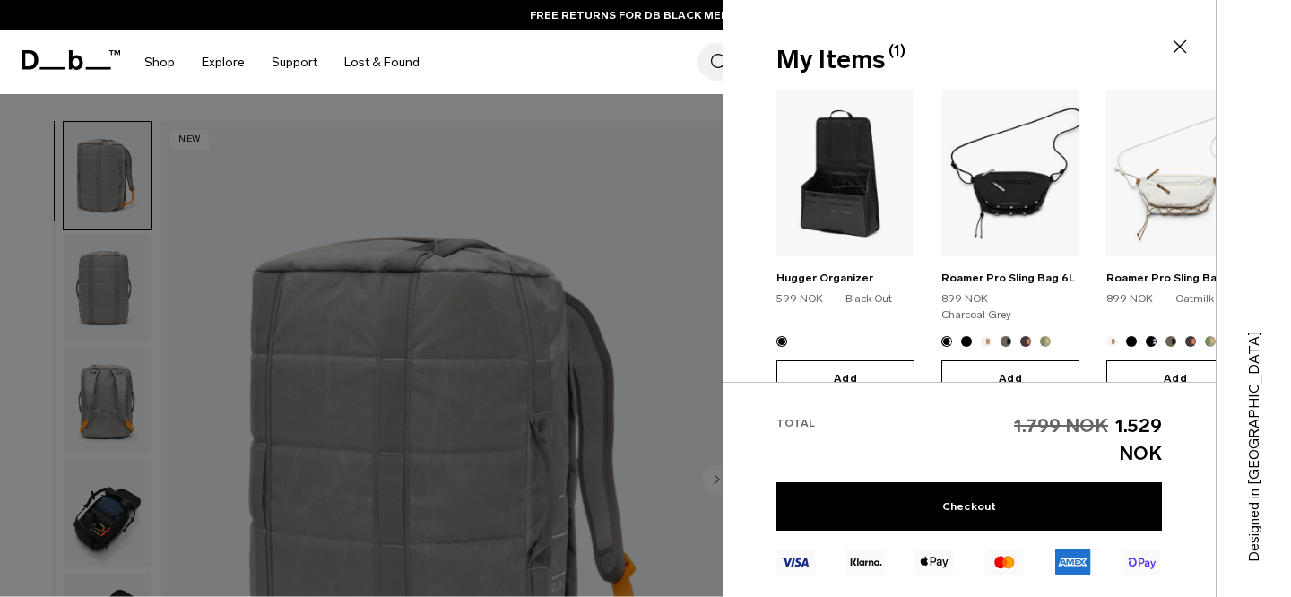
scroll to position [0, 0]
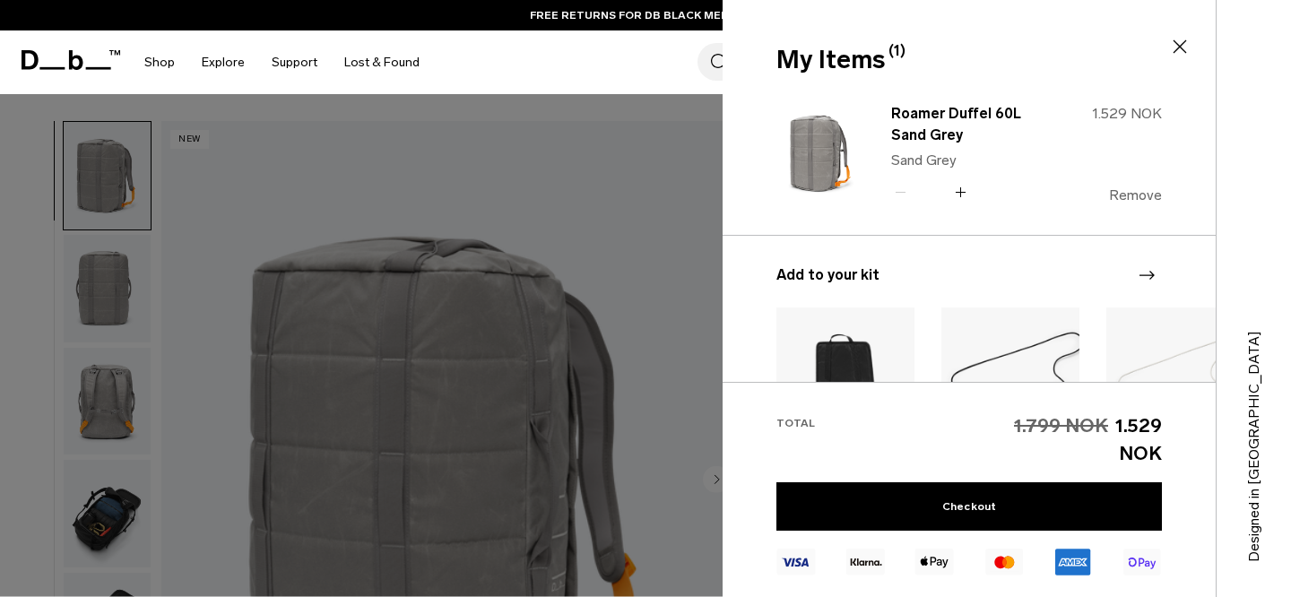
click at [1131, 190] on button "Remove" at bounding box center [1135, 195] width 53 height 16
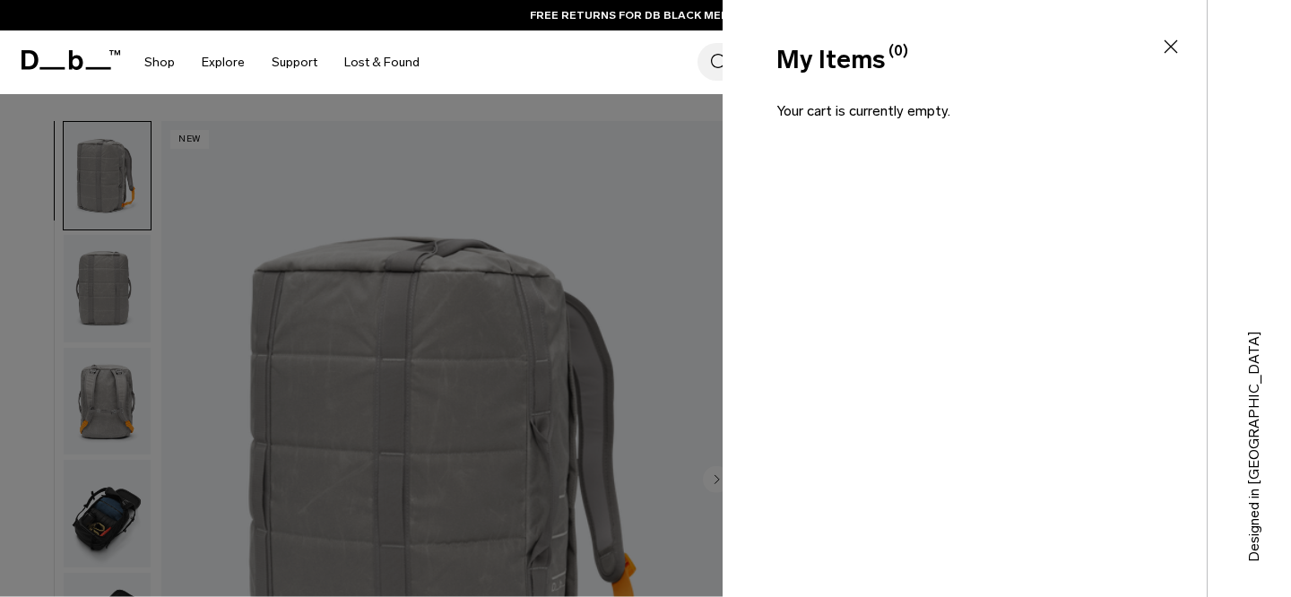
click at [1173, 45] on icon at bounding box center [1171, 47] width 22 height 22
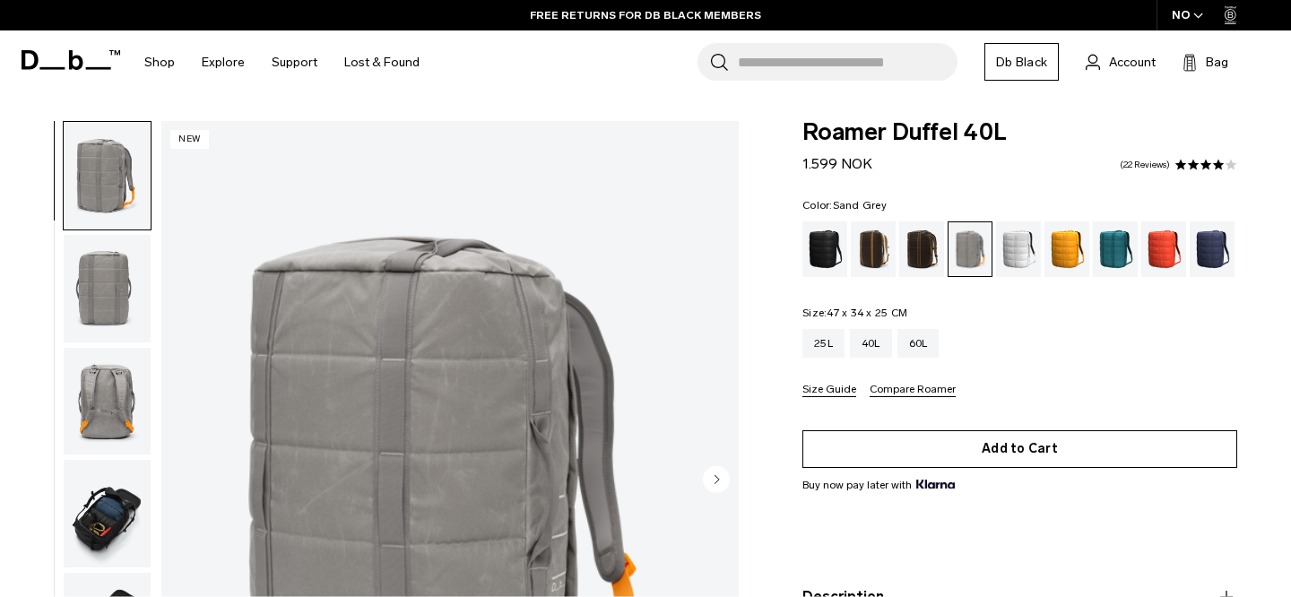
click at [1006, 459] on button "Add to Cart" at bounding box center [1019, 449] width 435 height 38
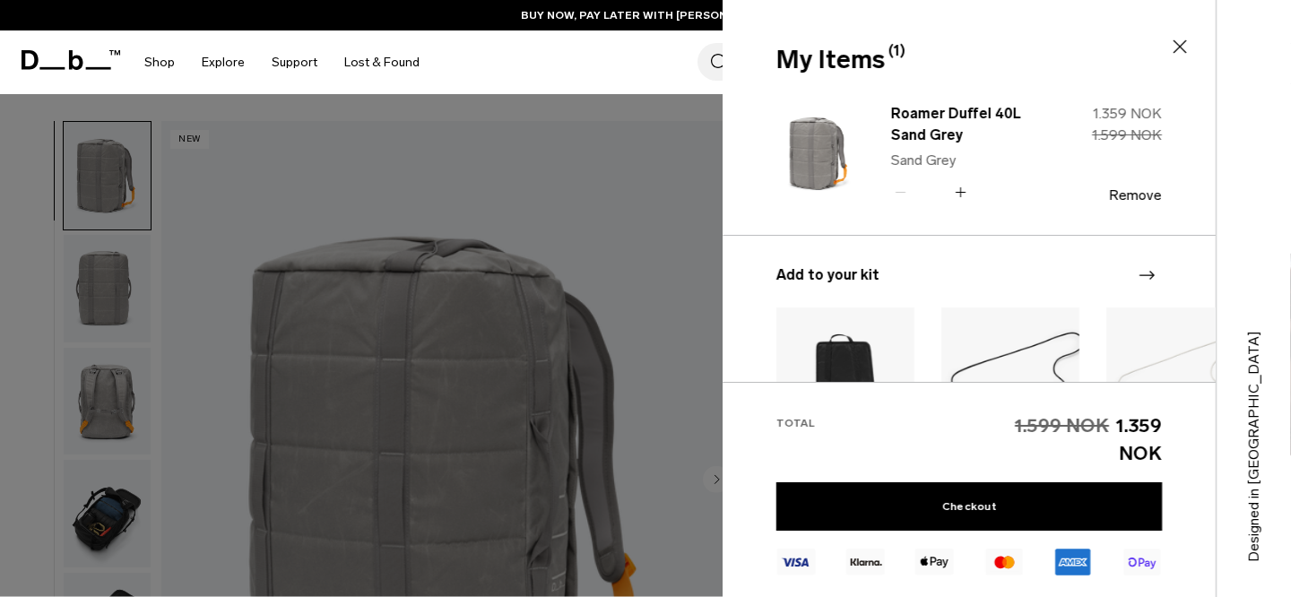
click at [626, 212] on div at bounding box center [645, 298] width 1291 height 597
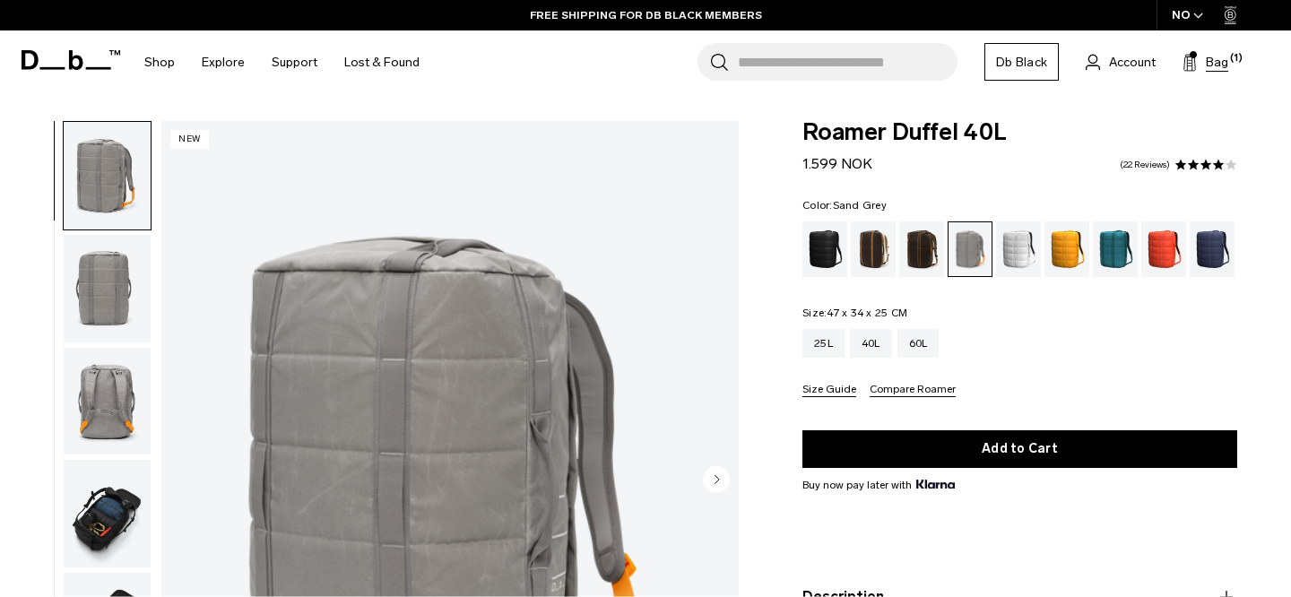
click at [1219, 58] on span "Bag" at bounding box center [1216, 62] width 22 height 19
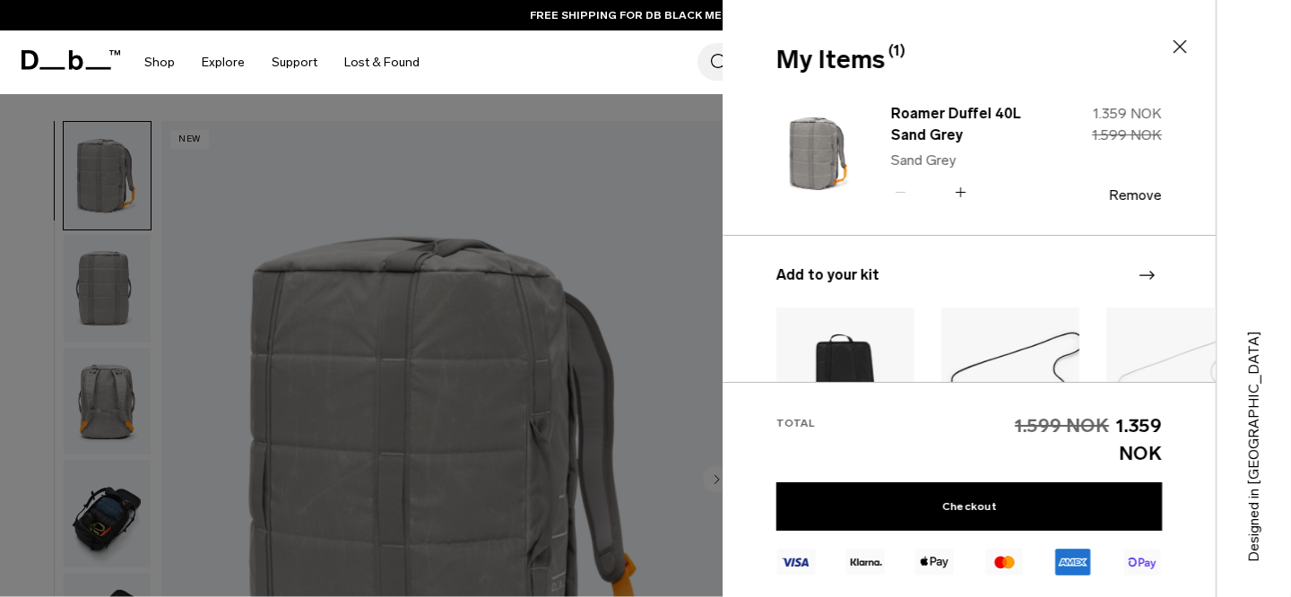
click at [1179, 43] on icon at bounding box center [1180, 47] width 22 height 22
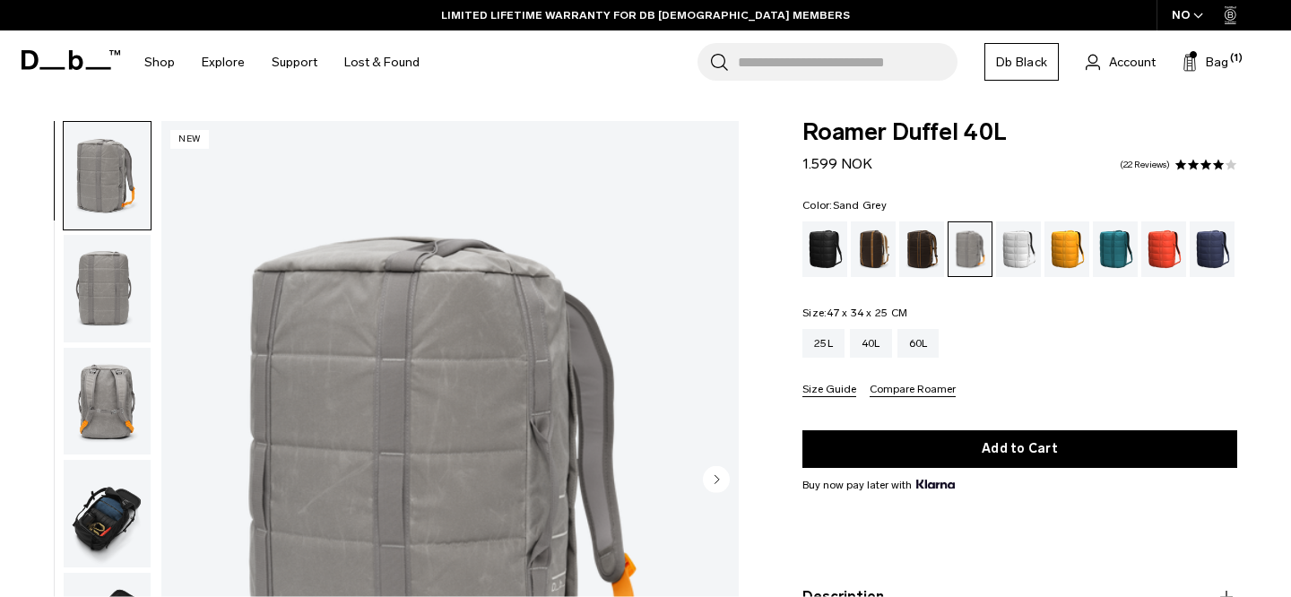
scroll to position [19, 0]
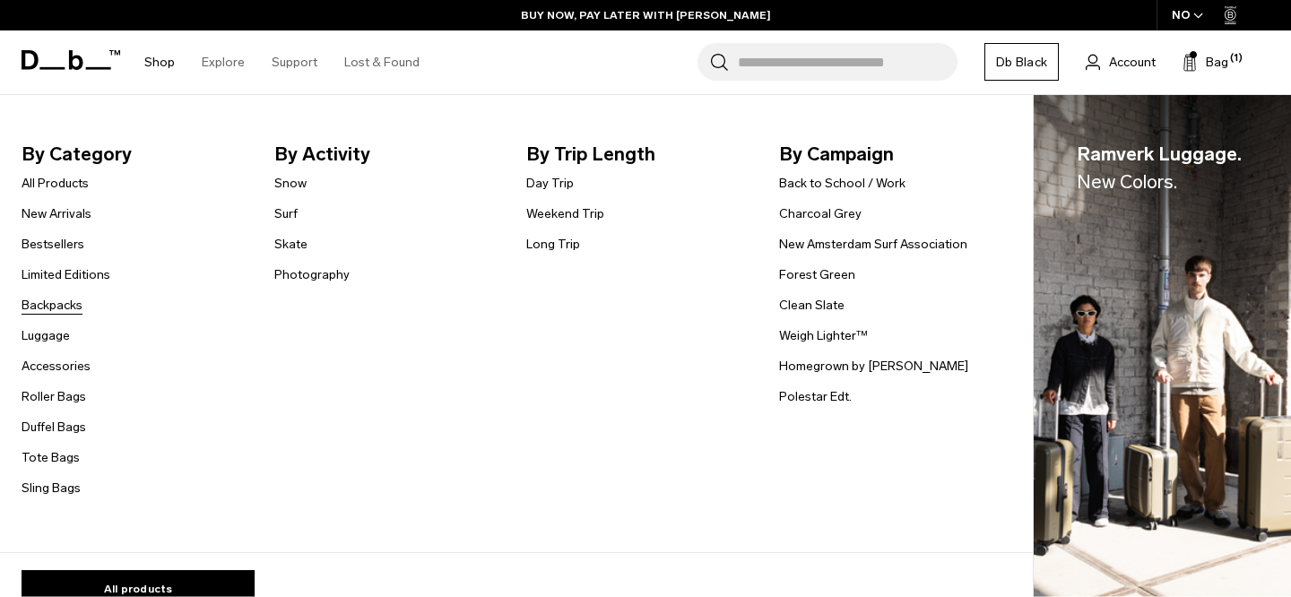
click at [48, 310] on link "Backpacks" at bounding box center [52, 305] width 61 height 19
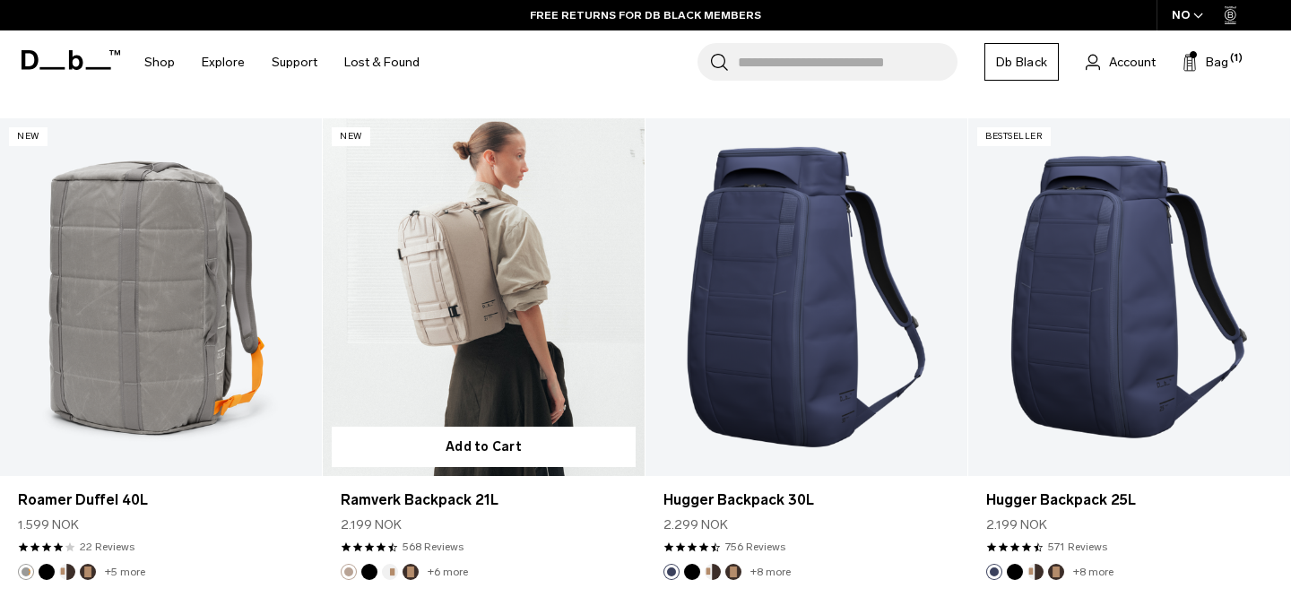
scroll to position [2829, 0]
